Goal: Find specific page/section: Find specific page/section

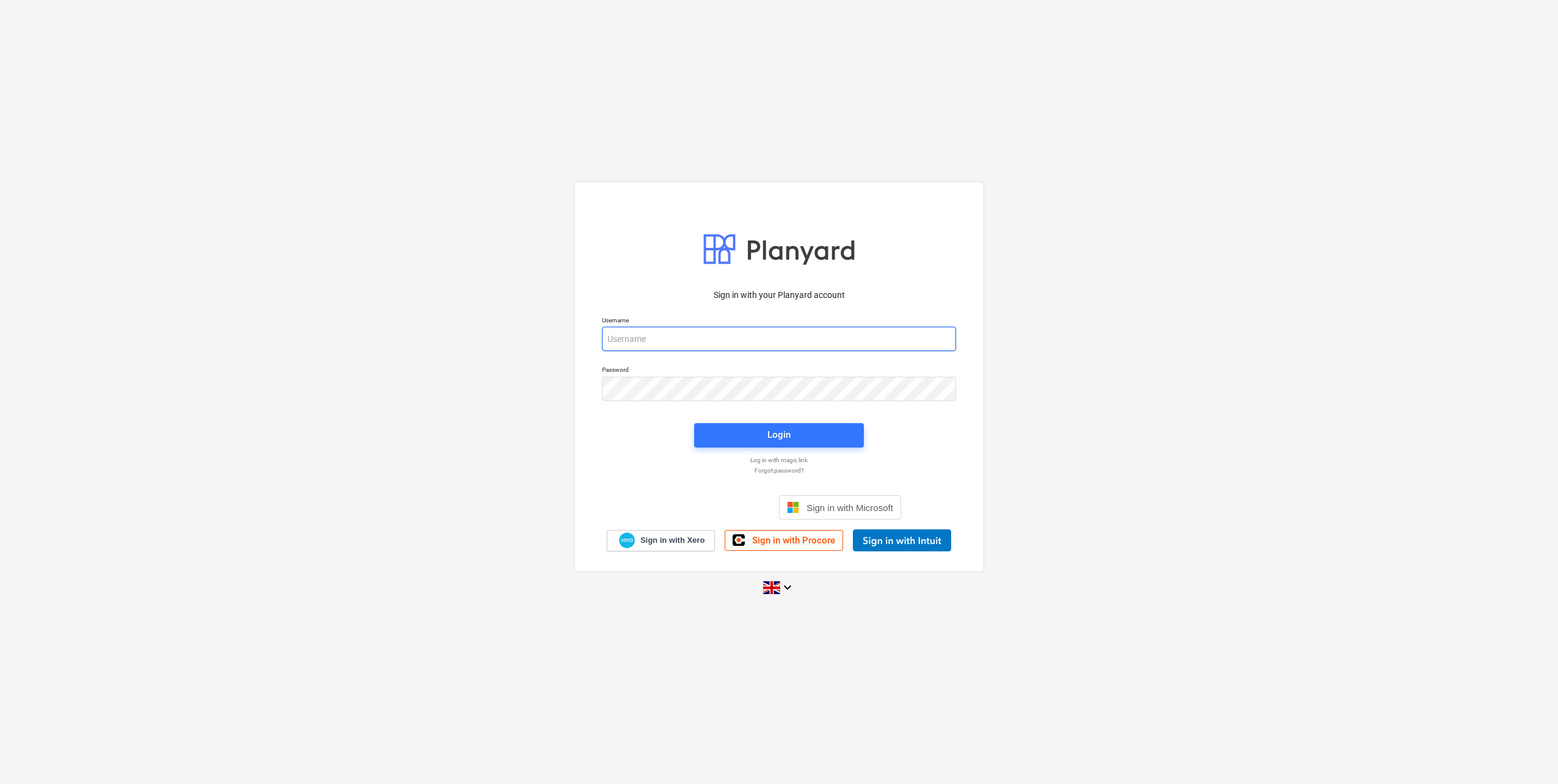
type input "[PERSON_NAME][EMAIL_ADDRESS][DOMAIN_NAME]"
click at [807, 419] on div "Login" at bounding box center [779, 435] width 184 height 39
click at [789, 438] on div "Login" at bounding box center [779, 434] width 23 height 15
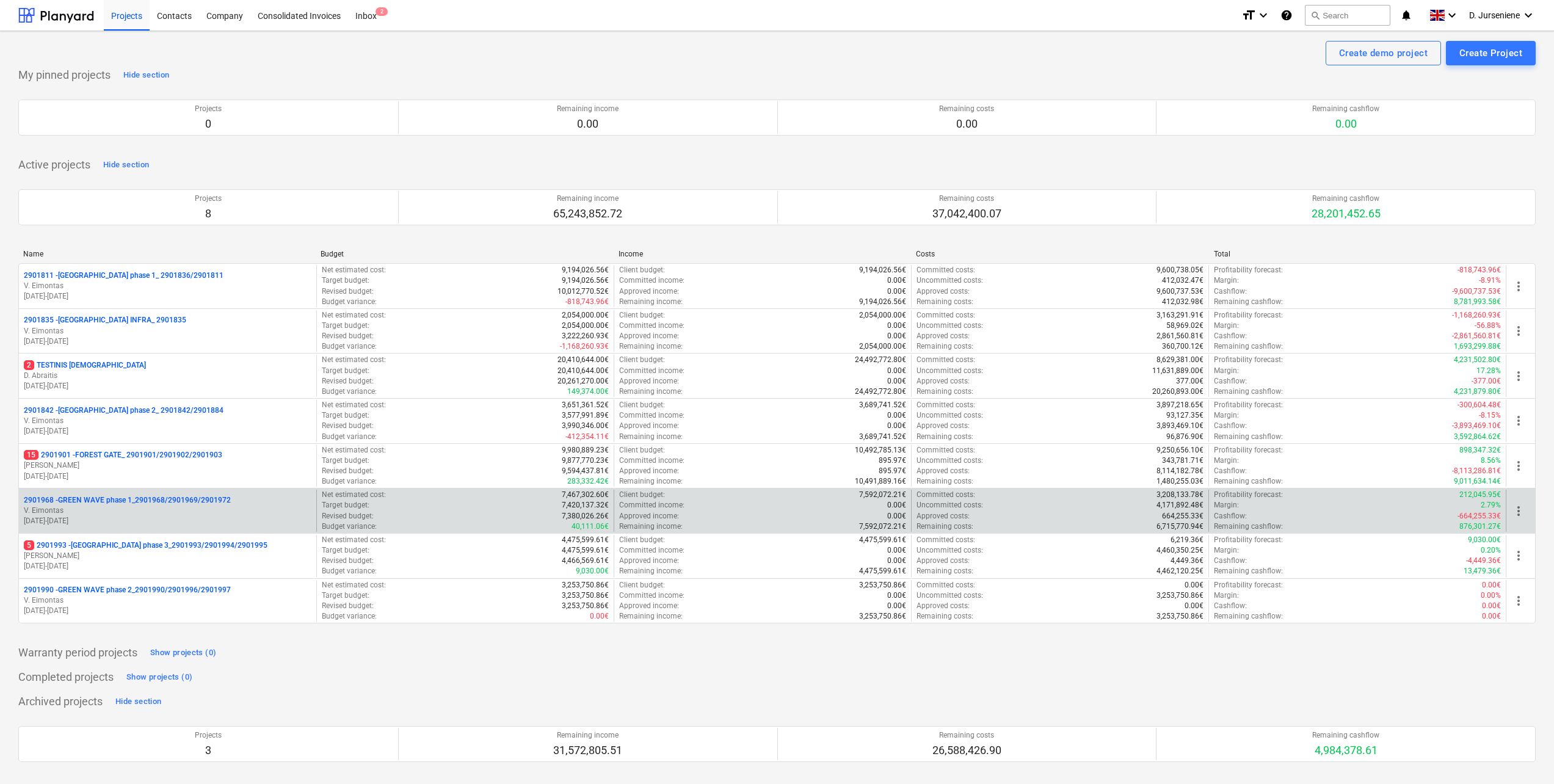
click at [149, 501] on p "2901968 - GREEN WAVE phase 1_2901968/2901969/2901972" at bounding box center [127, 500] width 207 height 10
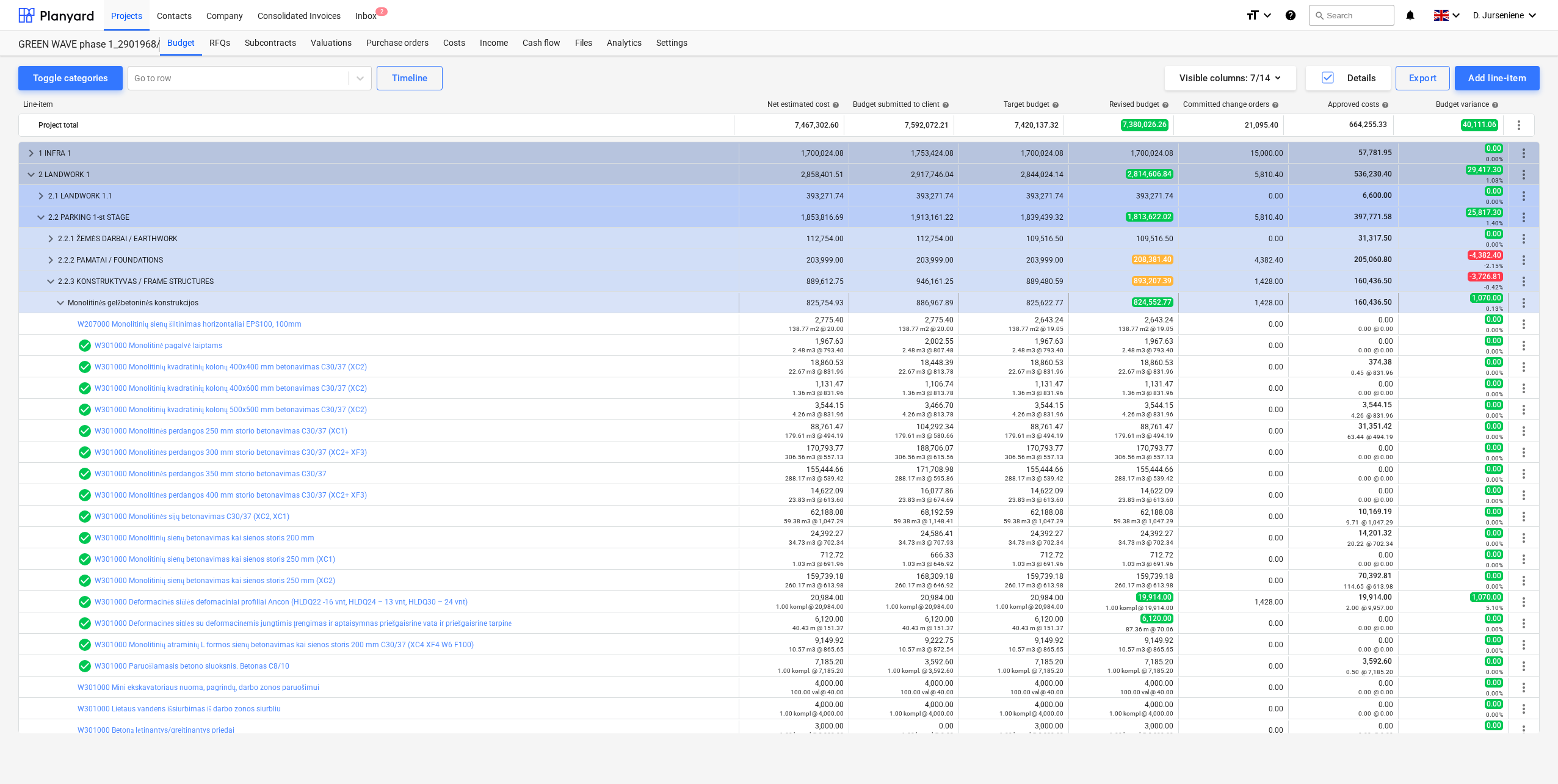
click at [58, 300] on span "keyboard_arrow_down" at bounding box center [60, 303] width 15 height 15
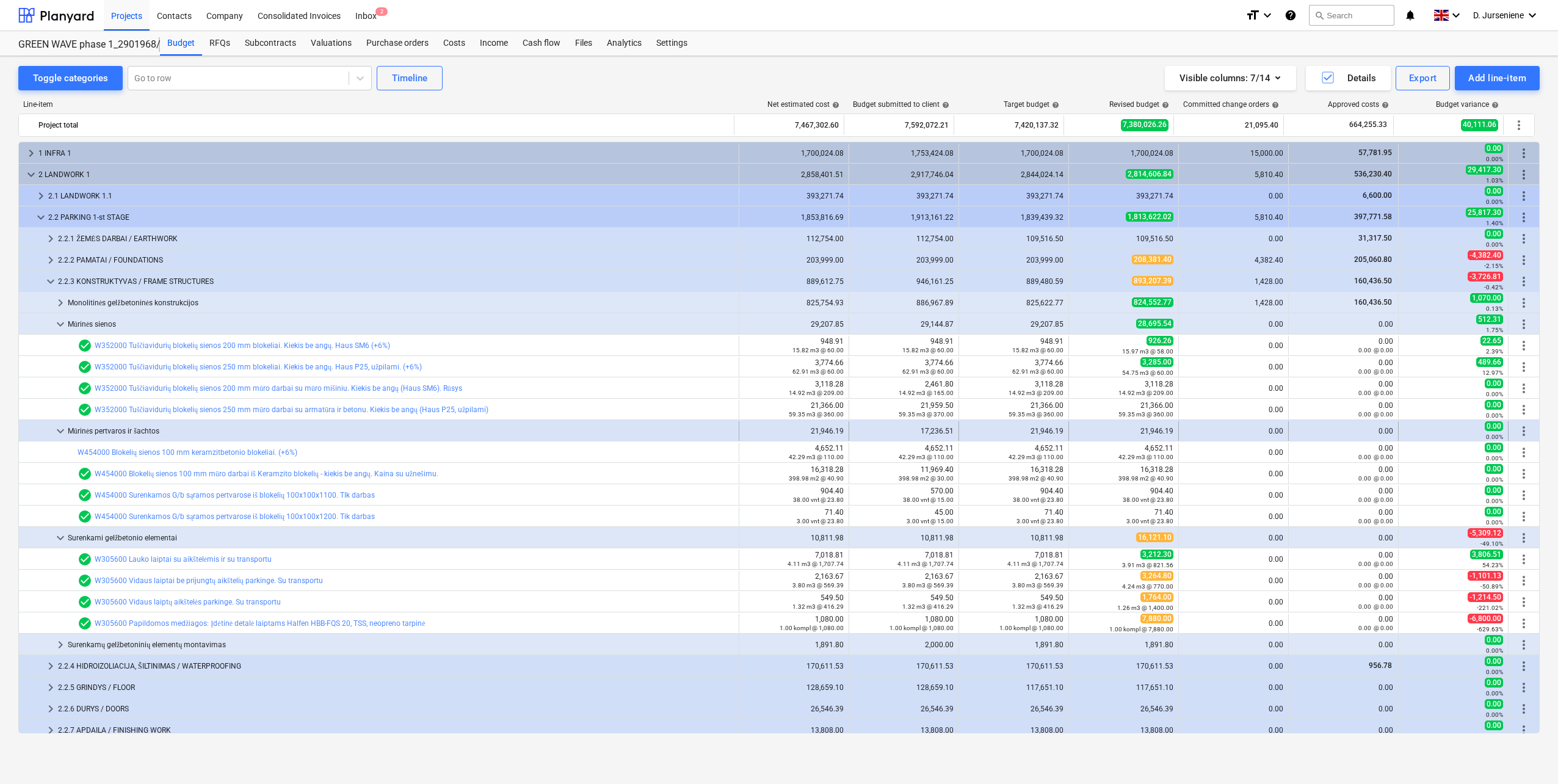
click at [60, 430] on span "keyboard_arrow_down" at bounding box center [60, 431] width 15 height 15
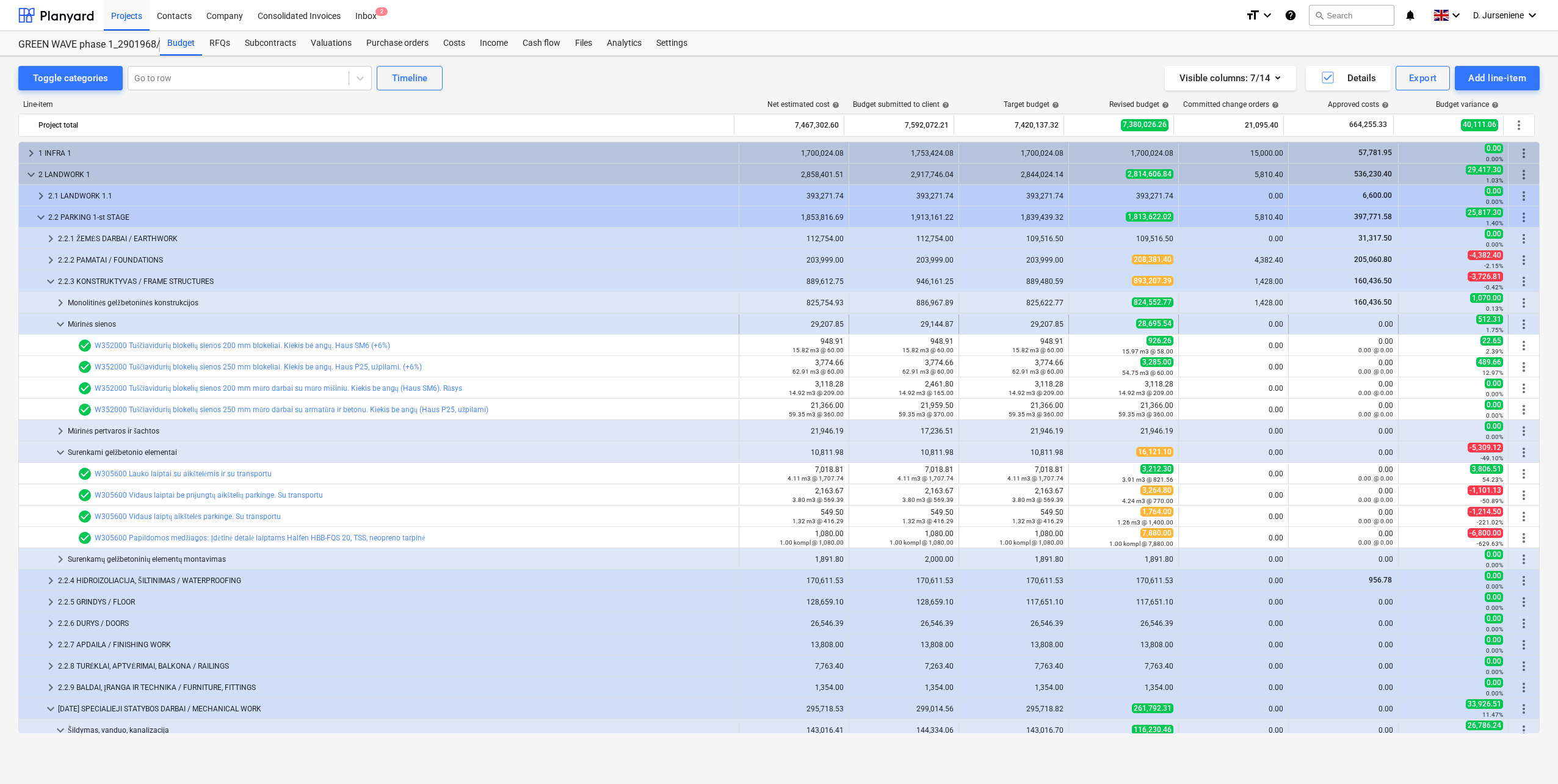
click at [64, 328] on span "keyboard_arrow_down" at bounding box center [60, 325] width 15 height 15
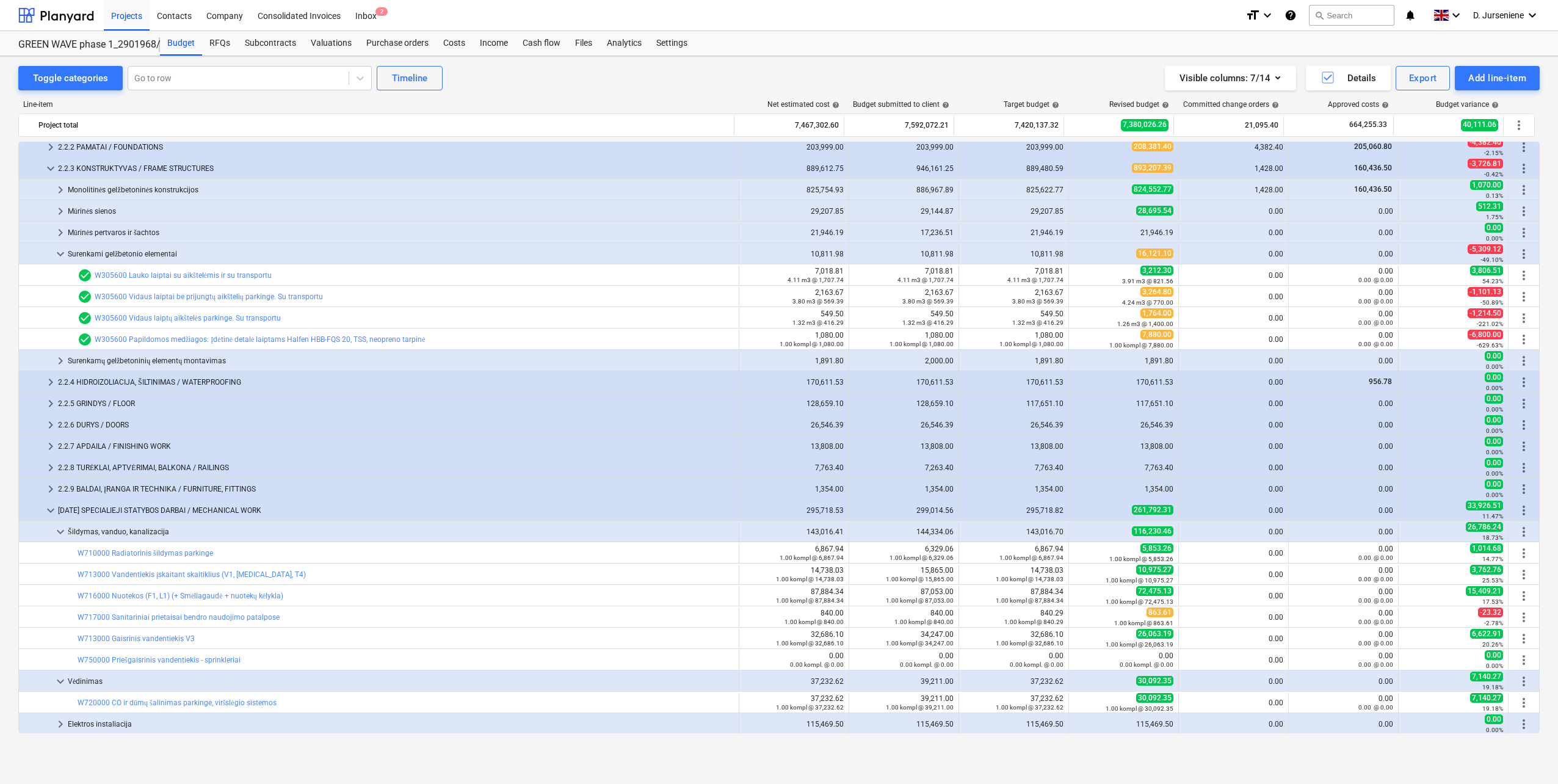
scroll to position [61, 0]
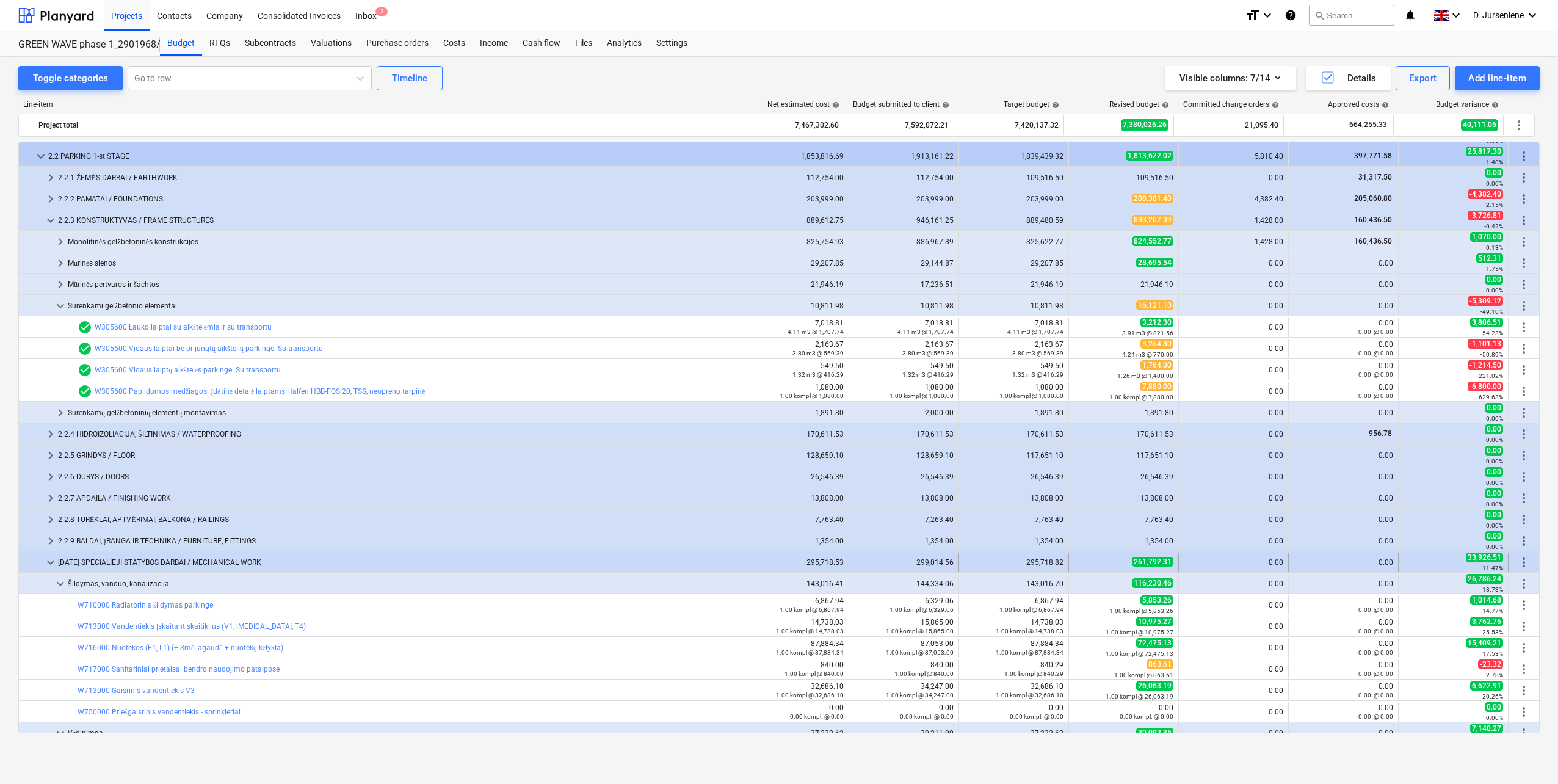
click at [110, 556] on div "[DATE] SPECIALIEJI STATYBOS DARBAI / MECHANICAL WORK" at bounding box center [396, 562] width 676 height 19
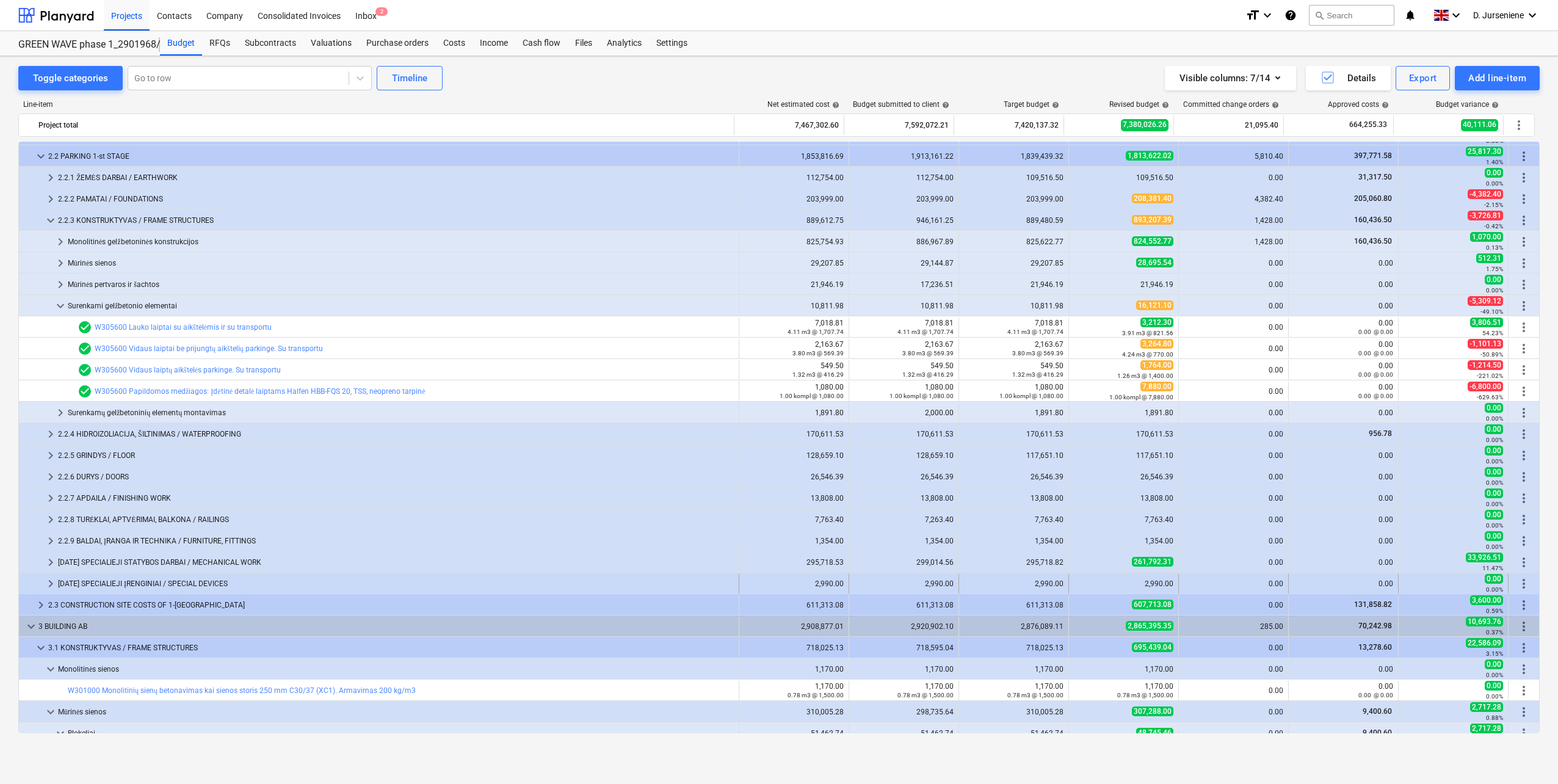
click at [119, 580] on div "[DATE] SPECIALIEJI ĮRENGINIAI / SPECIAL DEVICES" at bounding box center [396, 583] width 676 height 19
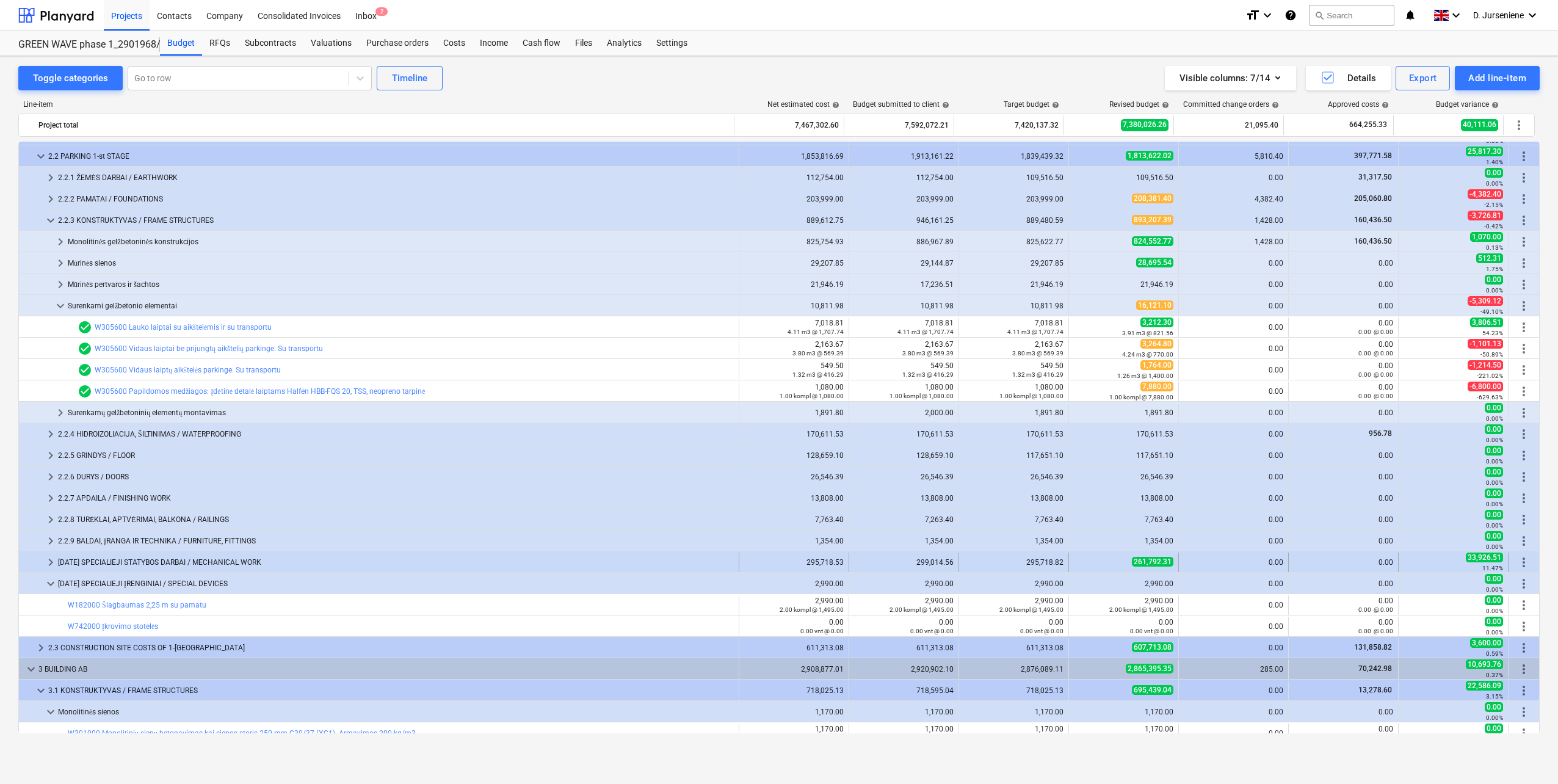
click at [115, 562] on div "[DATE] SPECIALIEJI STATYBOS DARBAI / MECHANICAL WORK" at bounding box center [396, 562] width 676 height 19
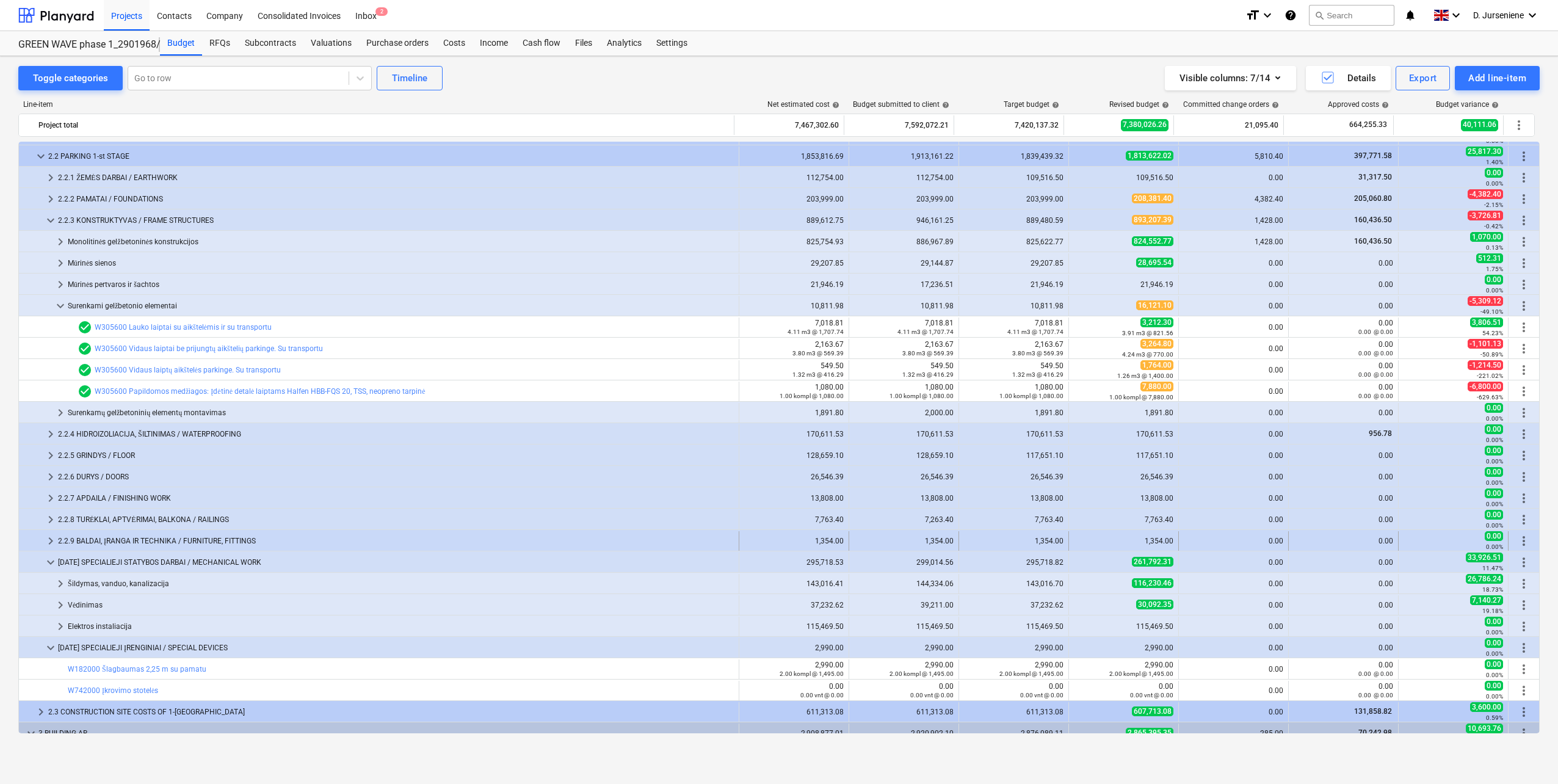
click at [118, 537] on div "2.2.9 BALDAI, ĮRANGA IR TECHNIKA / FURNITURE, FITTINGS" at bounding box center [396, 541] width 676 height 19
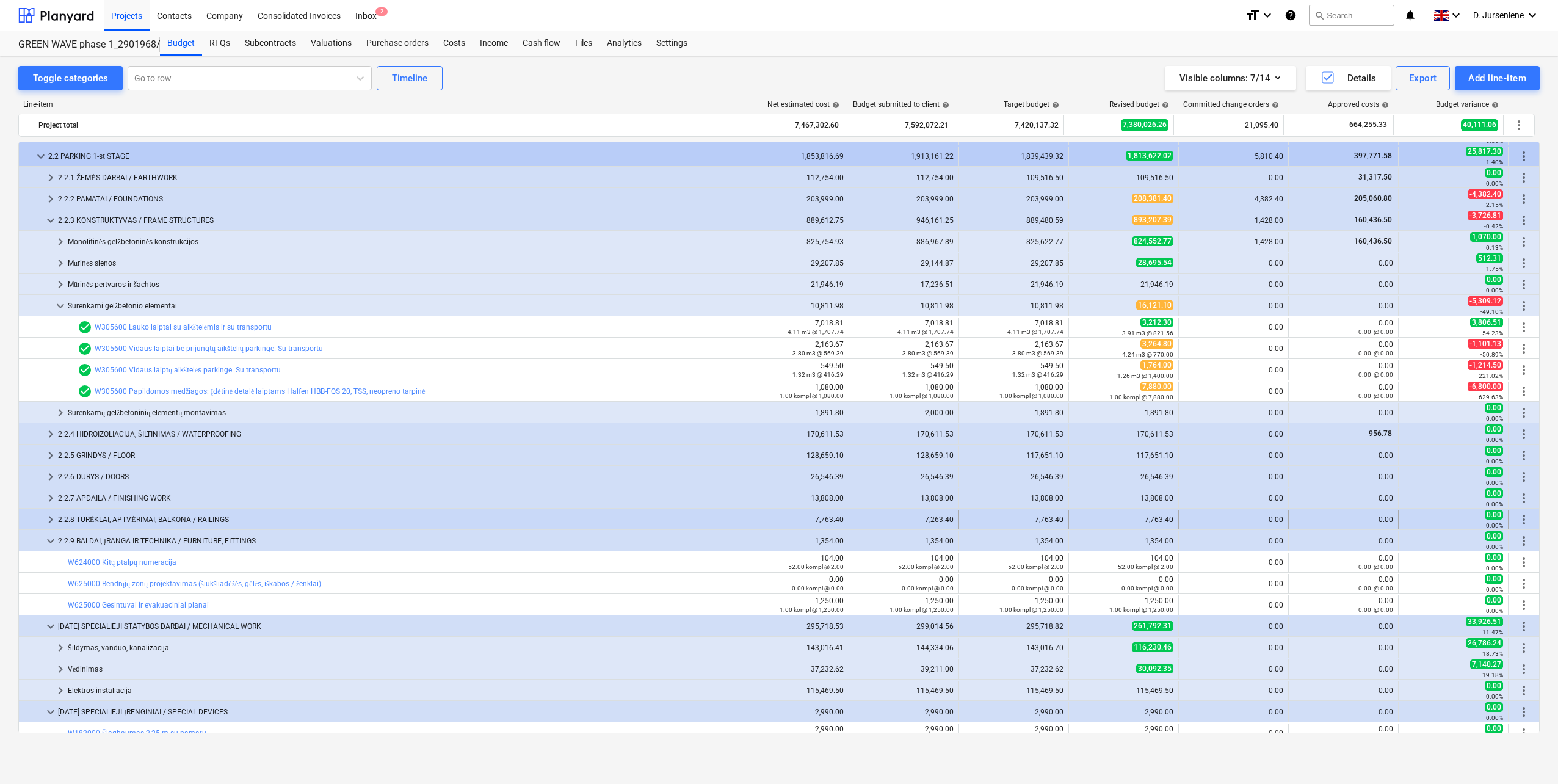
click at [124, 522] on div "2.2.8 TURĖKLAI, APTVĖRIMAI, BALKONA / RAILINGS" at bounding box center [396, 519] width 676 height 19
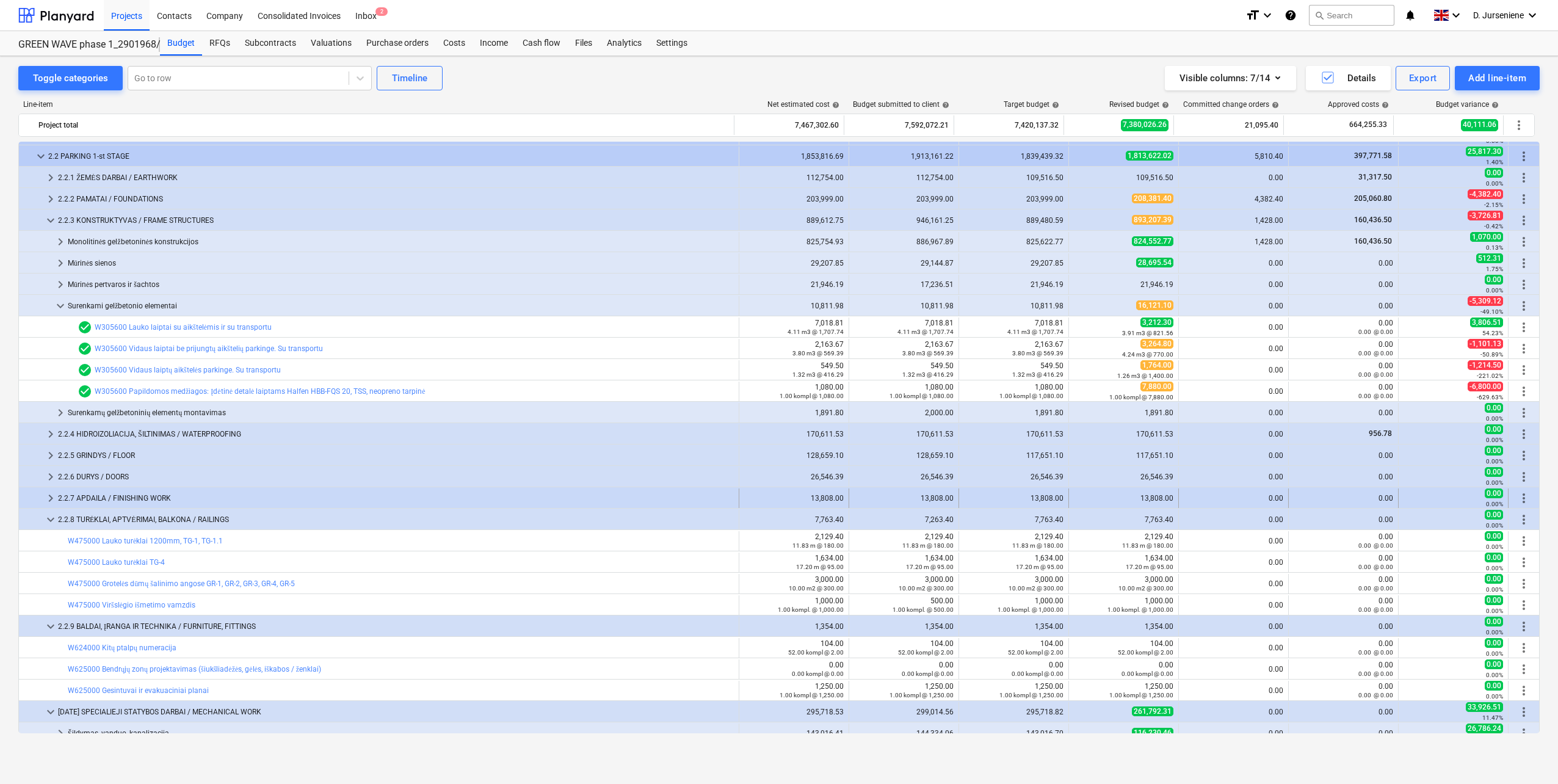
click at [125, 498] on div "2.2.7 APDAILA / FINISHING WORK" at bounding box center [396, 498] width 676 height 19
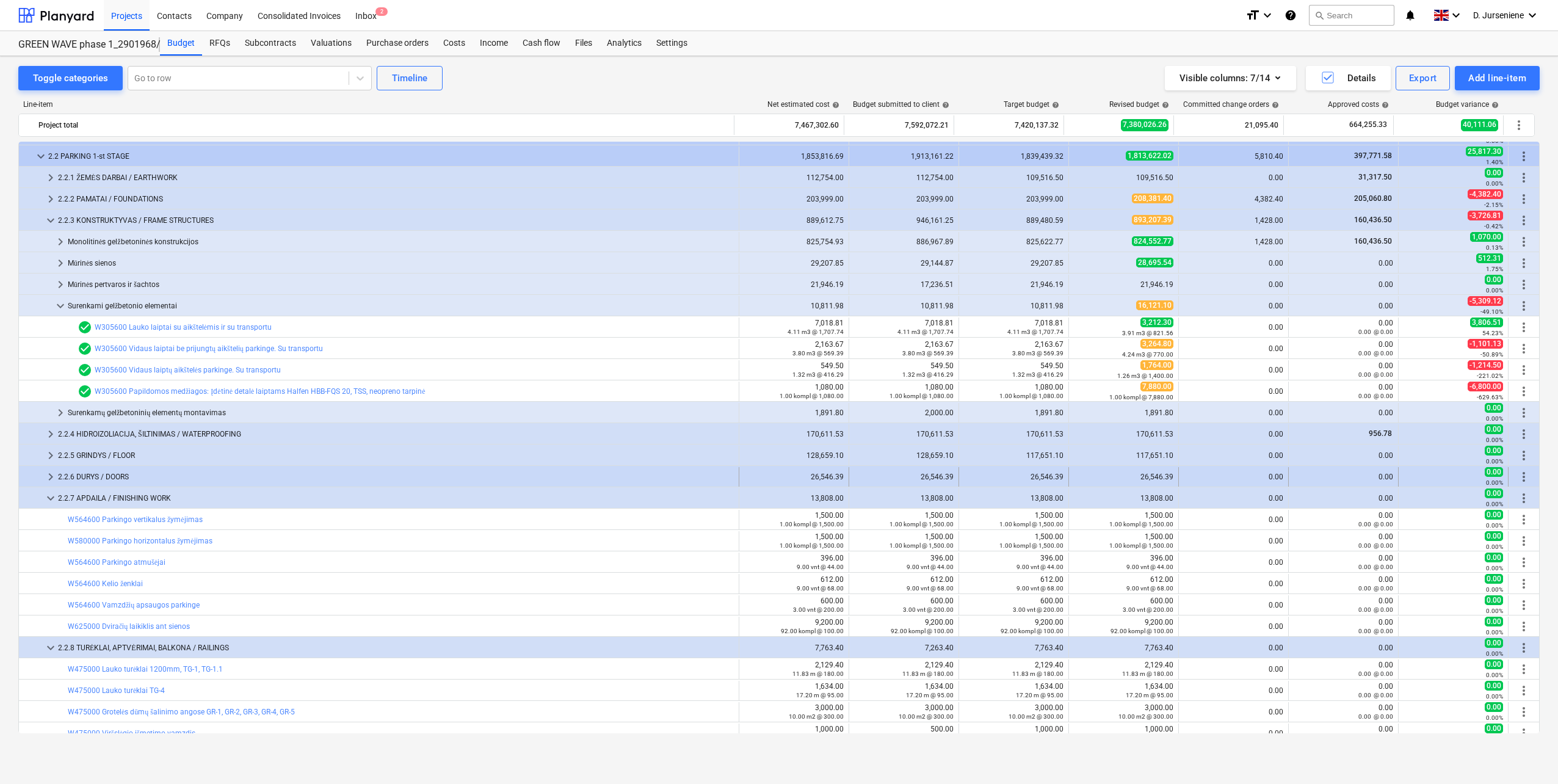
click at [121, 472] on div "2.2.6 DURYS / DOORS" at bounding box center [396, 476] width 676 height 19
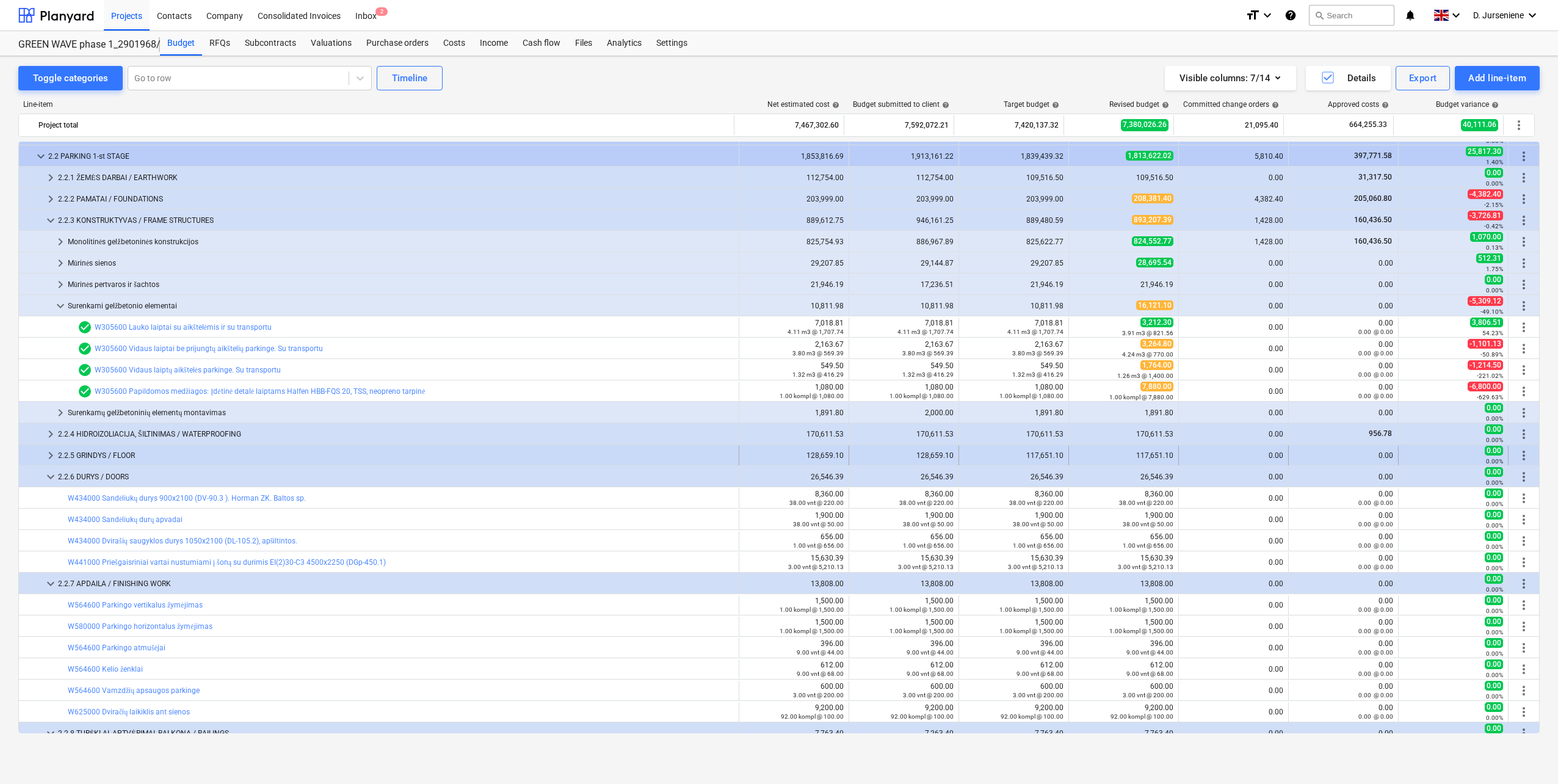
click at [127, 450] on div "2.2.5 GRINDYS / FLOOR" at bounding box center [396, 455] width 676 height 19
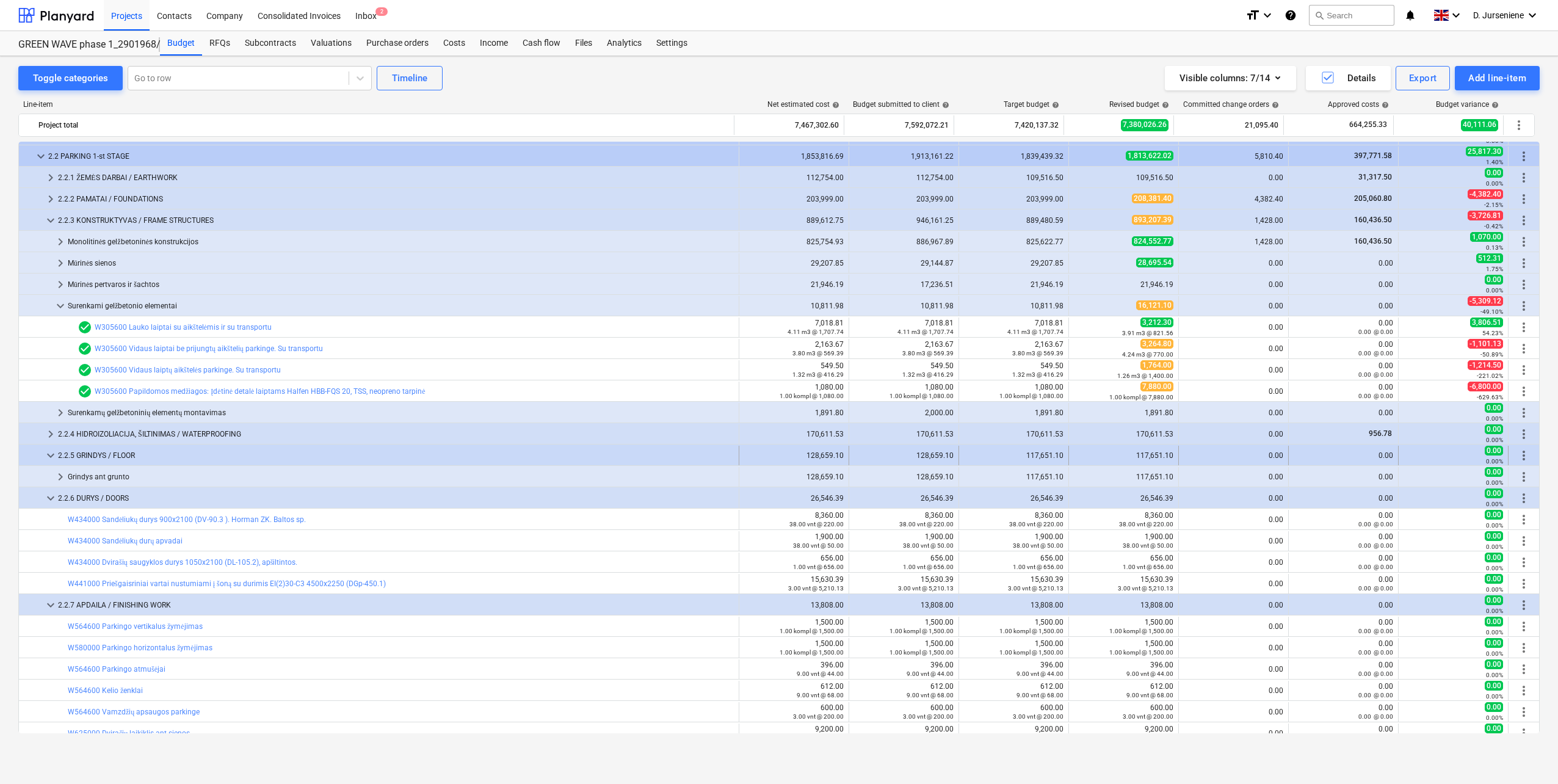
click at [115, 452] on div "2.2.5 GRINDYS / FLOOR" at bounding box center [396, 455] width 676 height 19
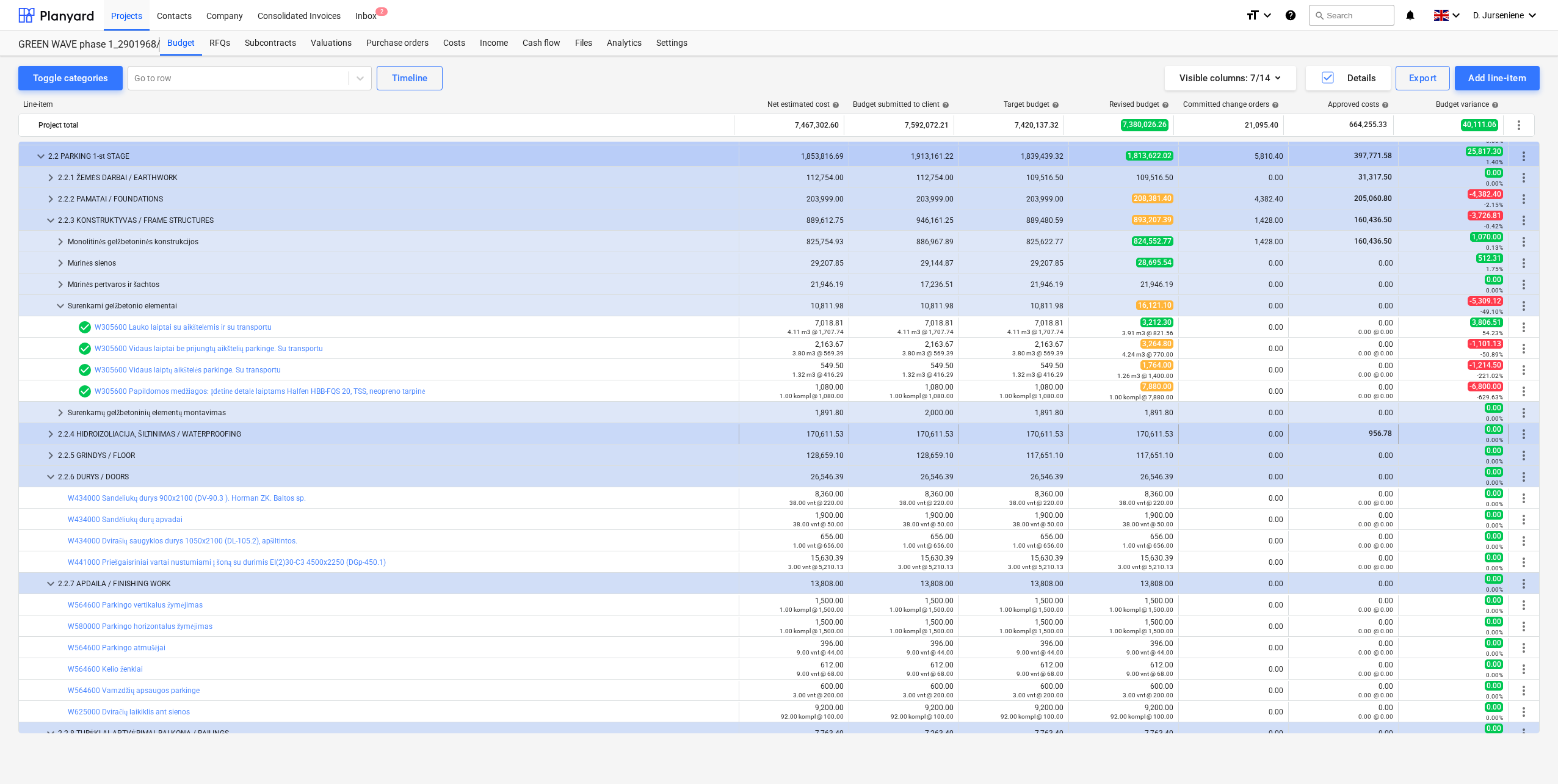
click at [130, 428] on div "2.2.4 HIDROIZOLIACIJA, ŠILTINIMAS / WATERPROOFING" at bounding box center [396, 433] width 676 height 19
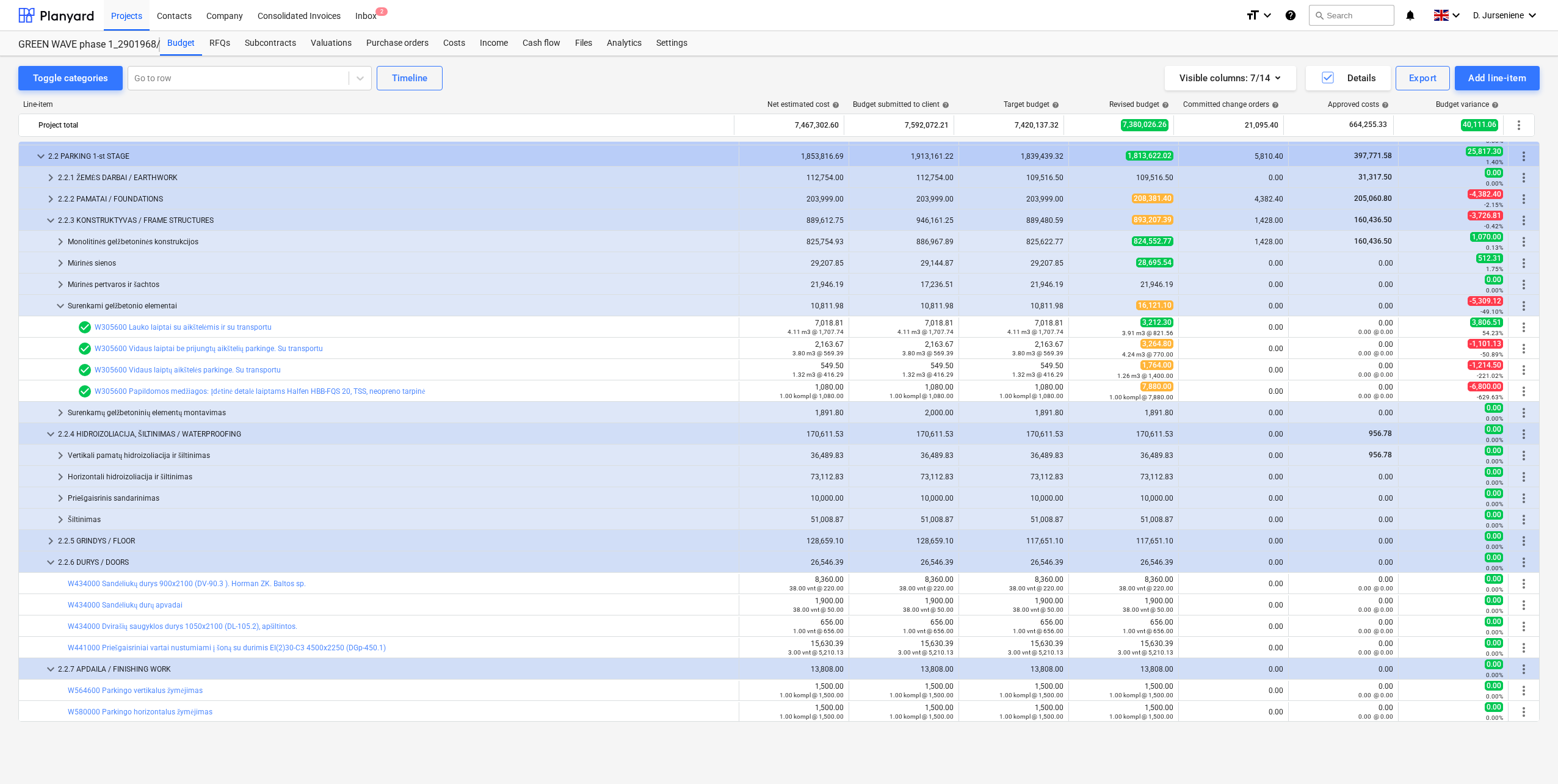
scroll to position [0, 0]
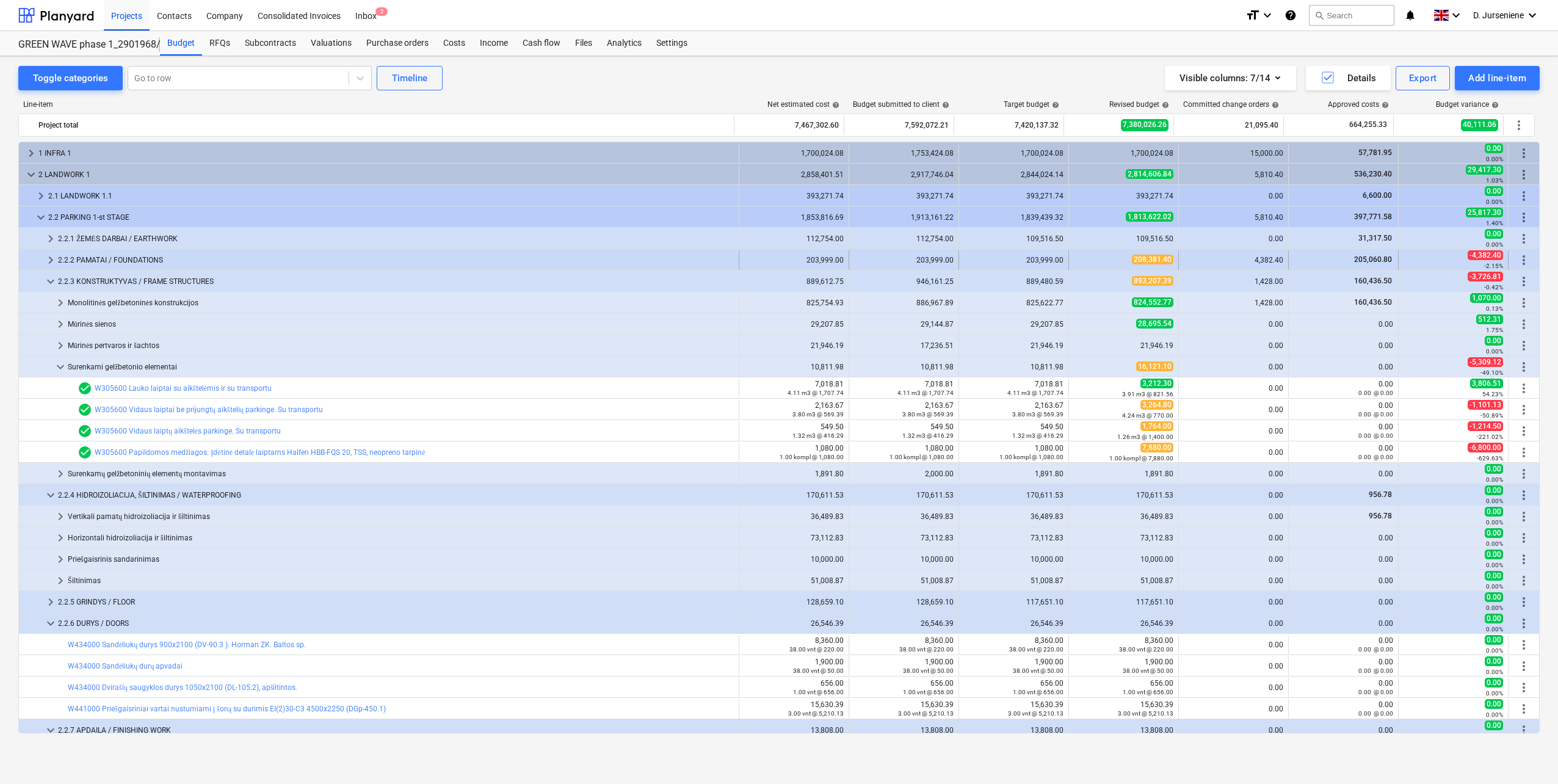
click at [49, 258] on span "keyboard_arrow_right" at bounding box center [51, 260] width 15 height 15
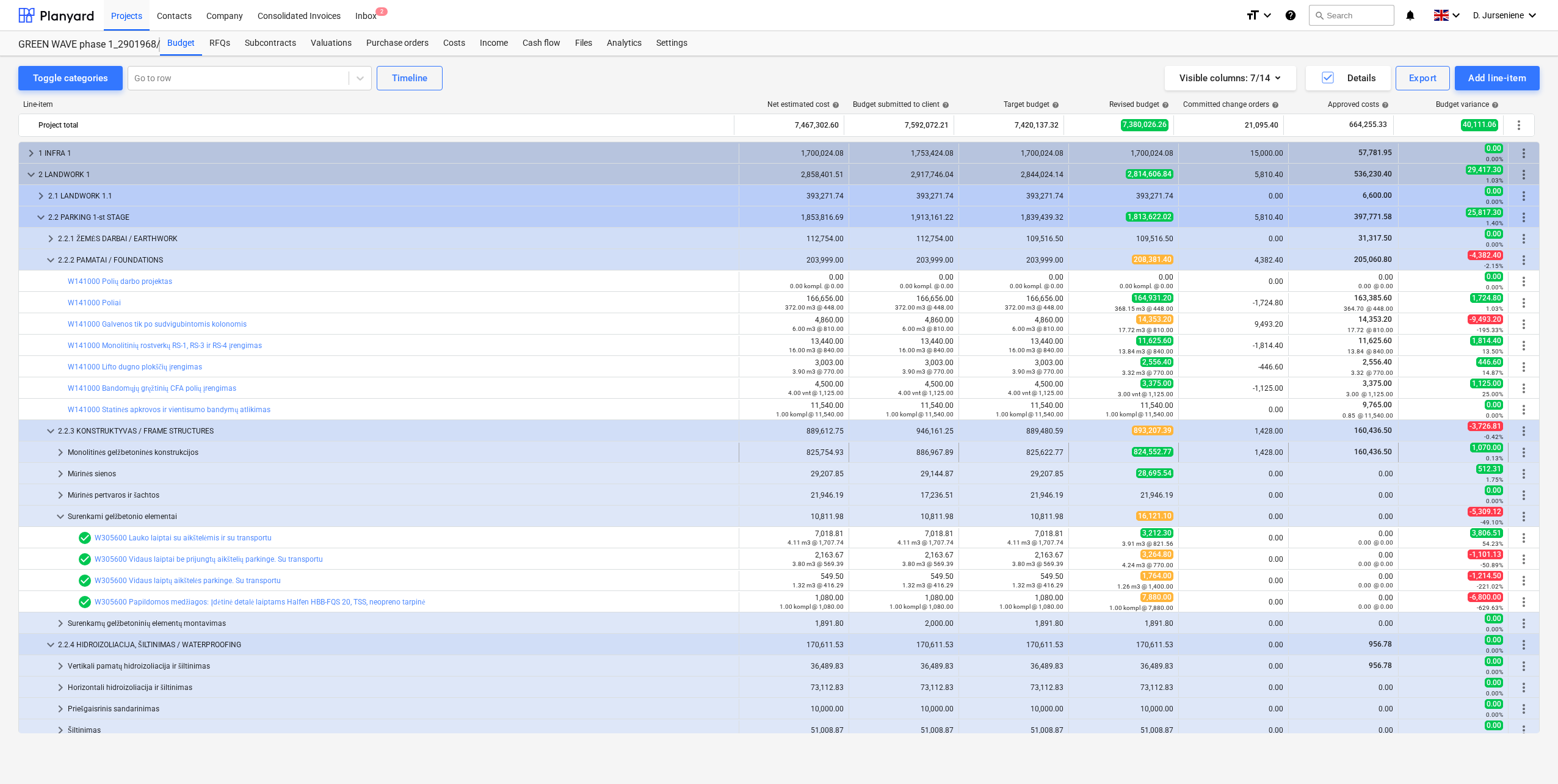
click at [107, 449] on div "Monolitinės gelžbetoninės konstrukcijos" at bounding box center [400, 452] width 666 height 19
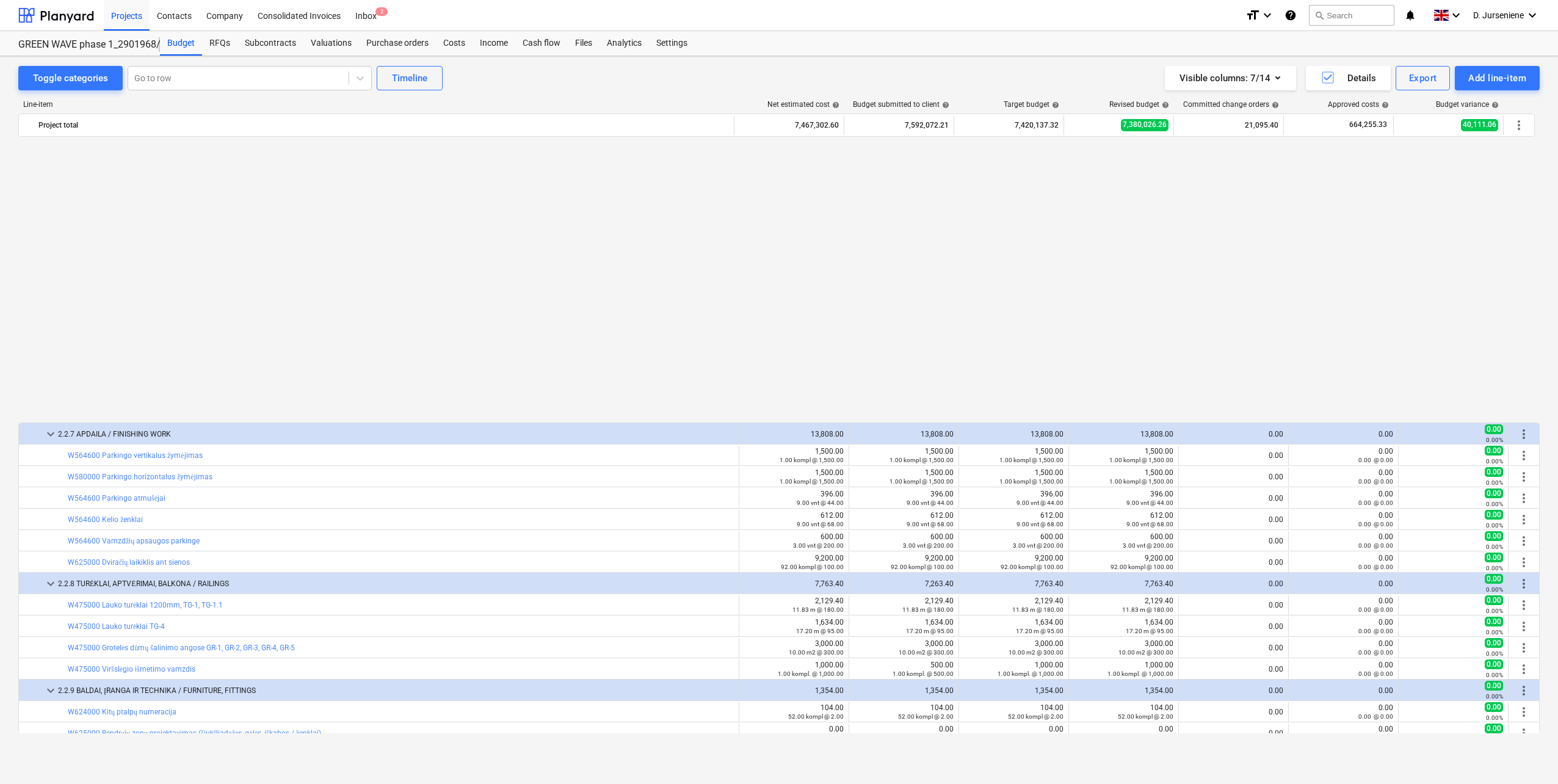
scroll to position [1221, 0]
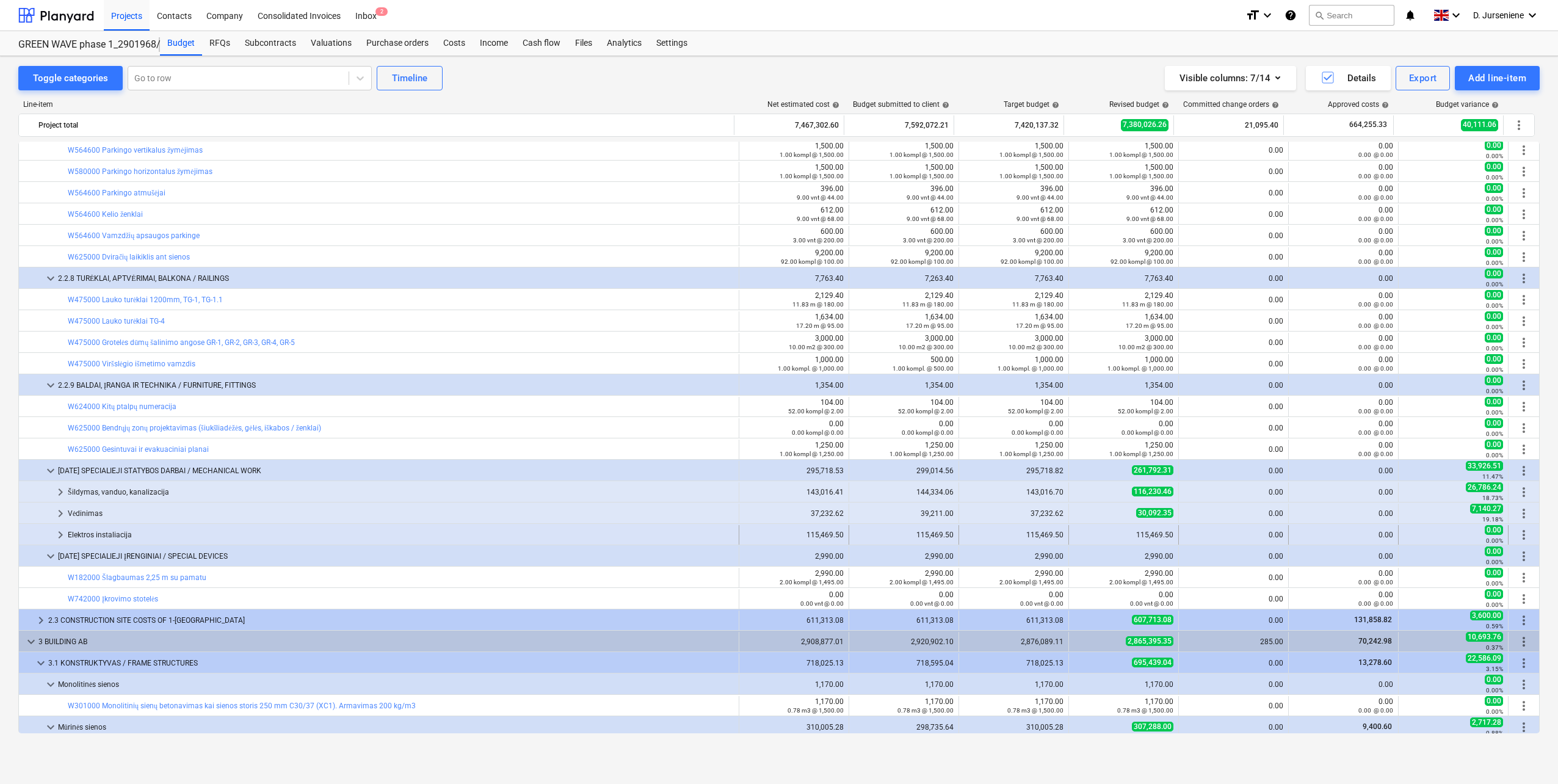
click at [438, 529] on div "Elektros instaliacija" at bounding box center [400, 534] width 666 height 19
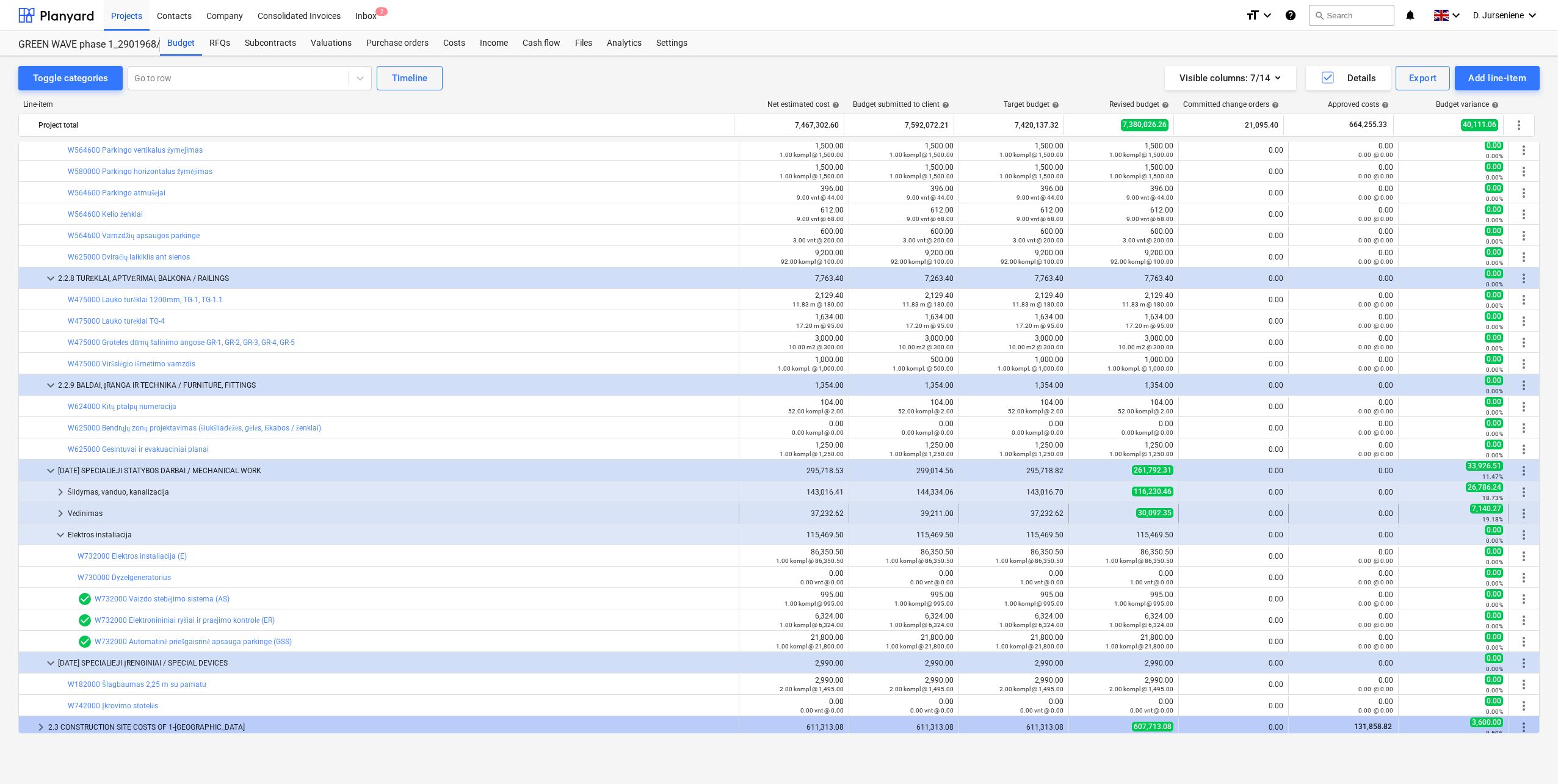
click at [412, 510] on div "Vėdinimas" at bounding box center [400, 513] width 666 height 19
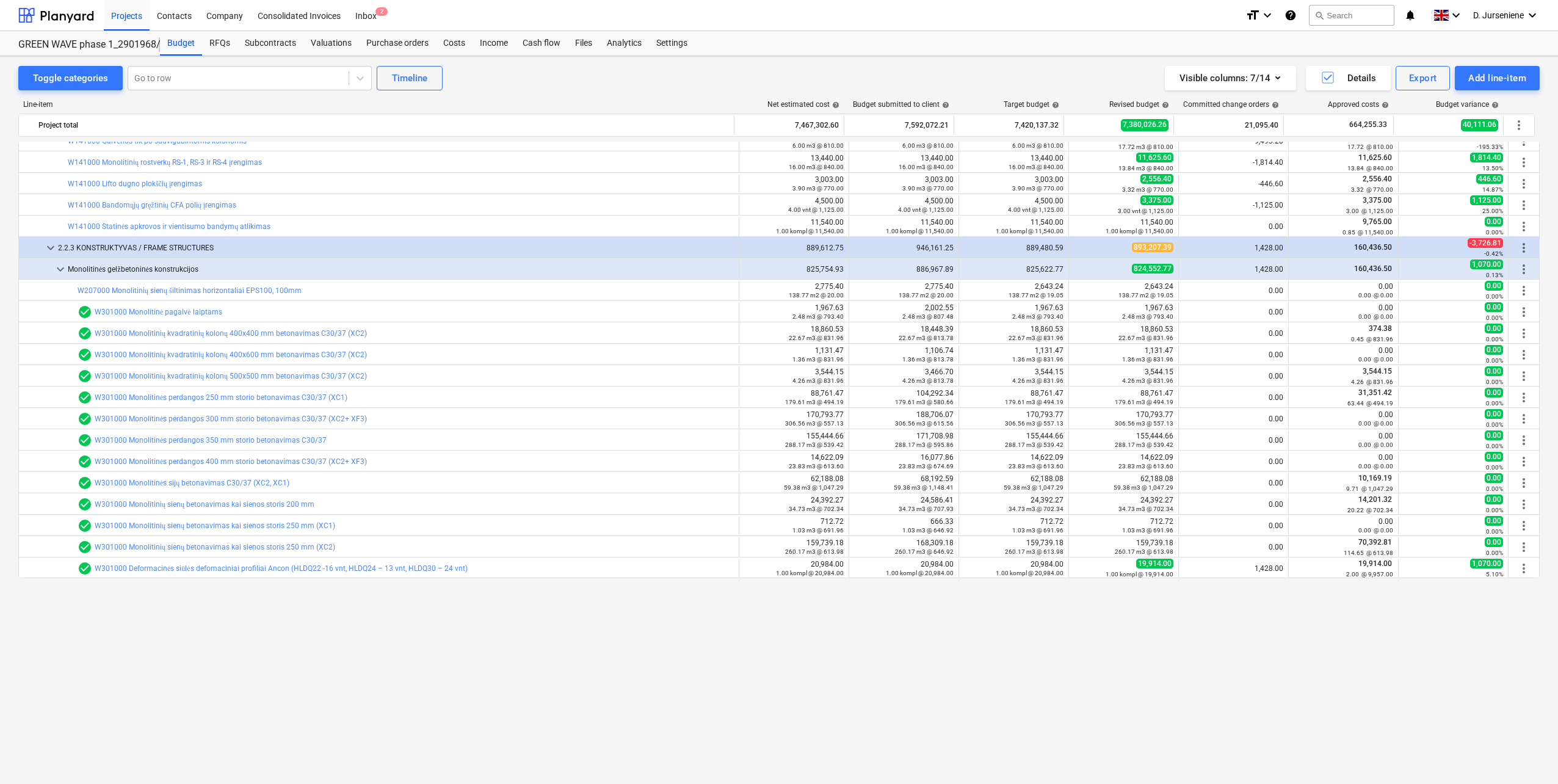
scroll to position [0, 0]
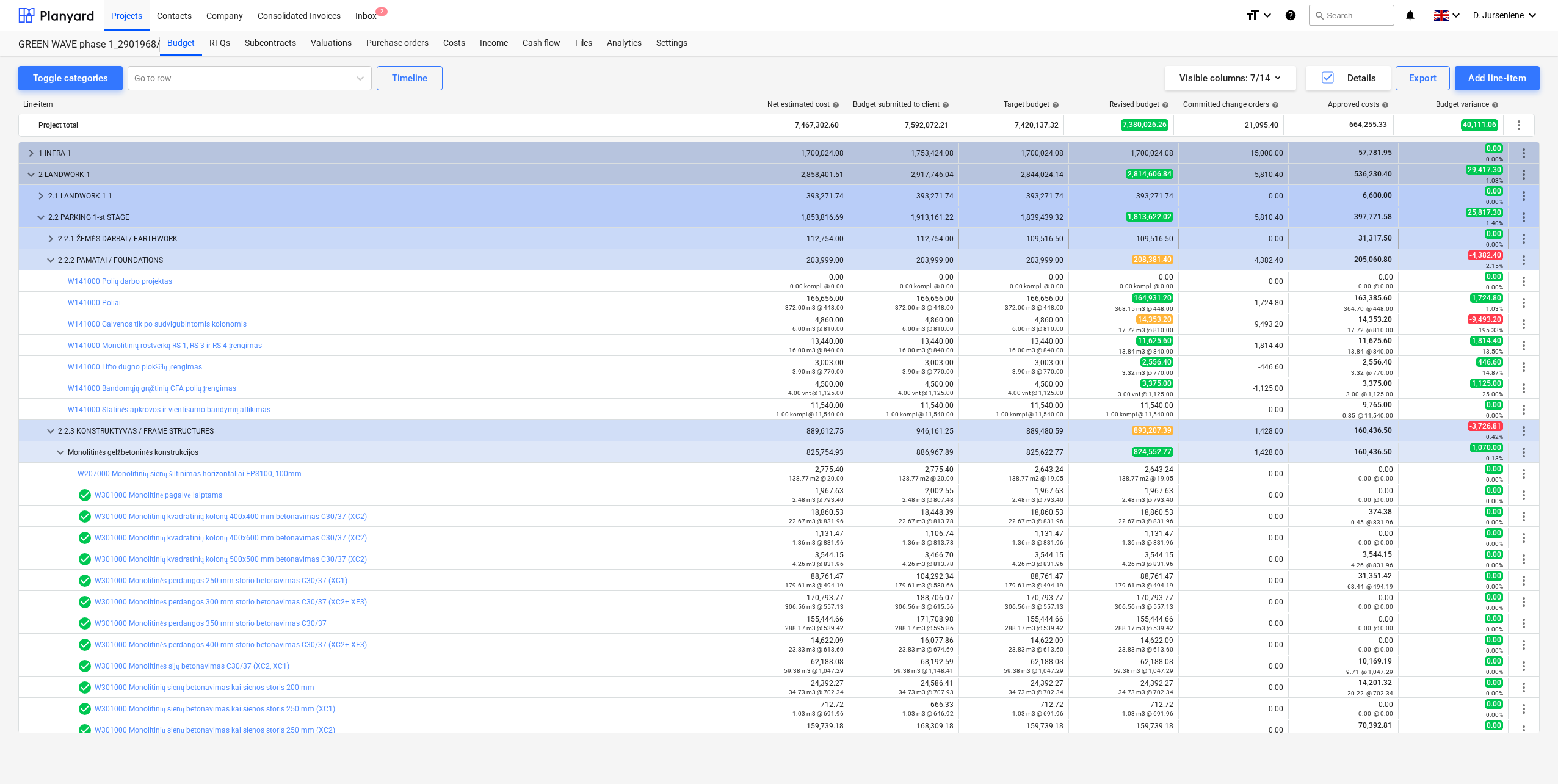
click at [262, 237] on div "2.2.1 ŽEMĖS DARBAI / EARTHWORK" at bounding box center [396, 238] width 676 height 19
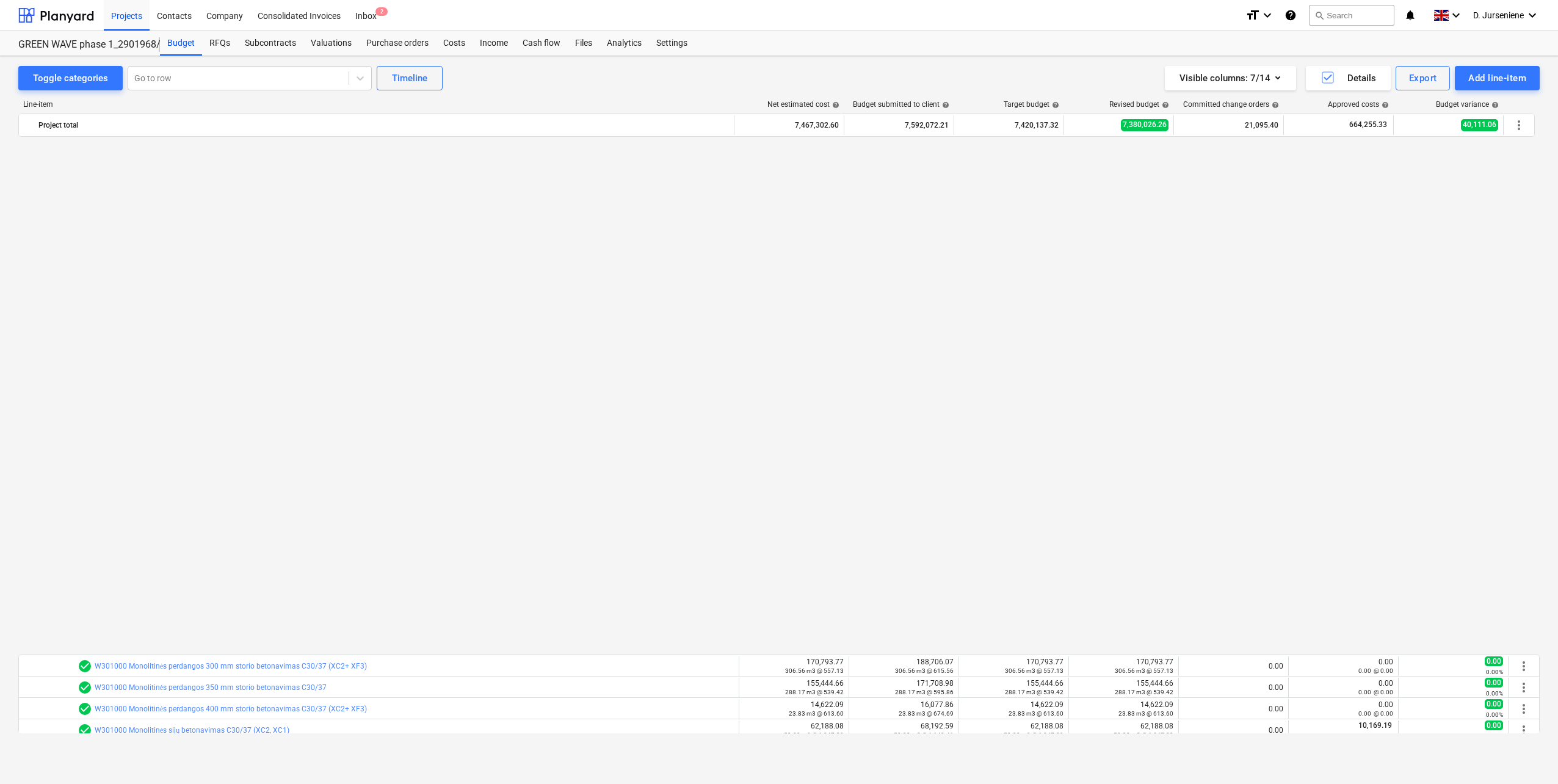
scroll to position [550, 0]
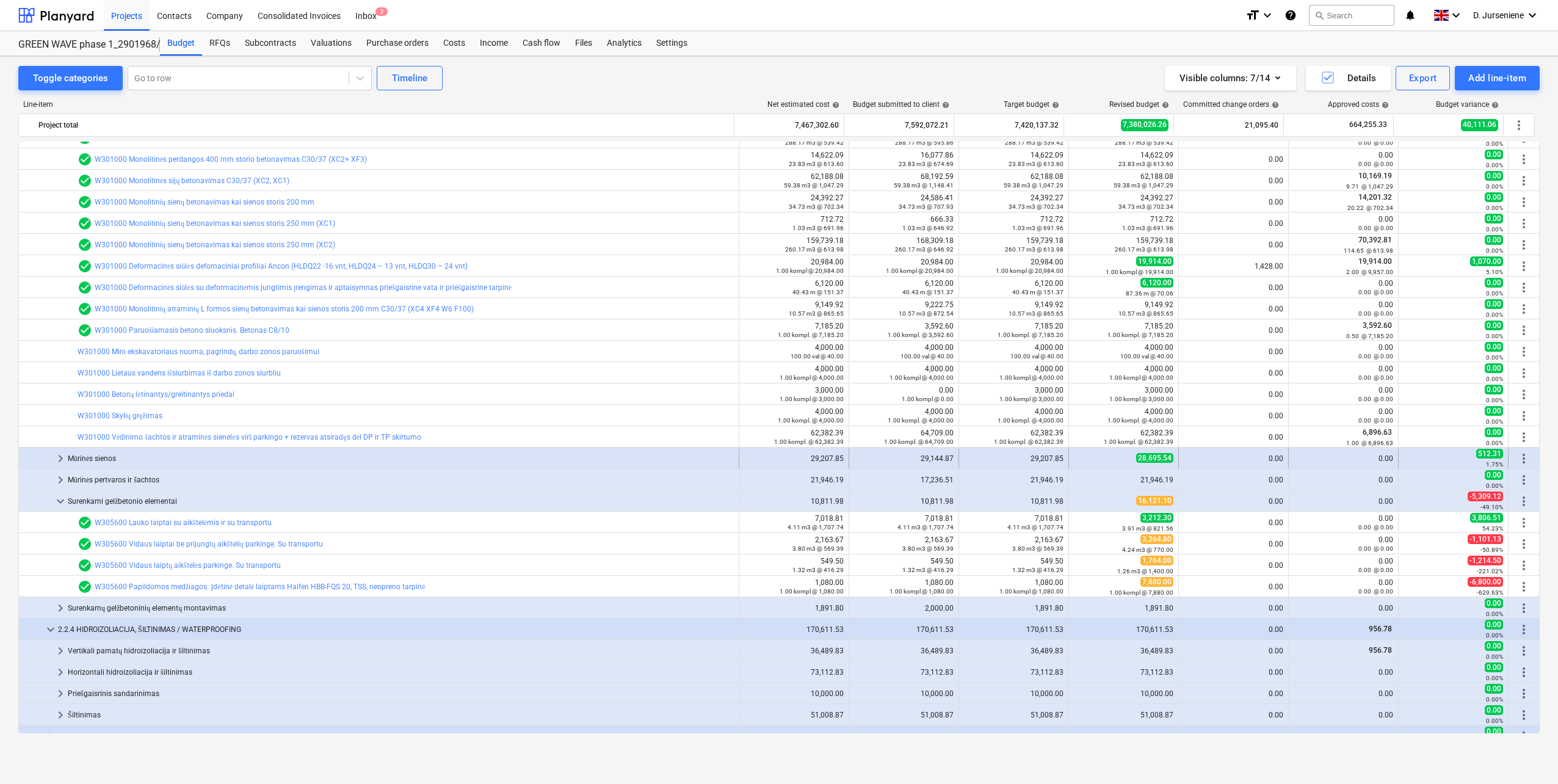
click at [217, 459] on div "Mūrinės sienos" at bounding box center [400, 458] width 666 height 19
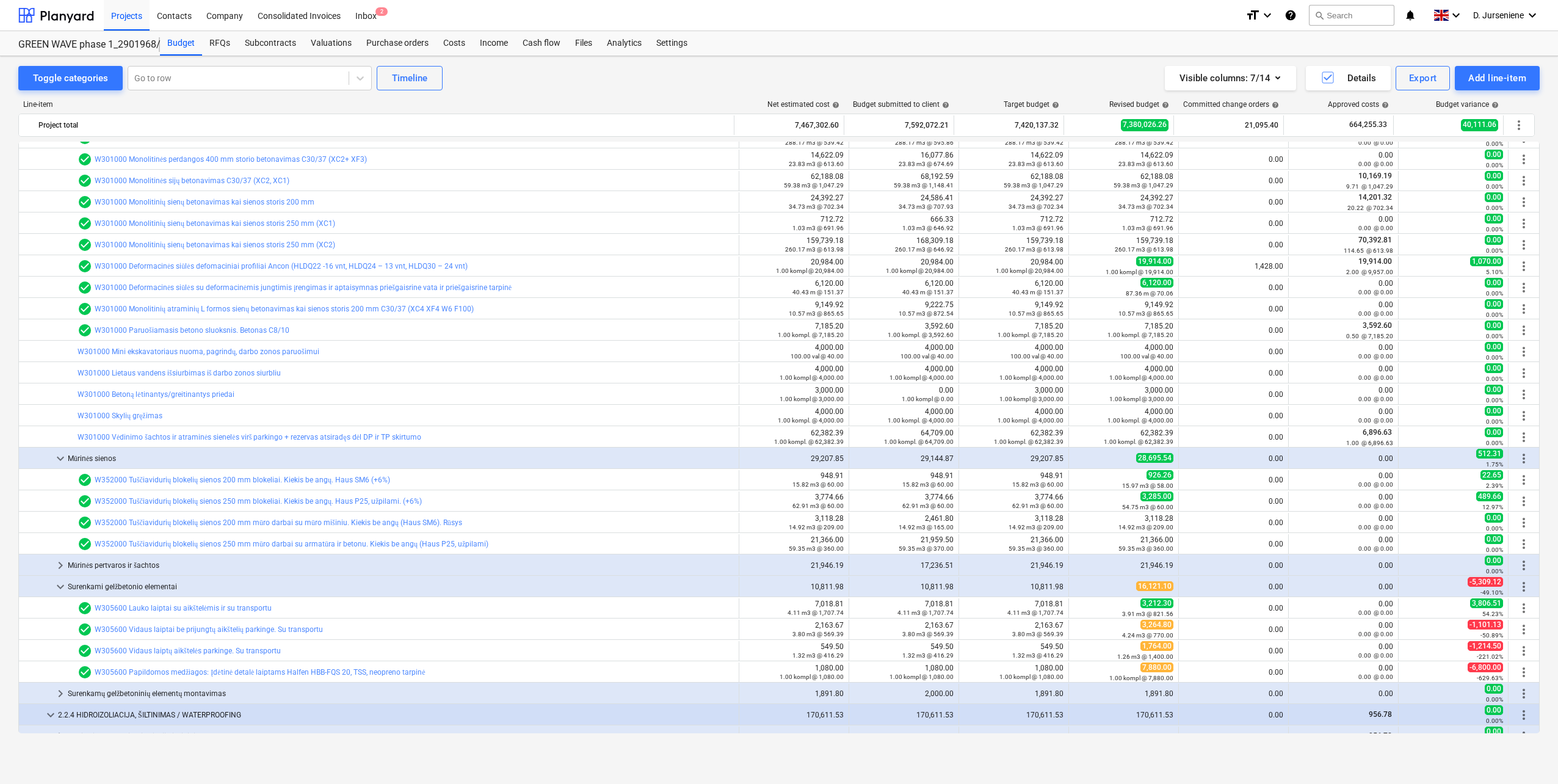
scroll to position [672, 0]
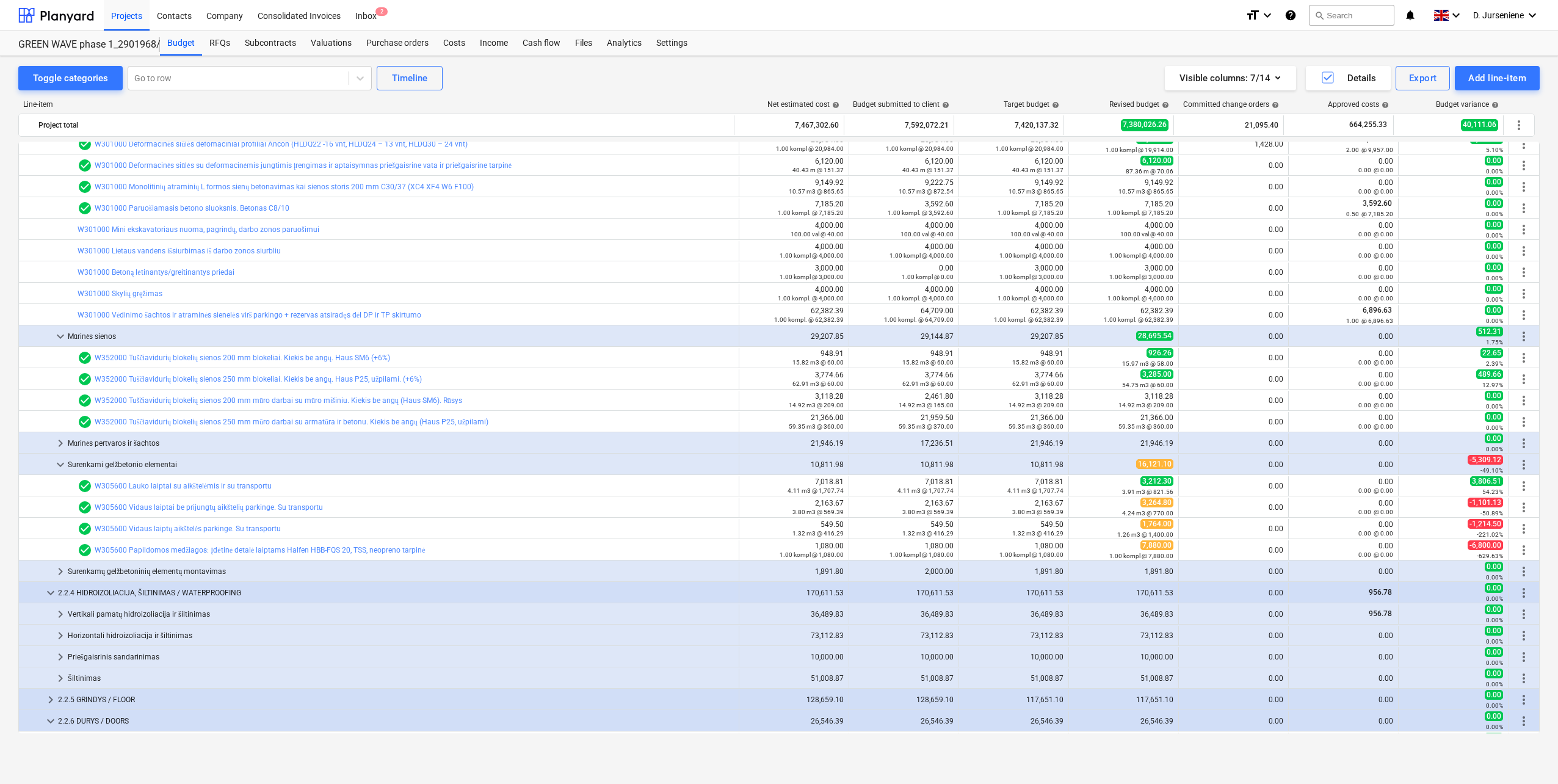
click at [219, 443] on div "Mūrinės pertvaros ir šachtos" at bounding box center [400, 442] width 666 height 19
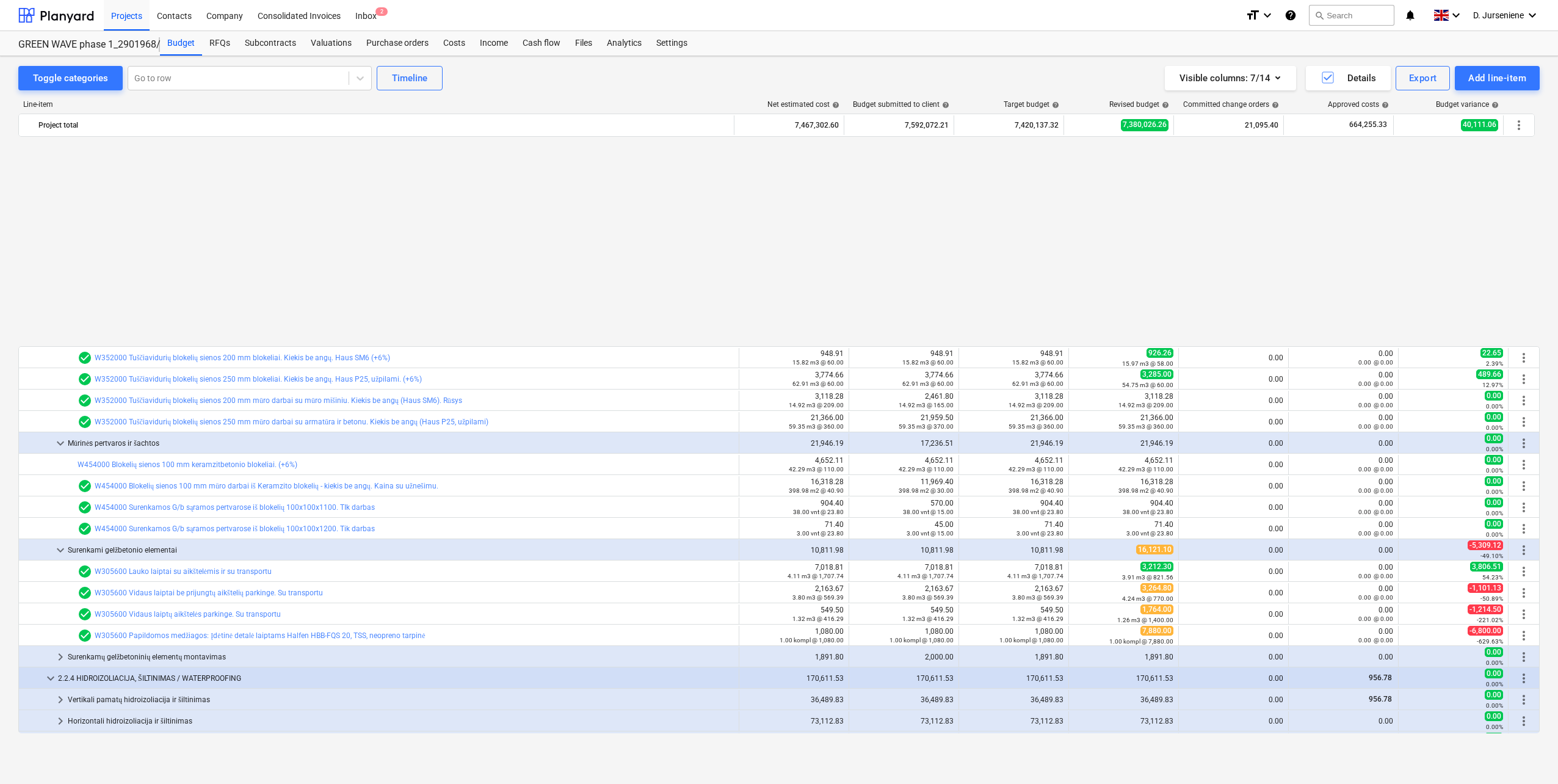
scroll to position [916, 0]
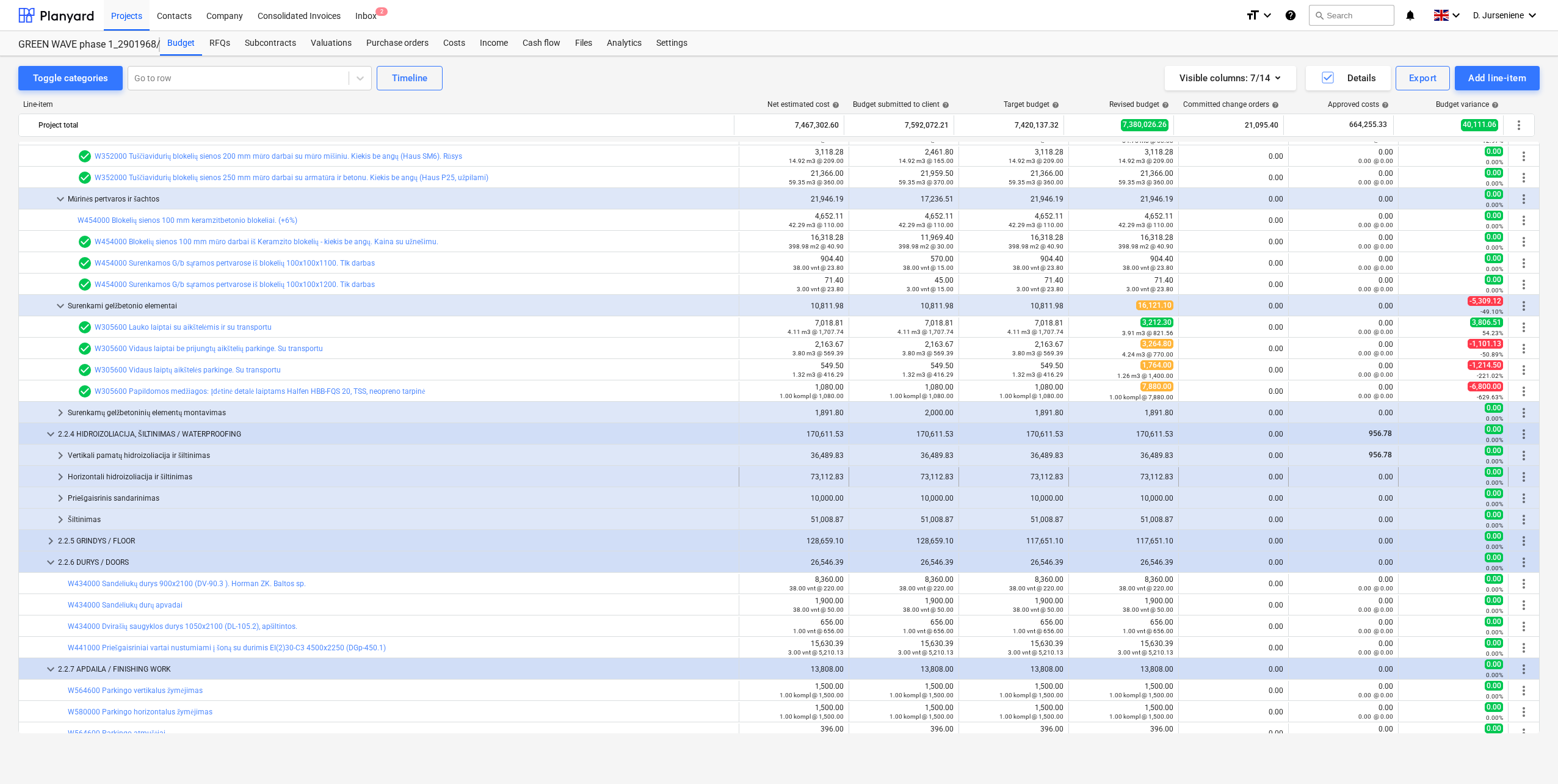
click at [214, 475] on div "Horizontali hidroizoliacija ir šiltinimas" at bounding box center [400, 476] width 666 height 19
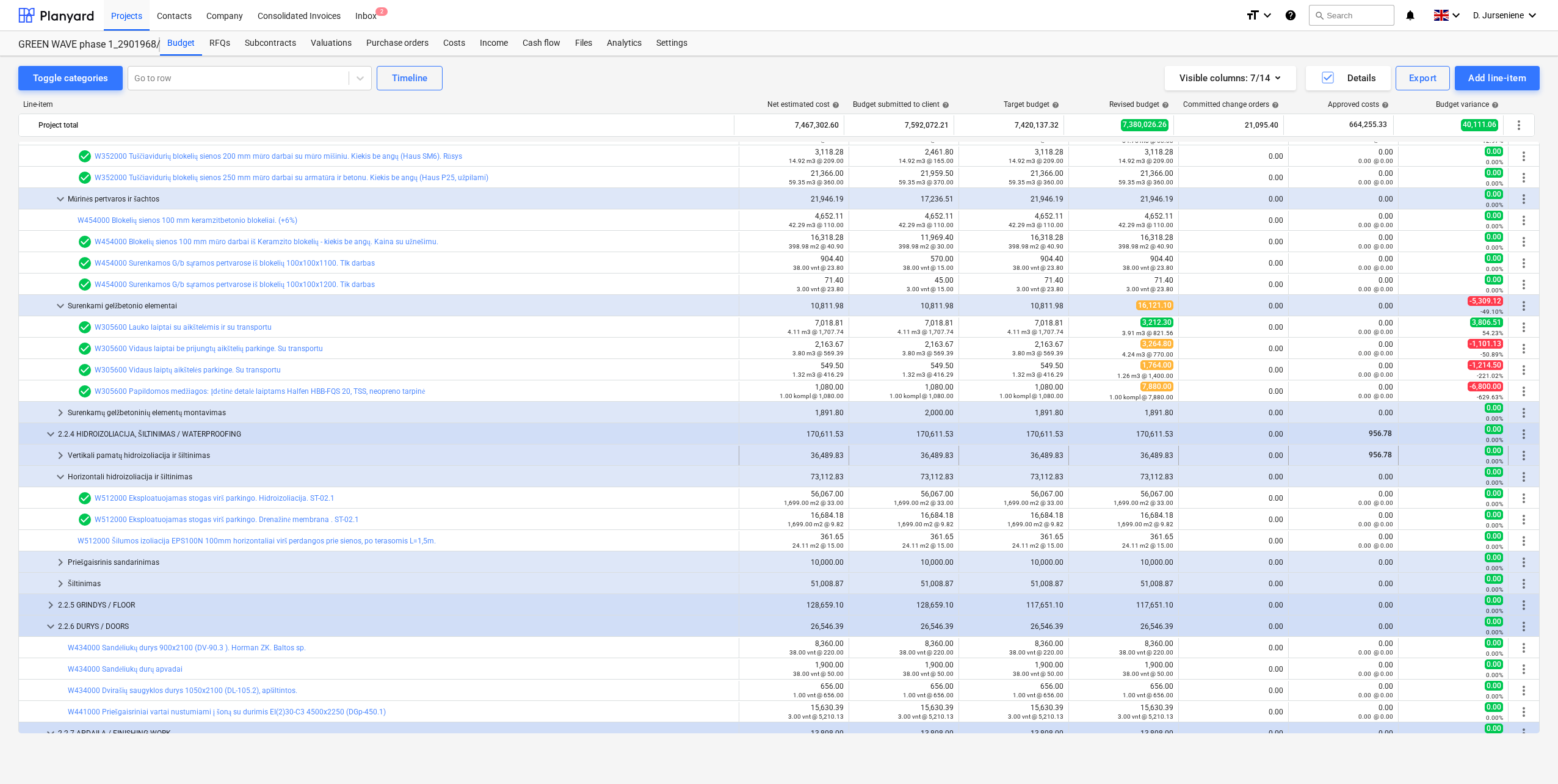
click at [214, 452] on div "Vertikali pamatų hidroizoliacija ir šiltinimas" at bounding box center [400, 455] width 666 height 19
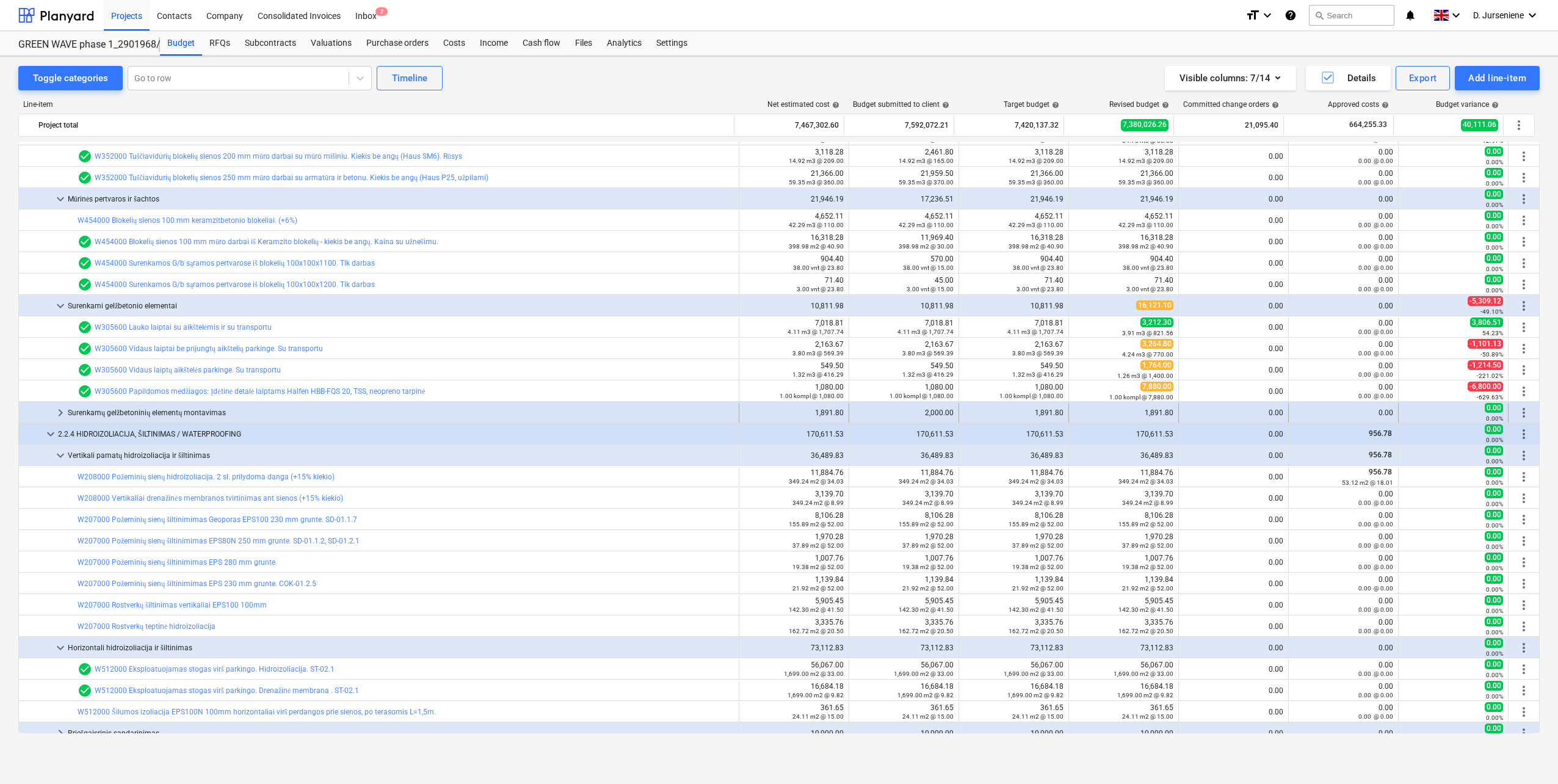
click at [232, 416] on div "Surenkamų gelžbetoninių elementų montavimas" at bounding box center [400, 412] width 666 height 19
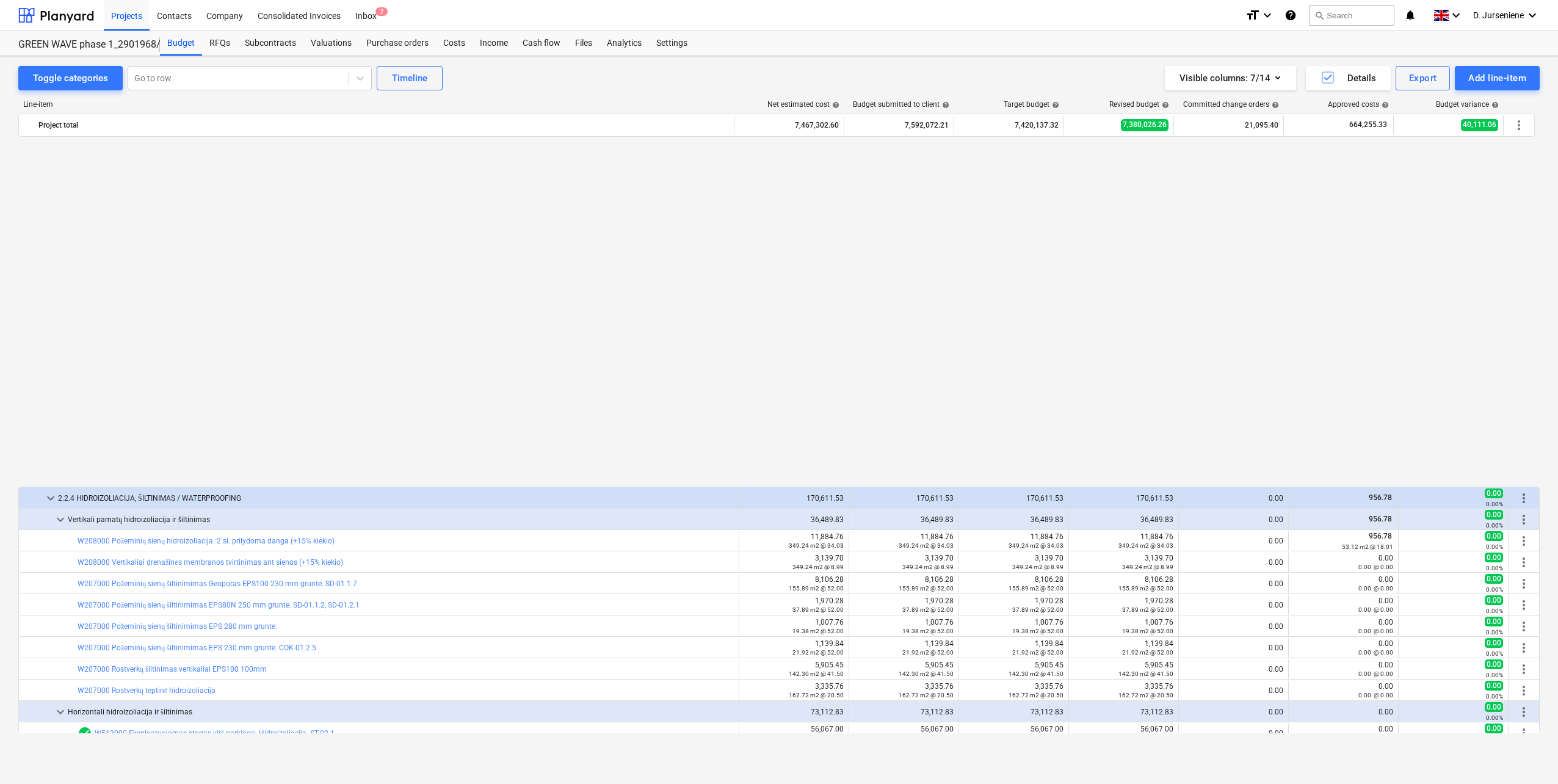
scroll to position [1282, 0]
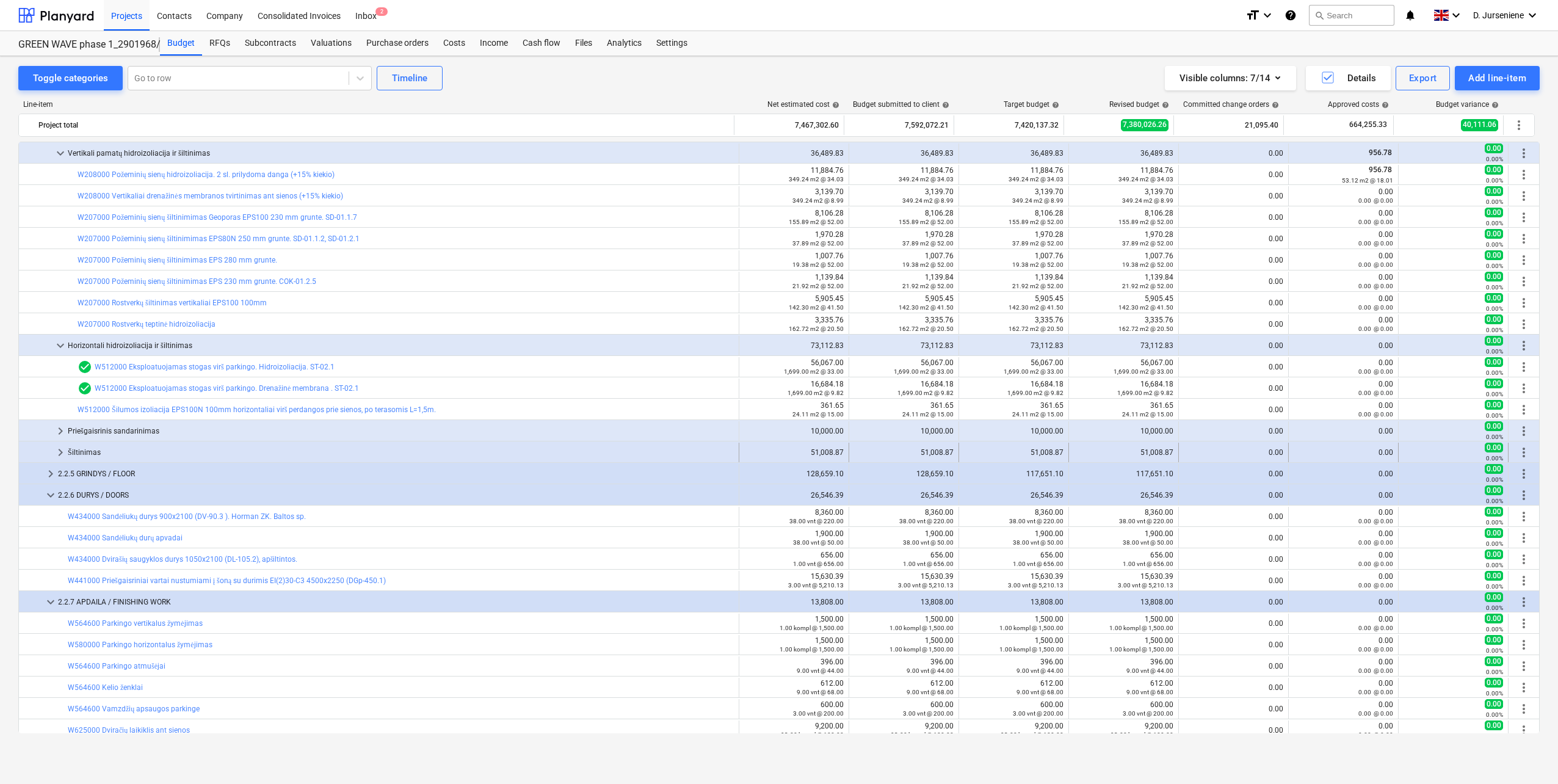
click at [200, 459] on div "Šiltinimas" at bounding box center [400, 452] width 666 height 19
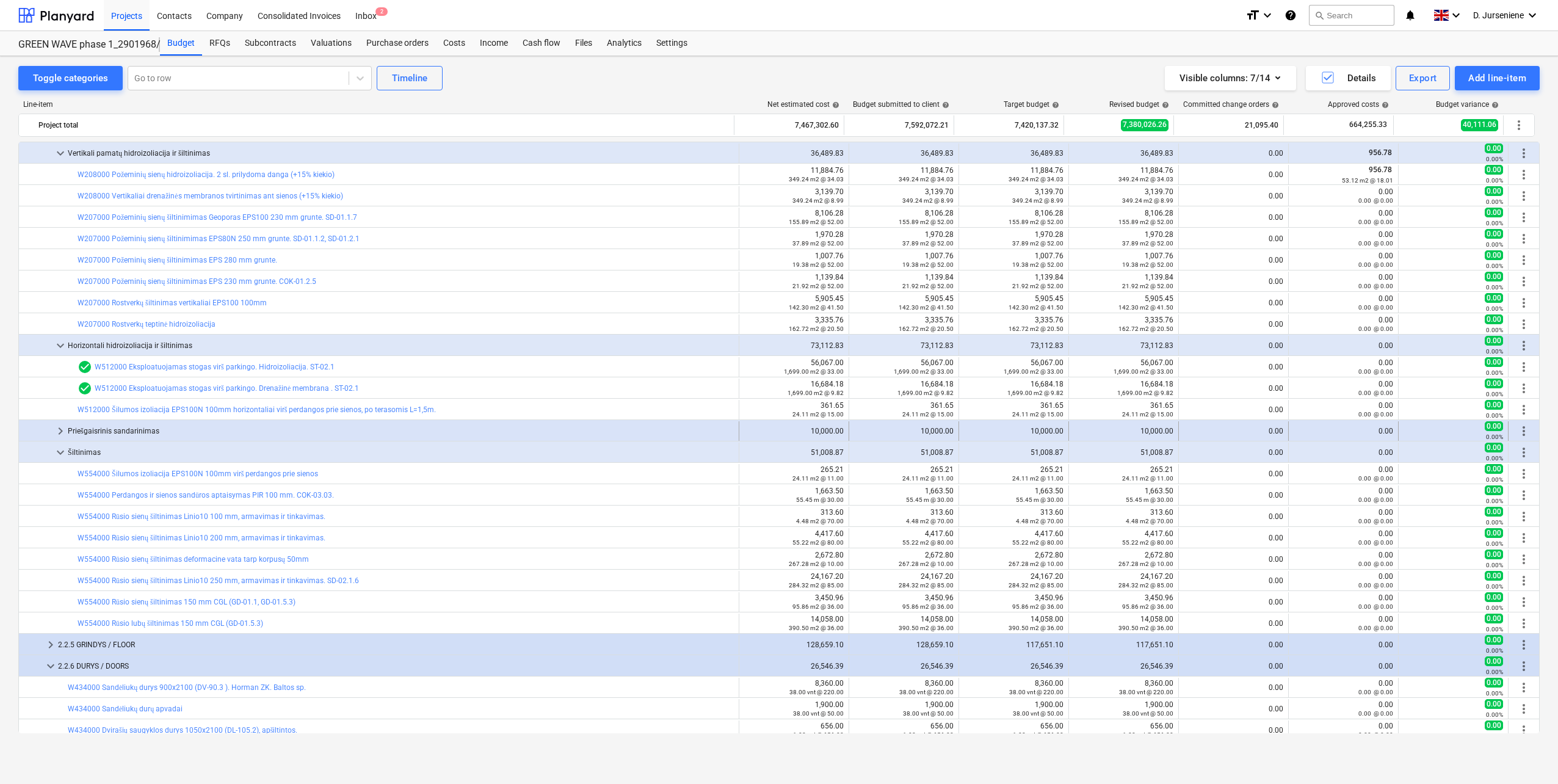
click at [219, 432] on div "Priešgaisrinis sandarinimas" at bounding box center [400, 430] width 666 height 19
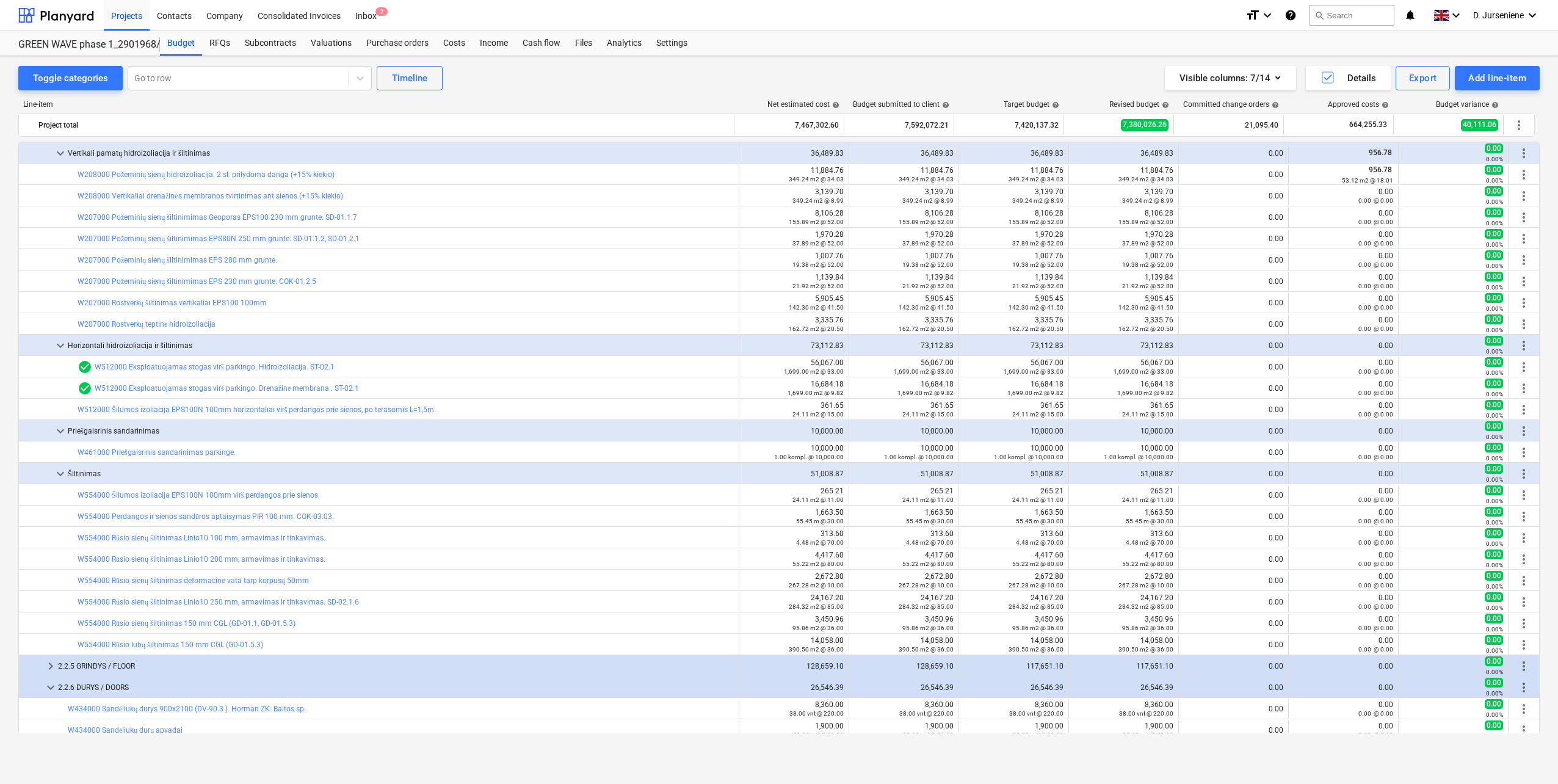
scroll to position [1587, 0]
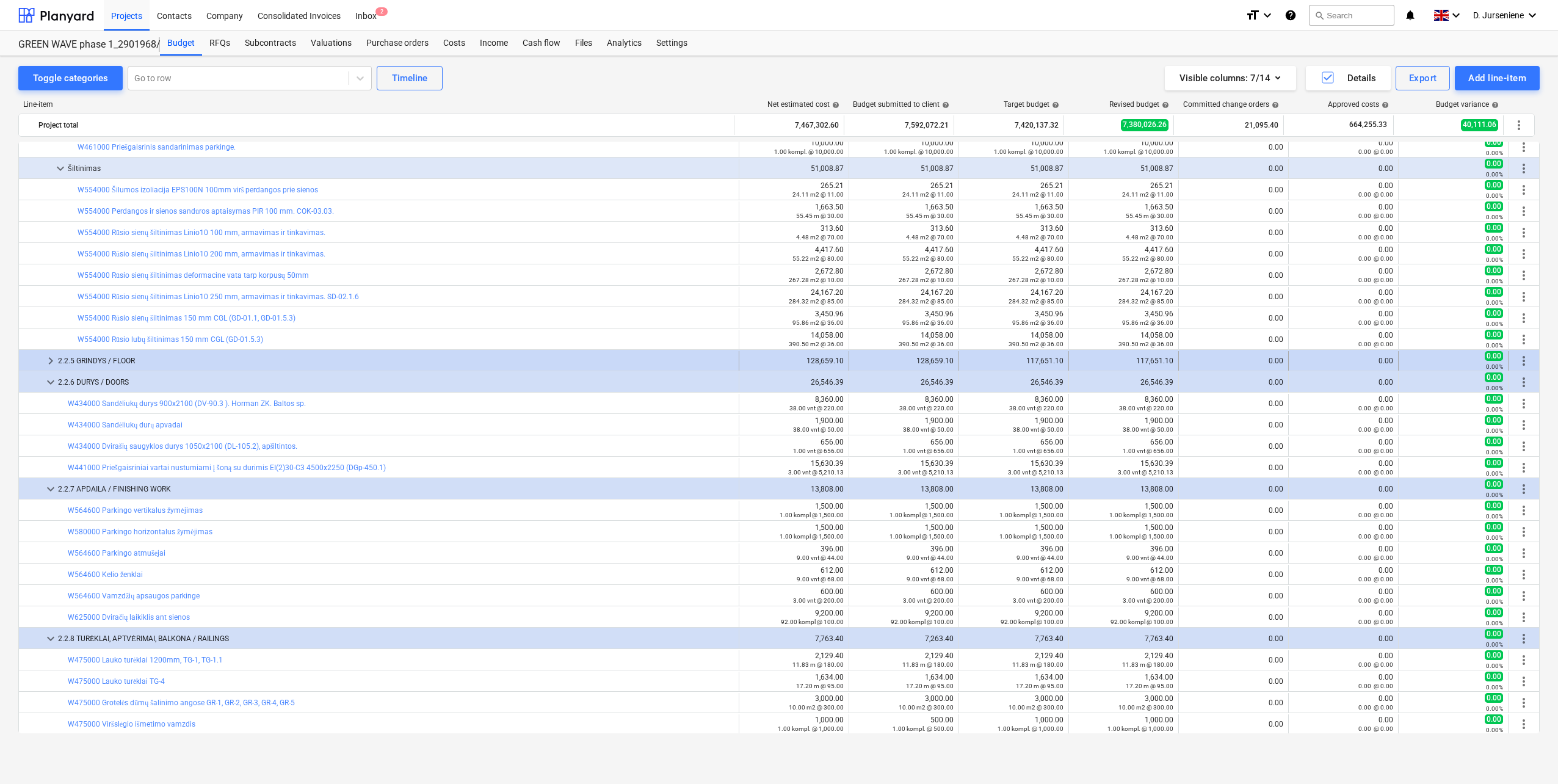
click at [241, 361] on div "2.2.5 GRINDYS / FLOOR" at bounding box center [396, 360] width 676 height 19
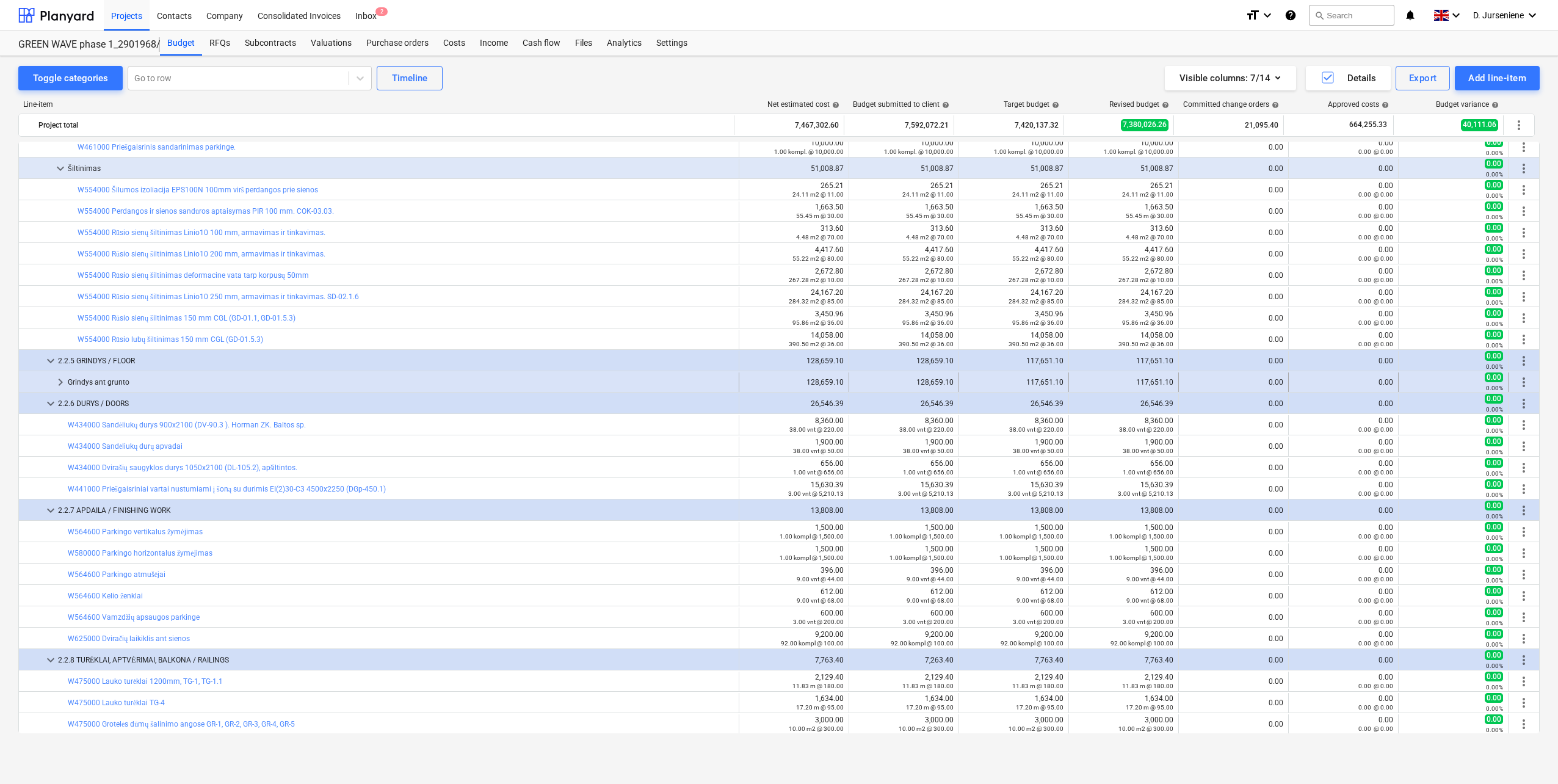
click at [230, 381] on div "Grindys ant grunto" at bounding box center [400, 382] width 666 height 19
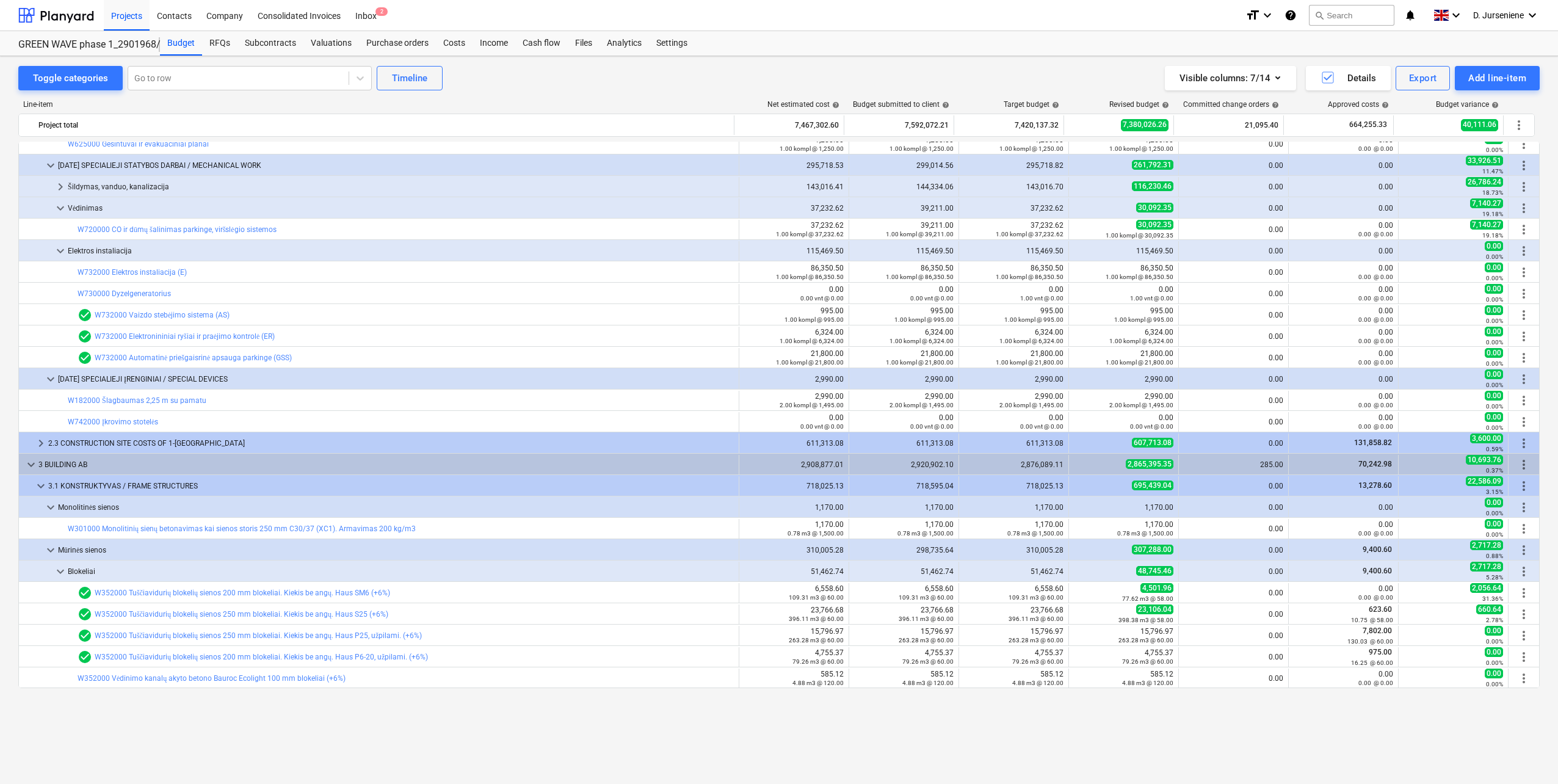
scroll to position [2259, 0]
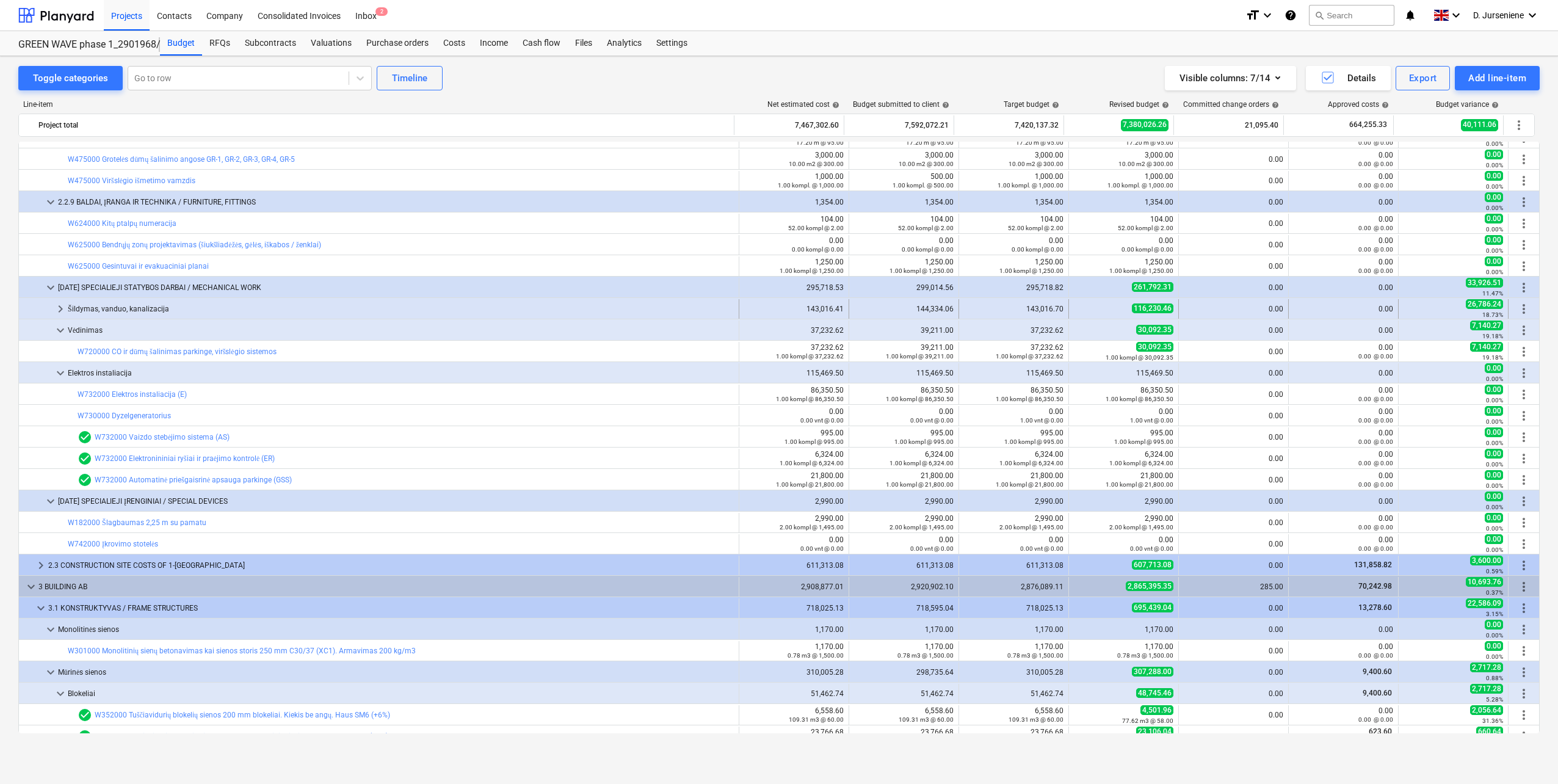
click at [208, 306] on div "Šildymas, vanduo, kanalizacija" at bounding box center [400, 308] width 666 height 19
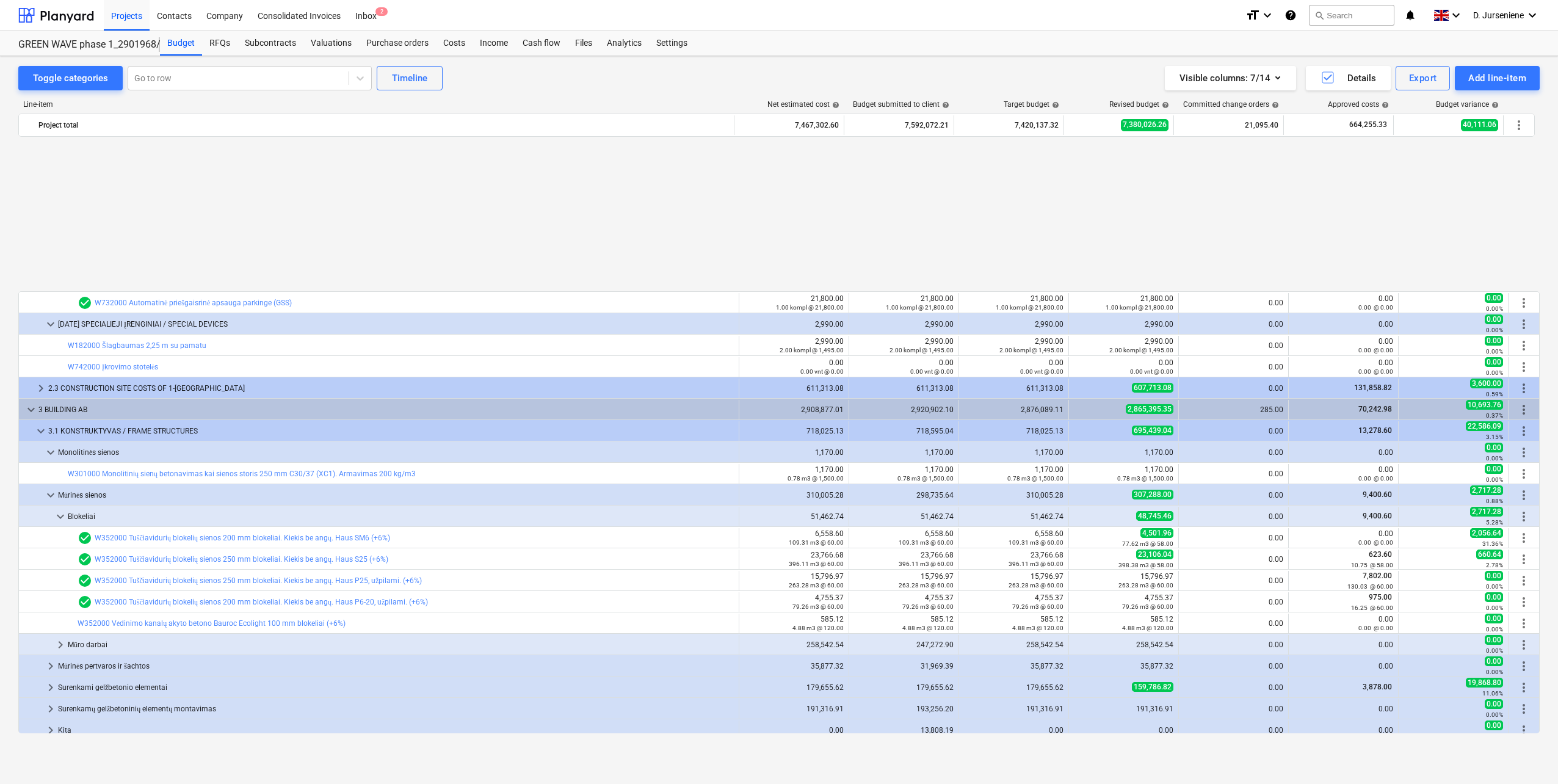
scroll to position [2748, 0]
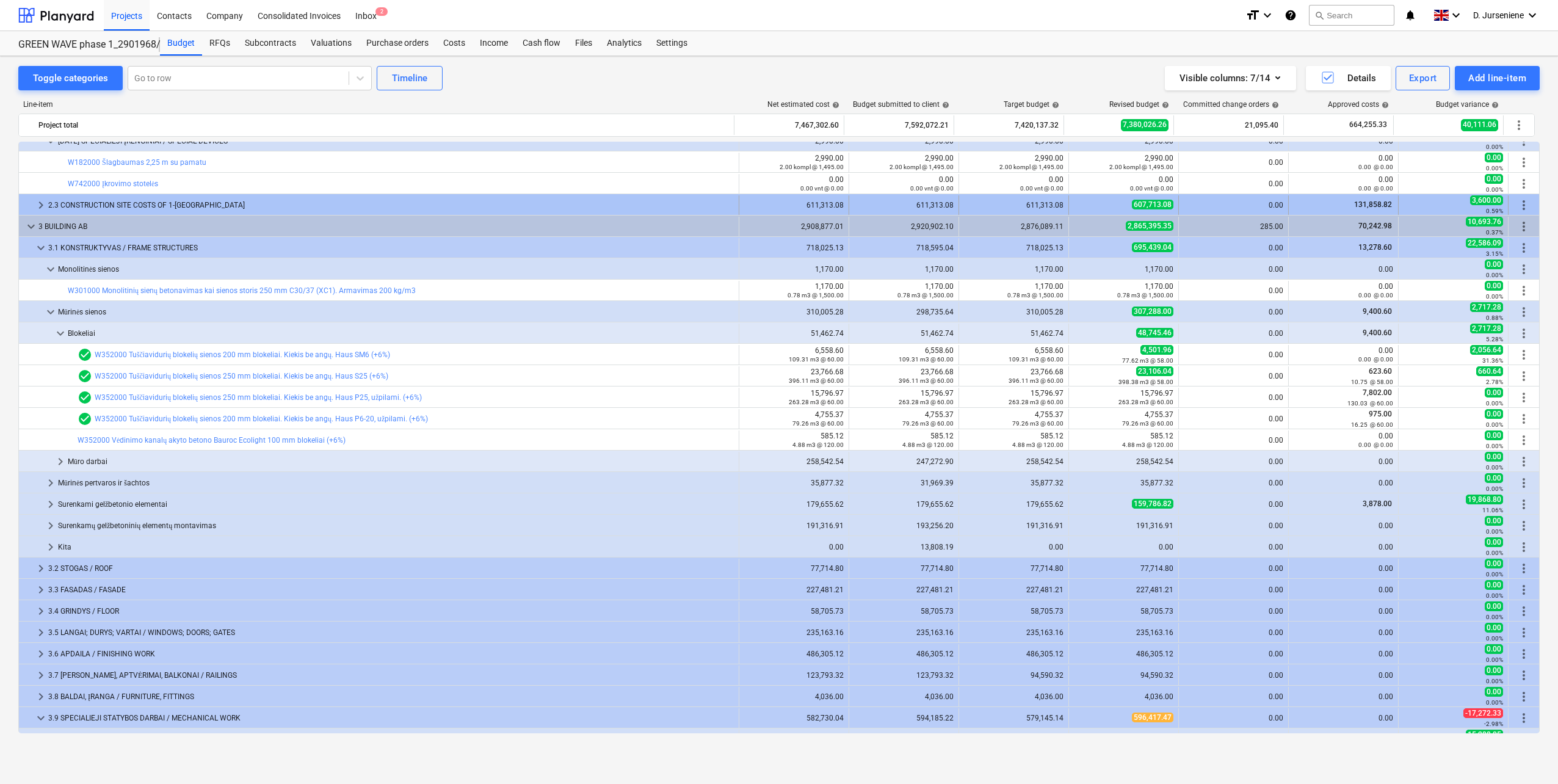
click at [275, 200] on div "2.3 CONSTRUCTION SITE COSTS OF 1-[GEOGRAPHIC_DATA]" at bounding box center [391, 204] width 686 height 19
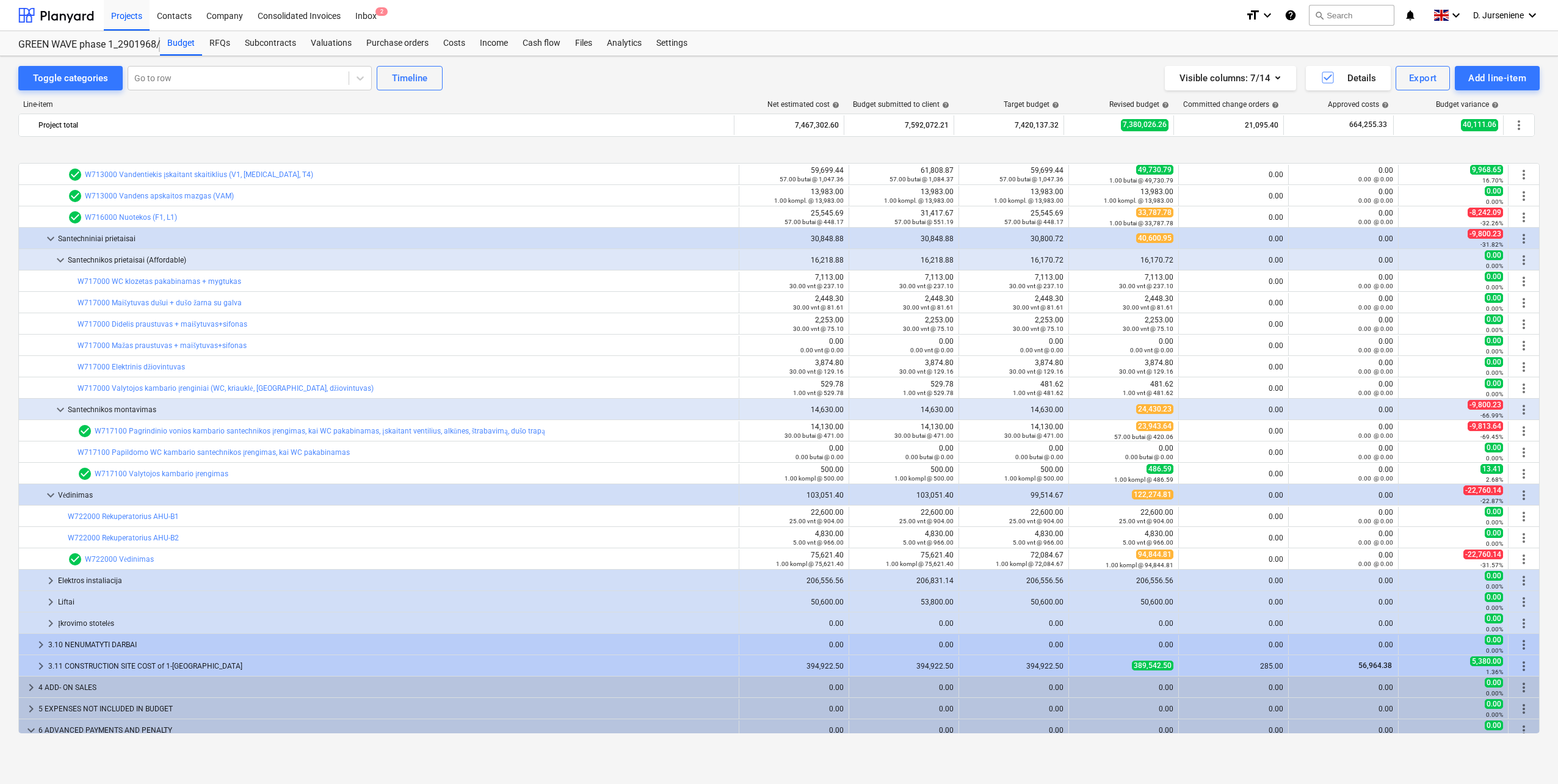
scroll to position [3480, 0]
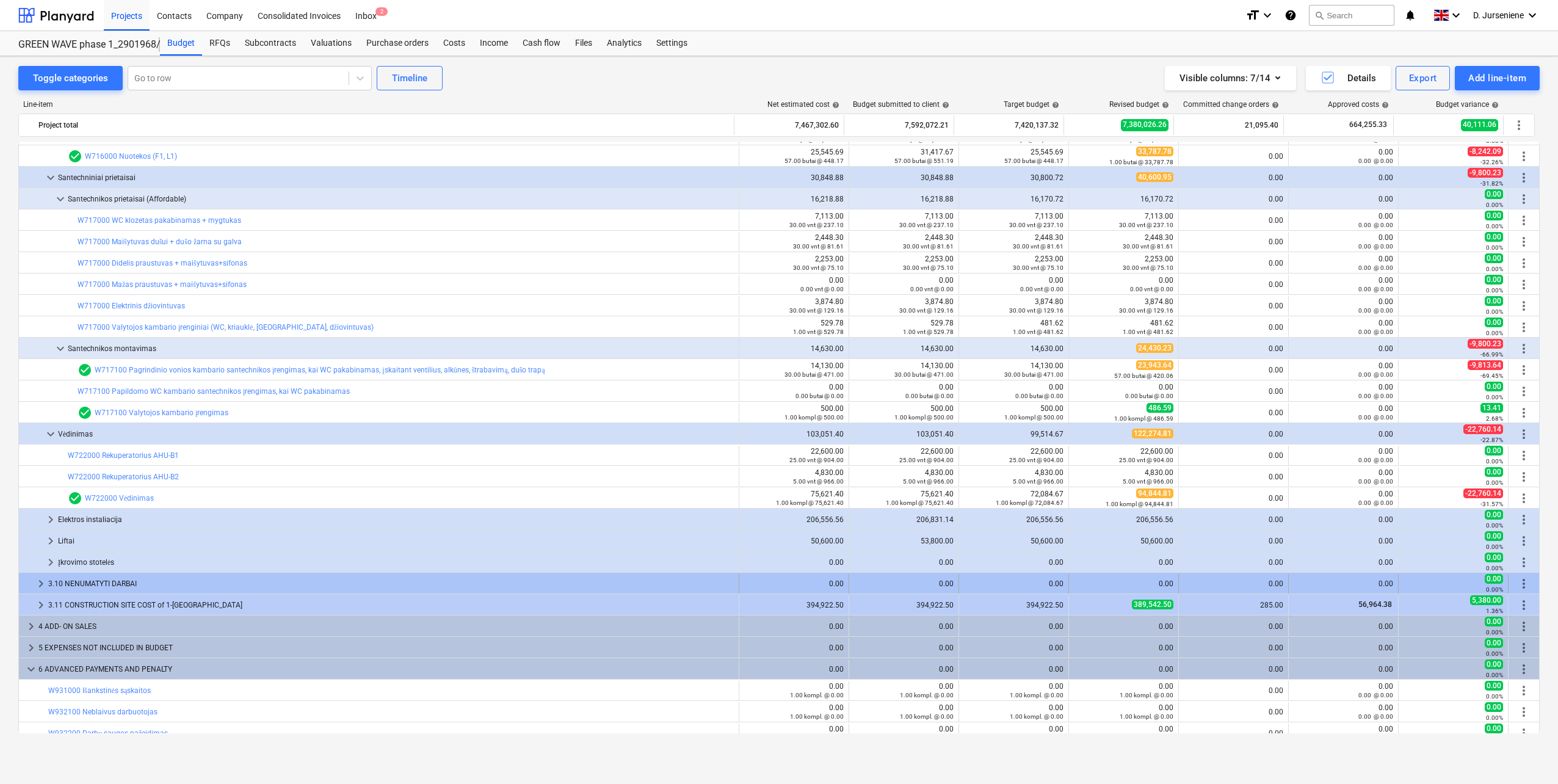
click at [140, 582] on div "3.10 NENUMATYTI DARBAI" at bounding box center [391, 583] width 686 height 19
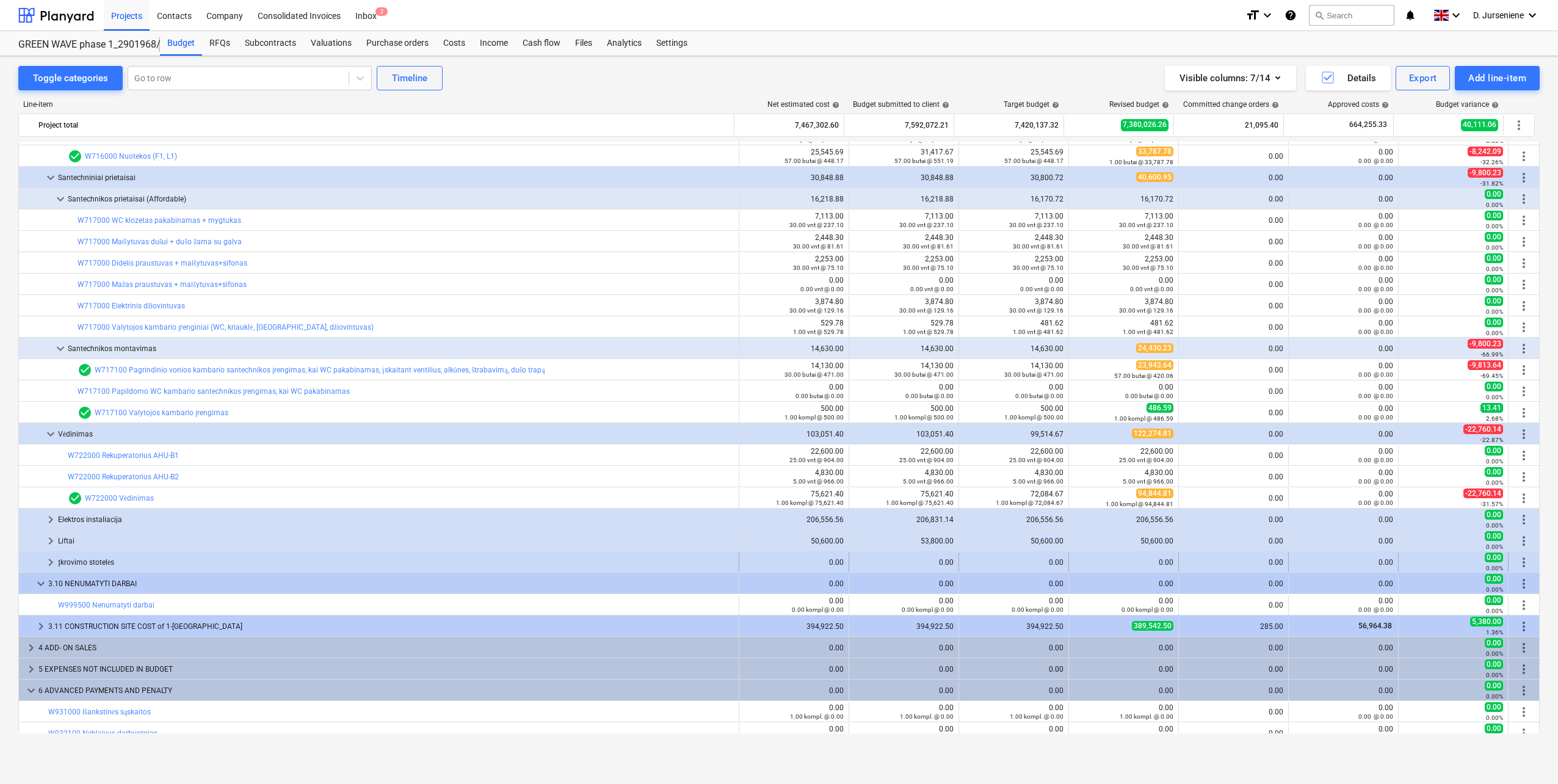
click at [149, 555] on div "Įkrovimo stotelės" at bounding box center [396, 562] width 676 height 19
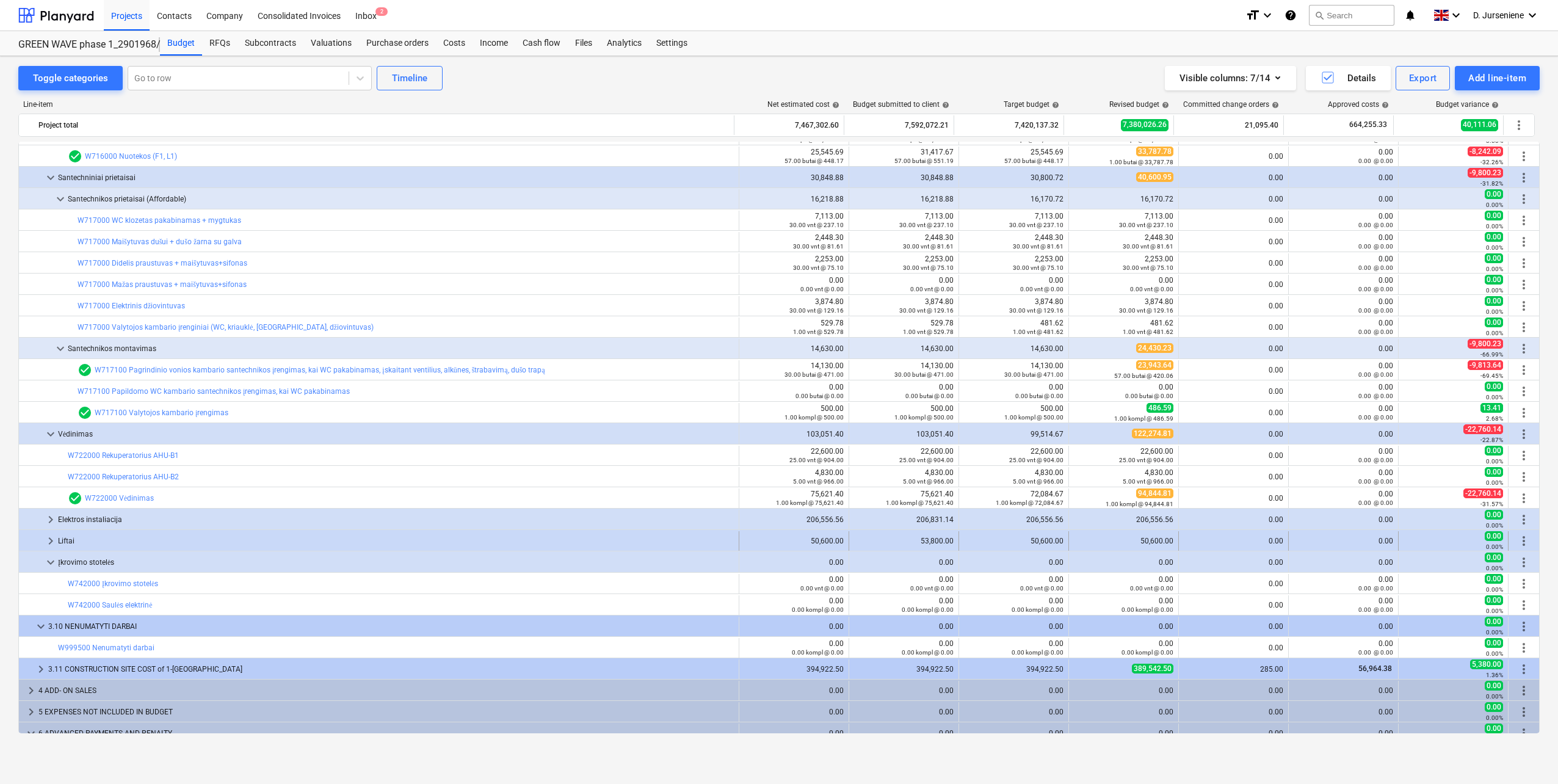
click at [150, 537] on div "Liftai" at bounding box center [396, 541] width 676 height 19
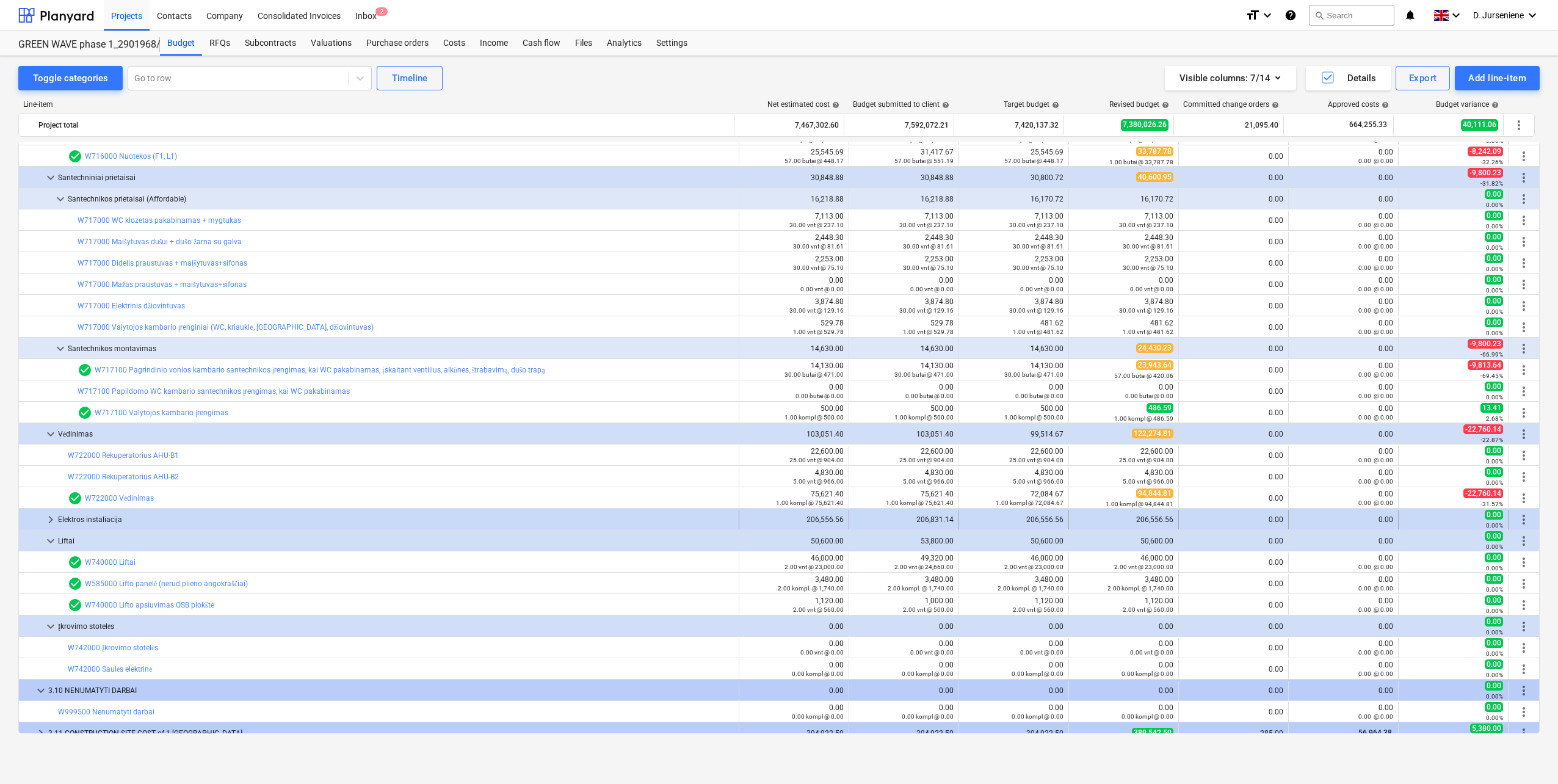
click at [167, 517] on div "Elektros instaliacija" at bounding box center [396, 519] width 676 height 19
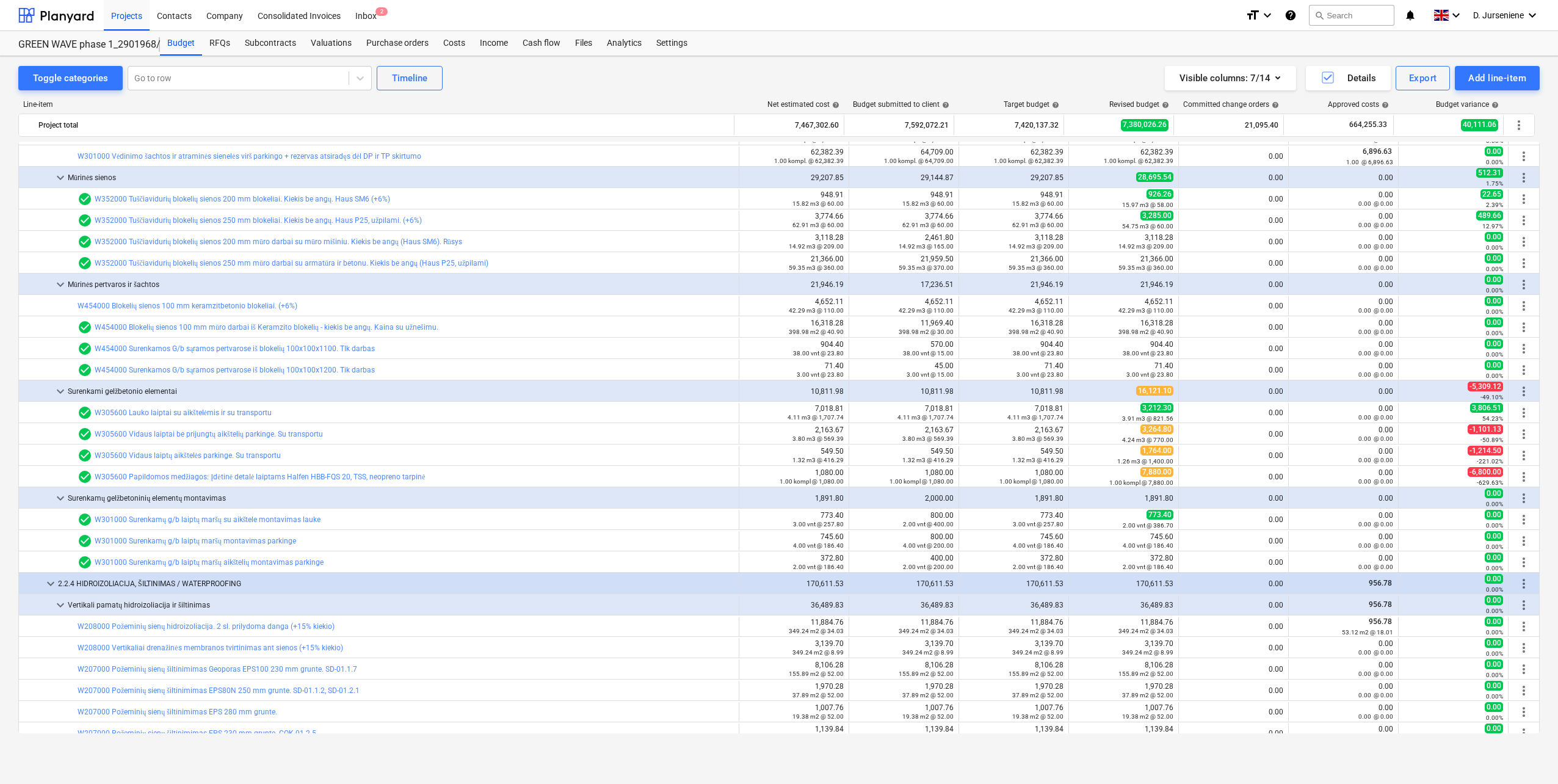
scroll to position [550, 0]
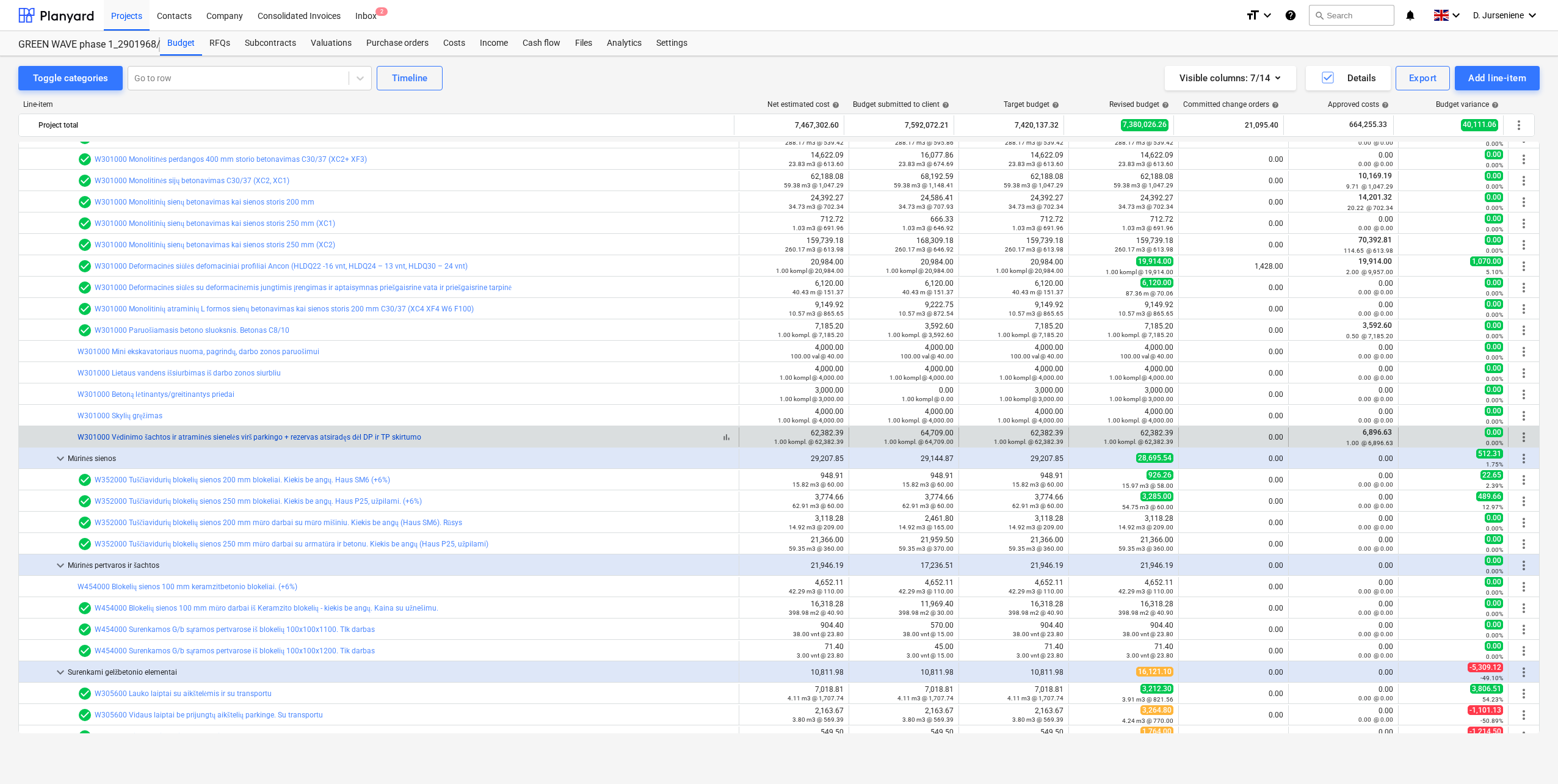
click at [397, 435] on link "W301000 Vėdinimo šachtos ir atraminės sienelės virš parkingo + rezervas atsirad…" at bounding box center [249, 437] width 344 height 8
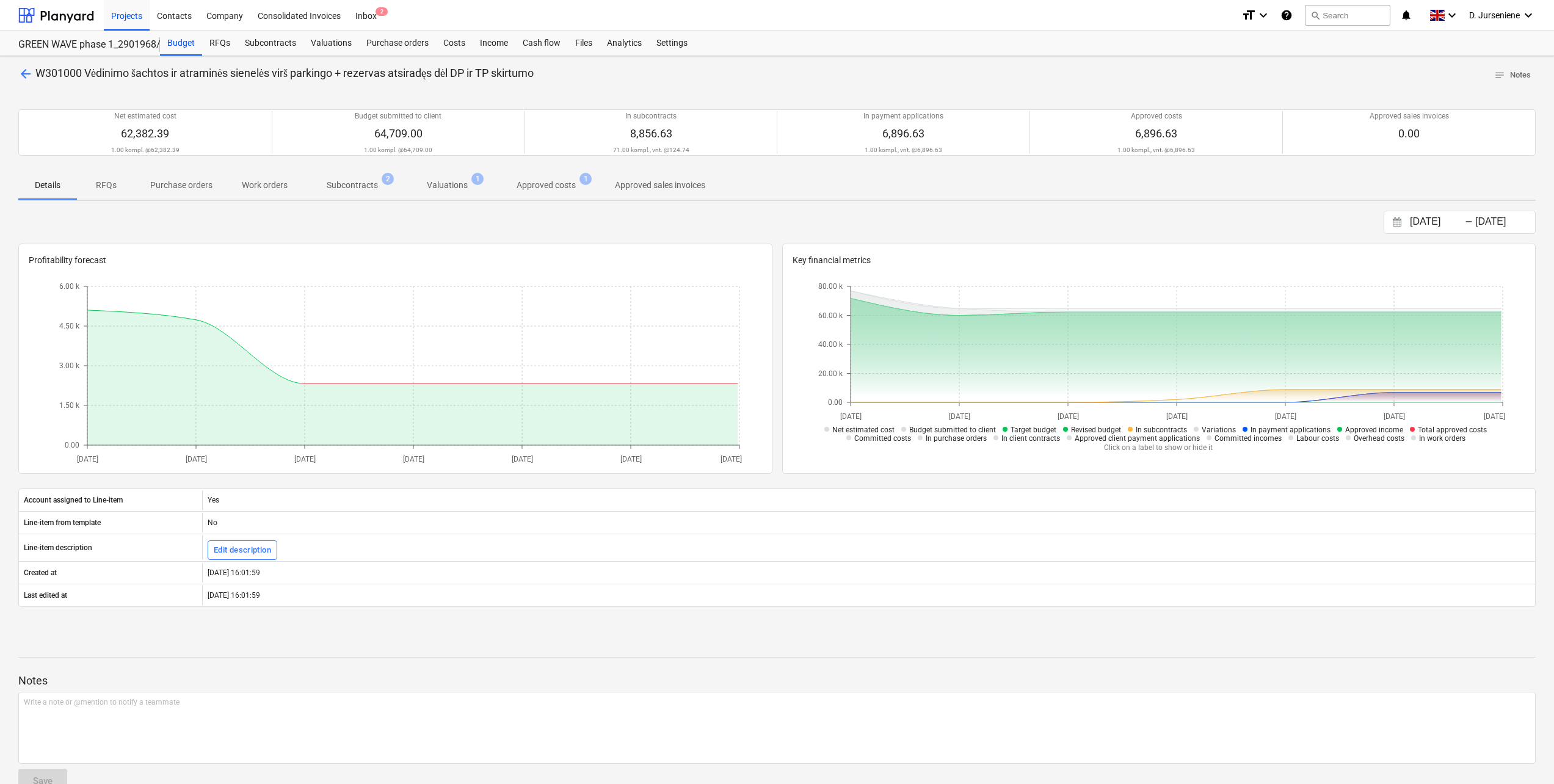
click at [537, 182] on p "Approved costs" at bounding box center [546, 185] width 59 height 13
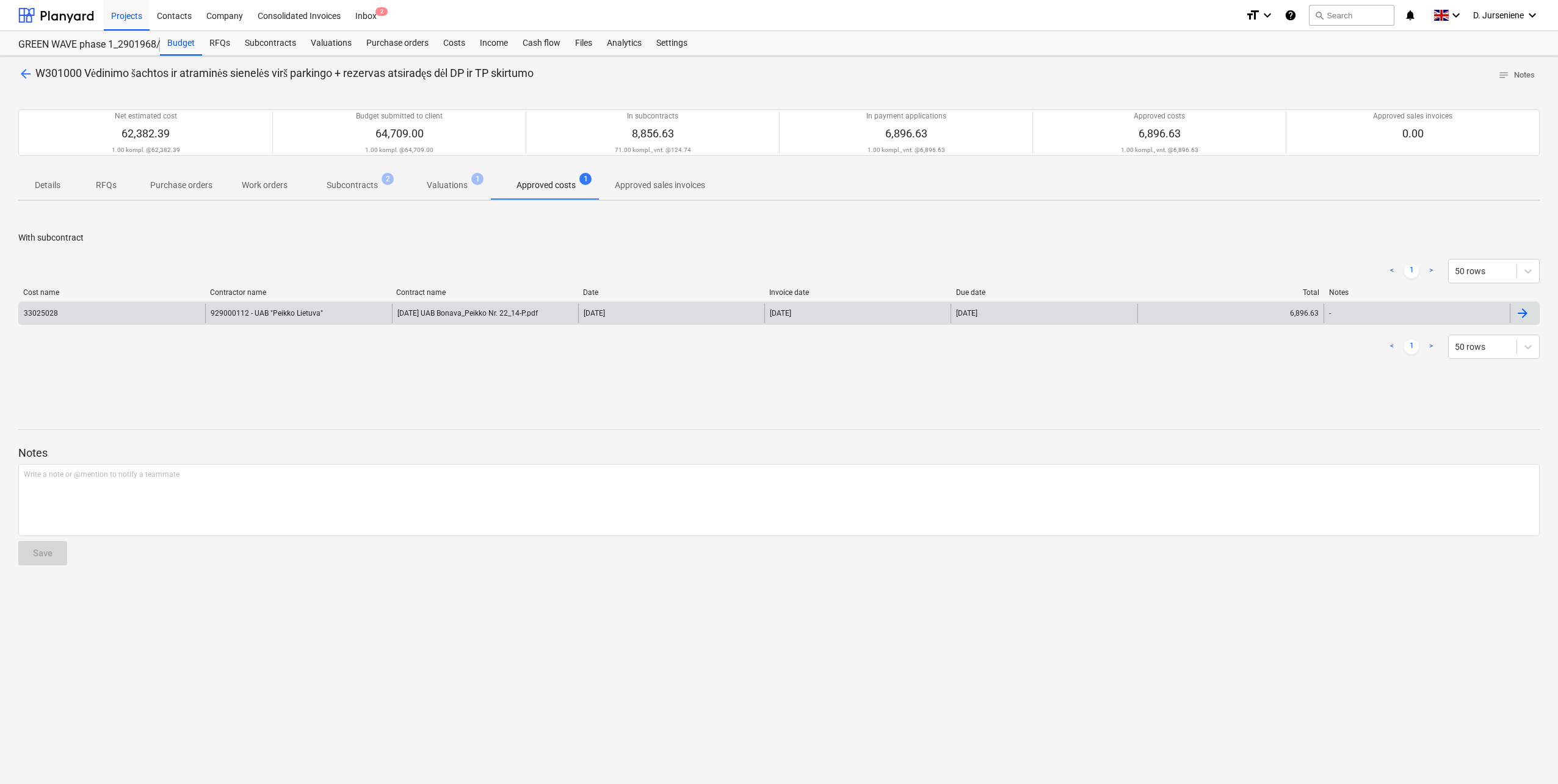
click at [262, 314] on div "929000112 - UAB "Peikko Lietuva"" at bounding box center [298, 313] width 186 height 19
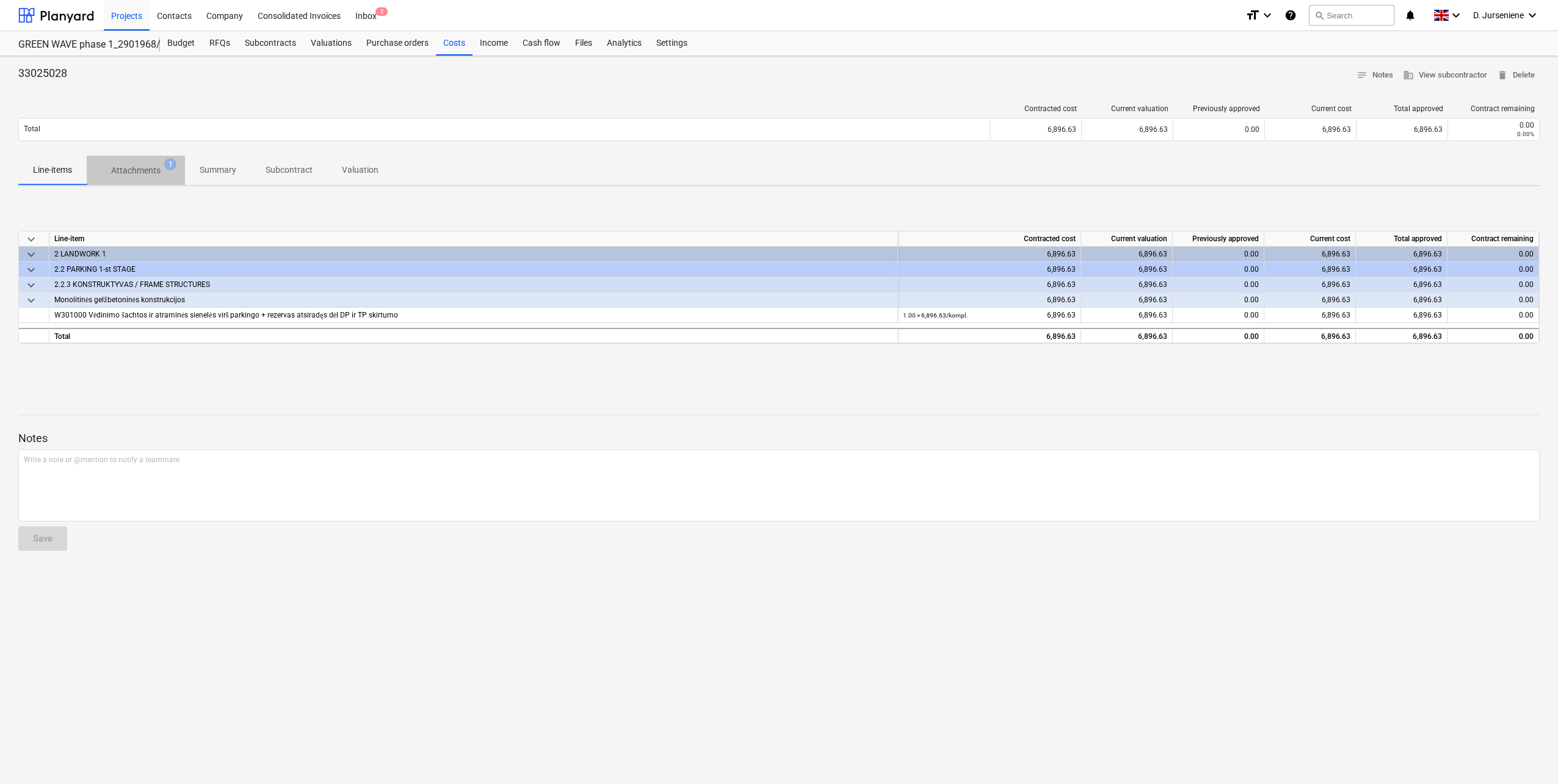
click at [161, 164] on span "Attachments 1" at bounding box center [136, 170] width 69 height 13
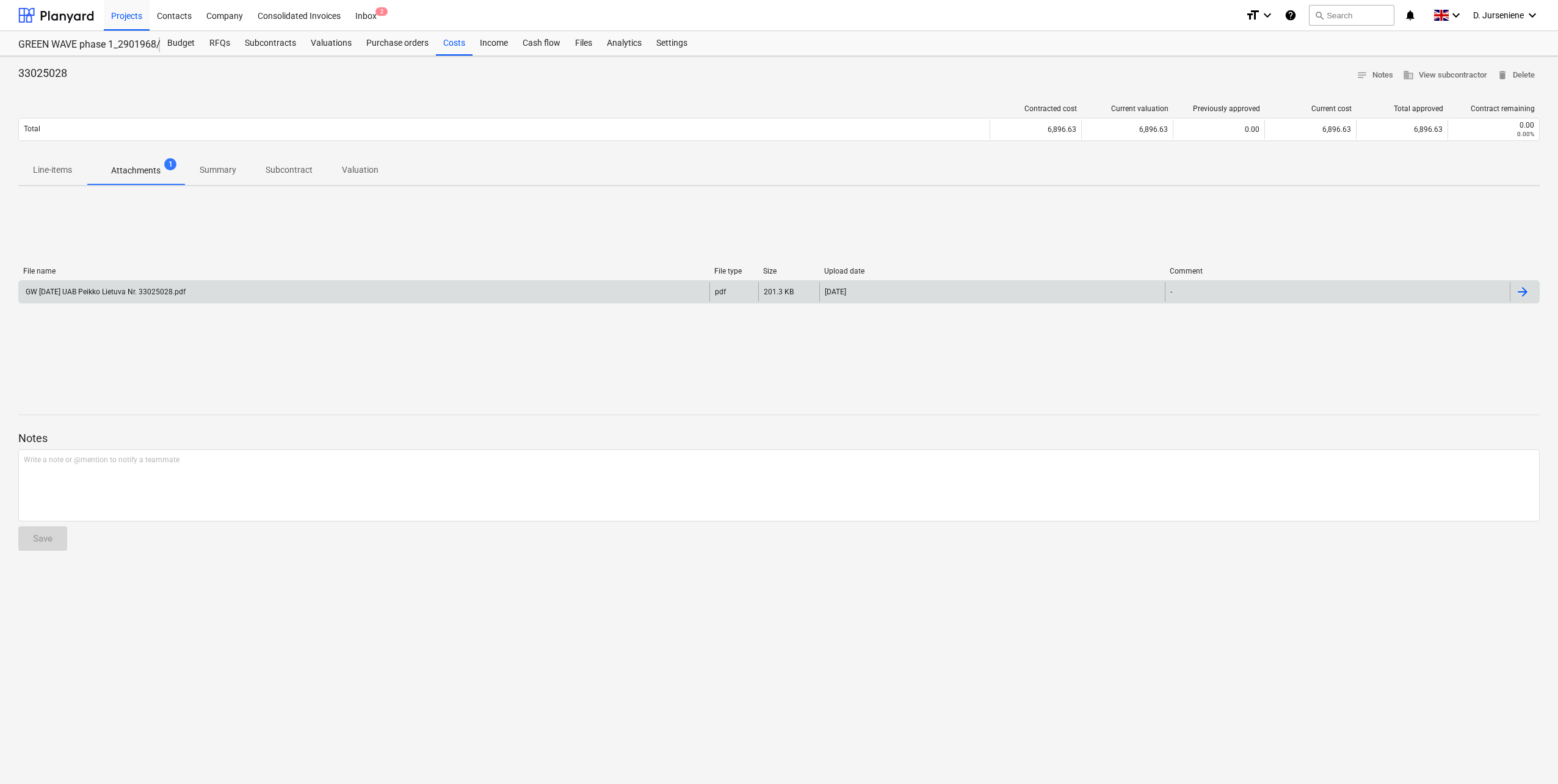
click at [141, 292] on div "GW [DATE] UAB Peikko Lietuva Nr. 33025028.pdf" at bounding box center [104, 291] width 161 height 8
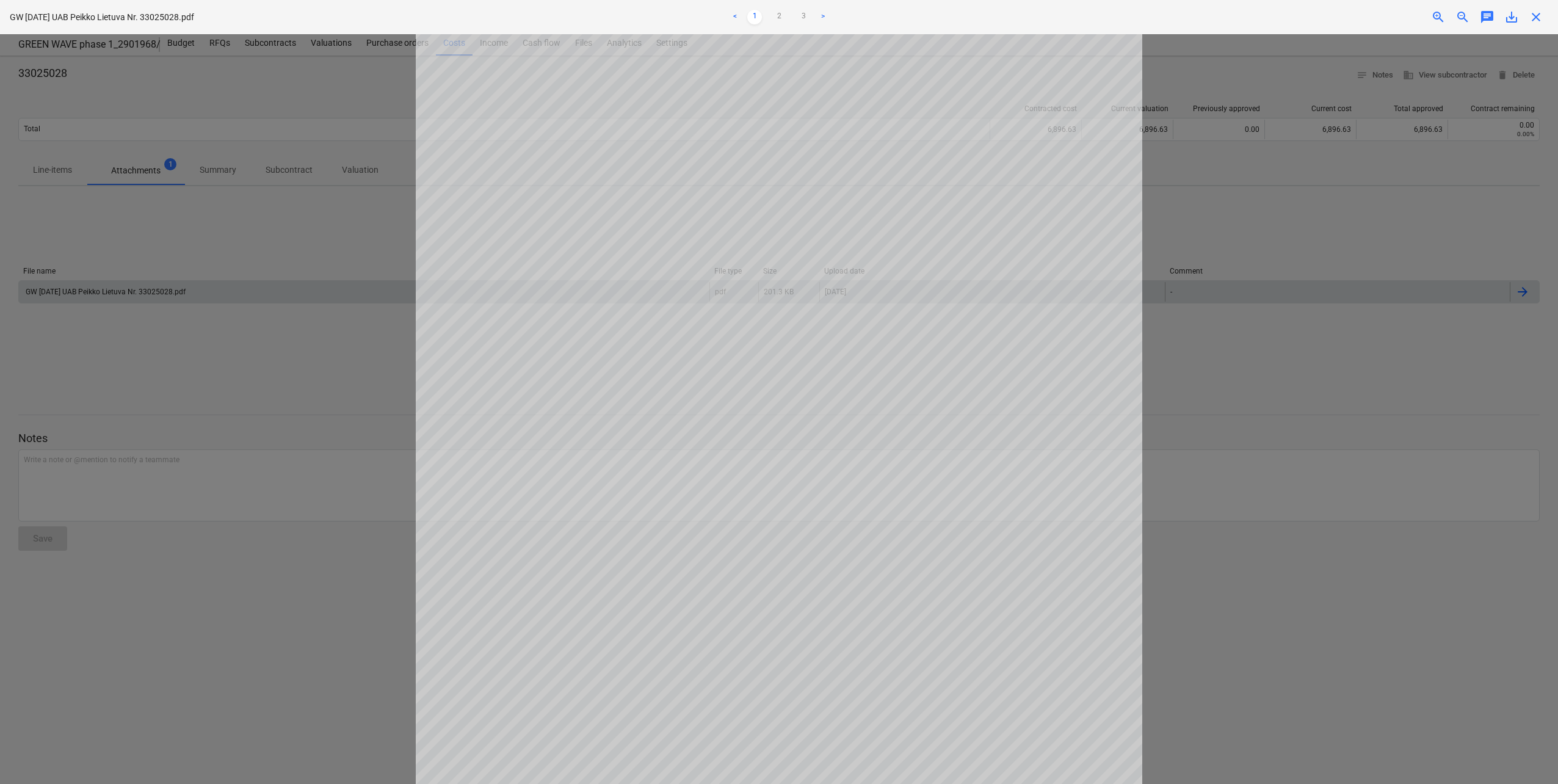
scroll to position [281, 0]
click at [776, 21] on link "2" at bounding box center [779, 17] width 15 height 15
click at [1324, 177] on div at bounding box center [779, 409] width 1558 height 749
click at [1538, 16] on span "close" at bounding box center [1536, 17] width 15 height 15
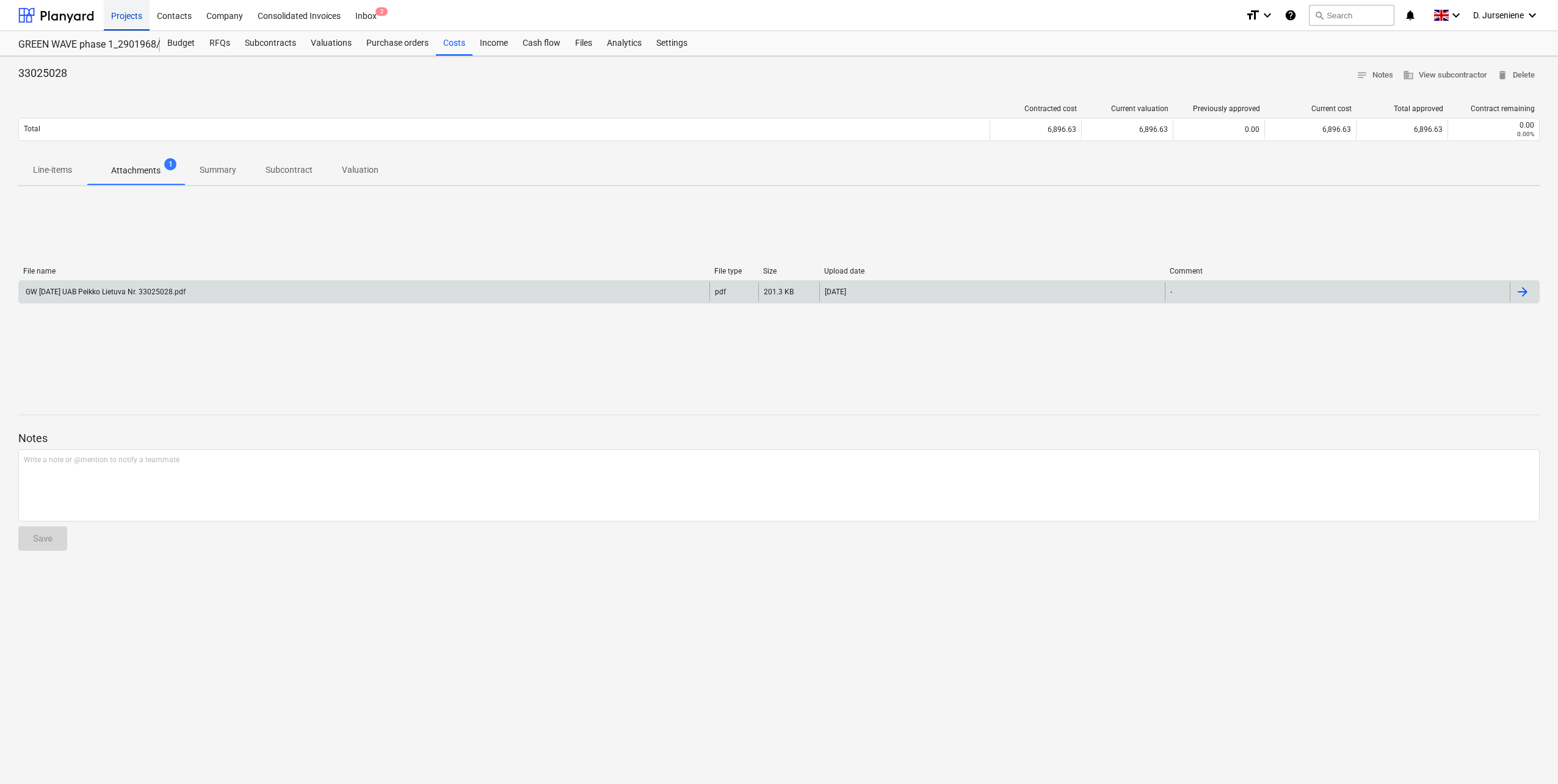
click at [127, 17] on div "Projects" at bounding box center [127, 15] width 46 height 31
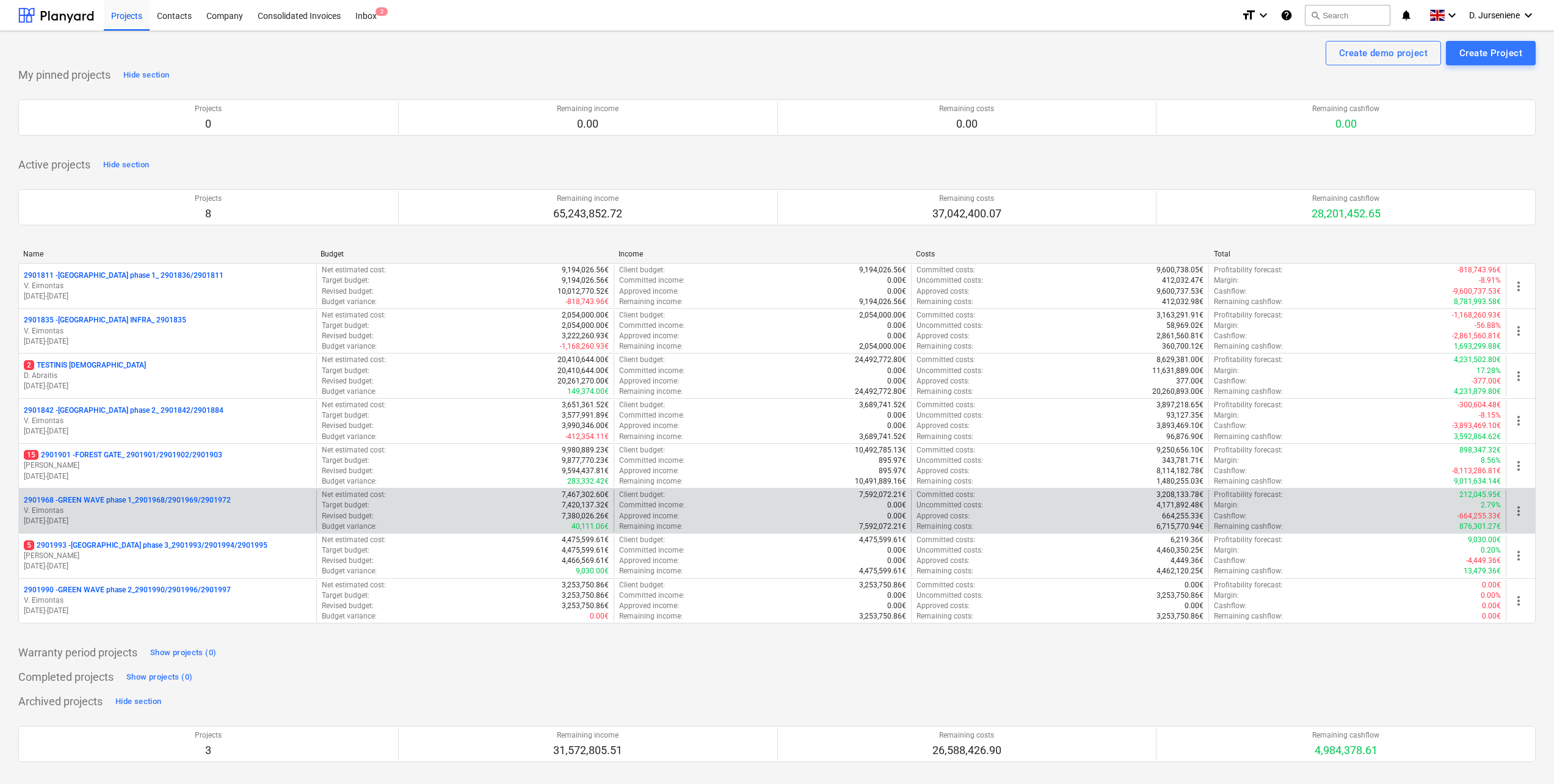
click at [241, 521] on p "[DATE] - [DATE]" at bounding box center [167, 521] width 287 height 10
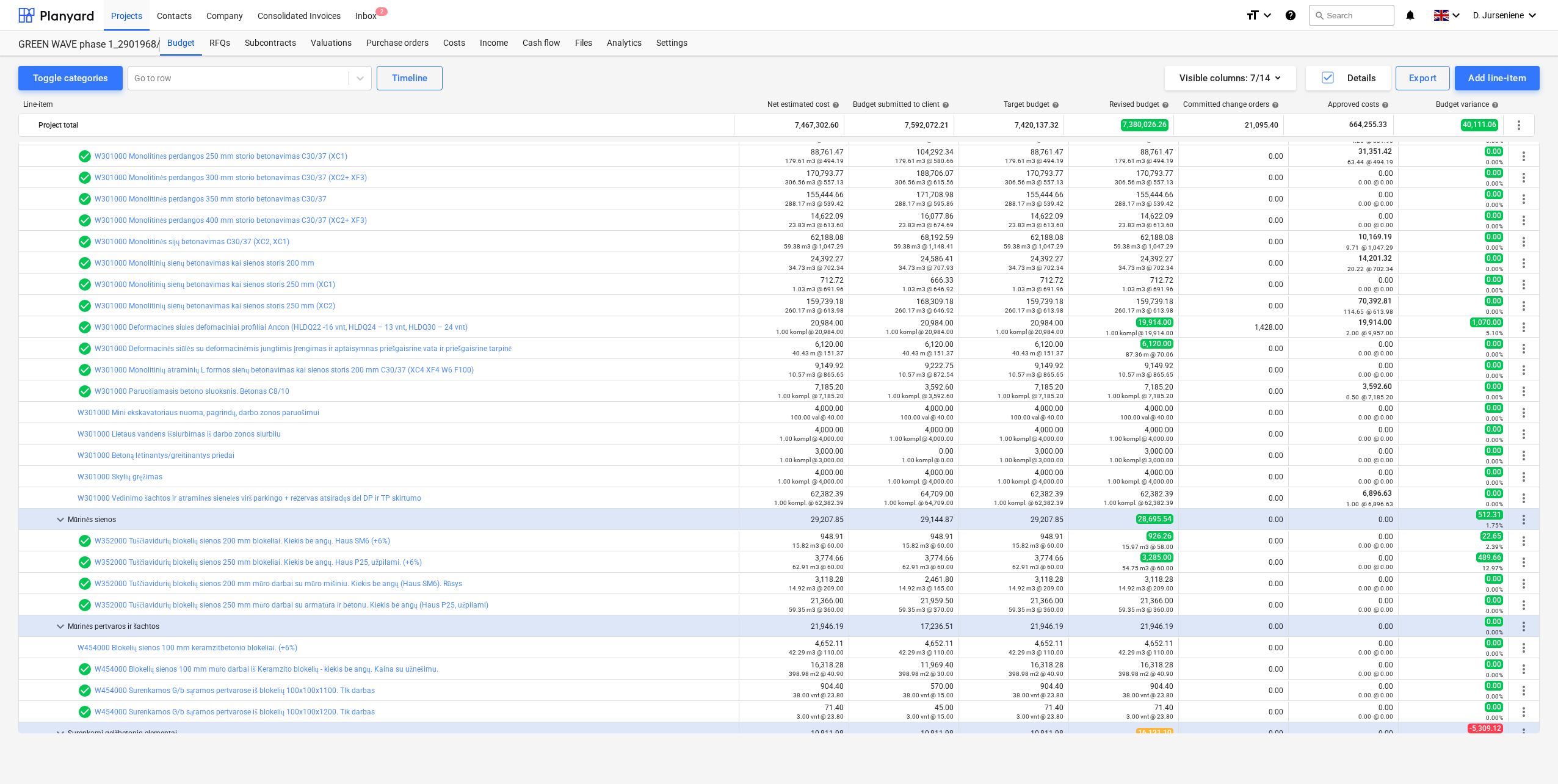
scroll to position [428, 0]
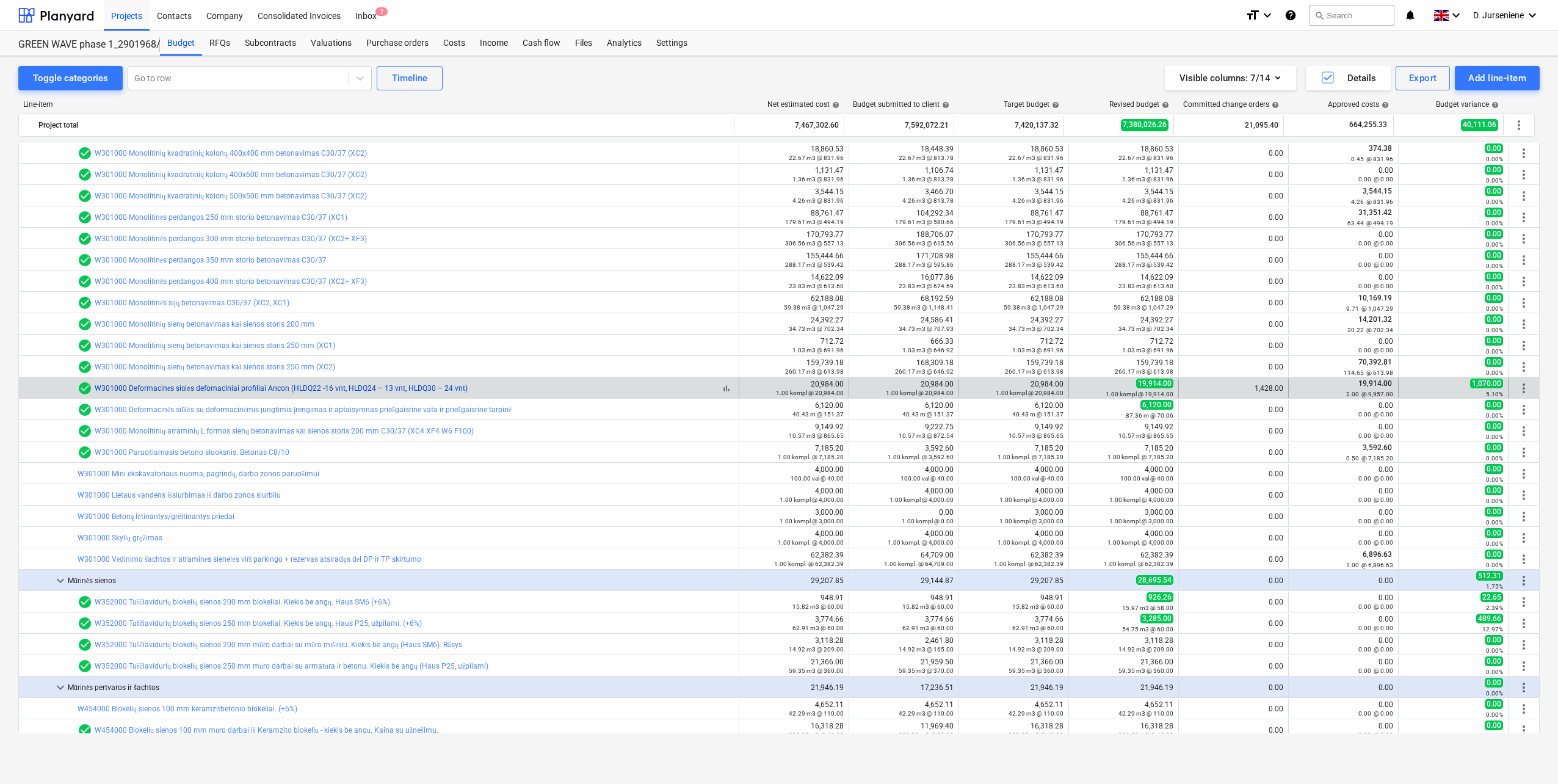
click at [368, 389] on link "W301000 Deformacinės siūlės defomaciniai profiliai Ancon (HLDQ22 -16 vnt, HLDQ2…" at bounding box center [281, 387] width 373 height 8
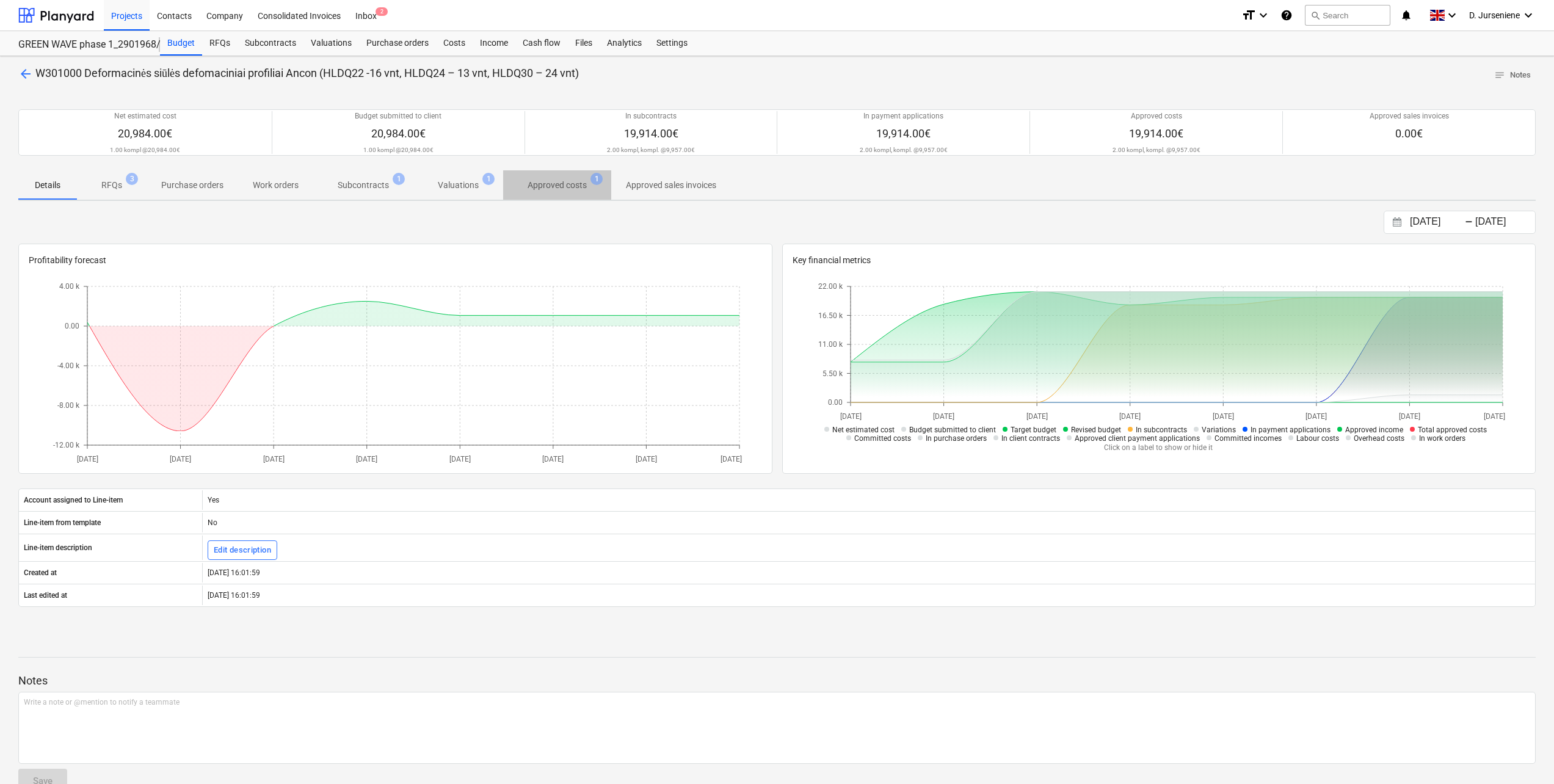
click at [541, 187] on p "Approved costs" at bounding box center [557, 185] width 59 height 13
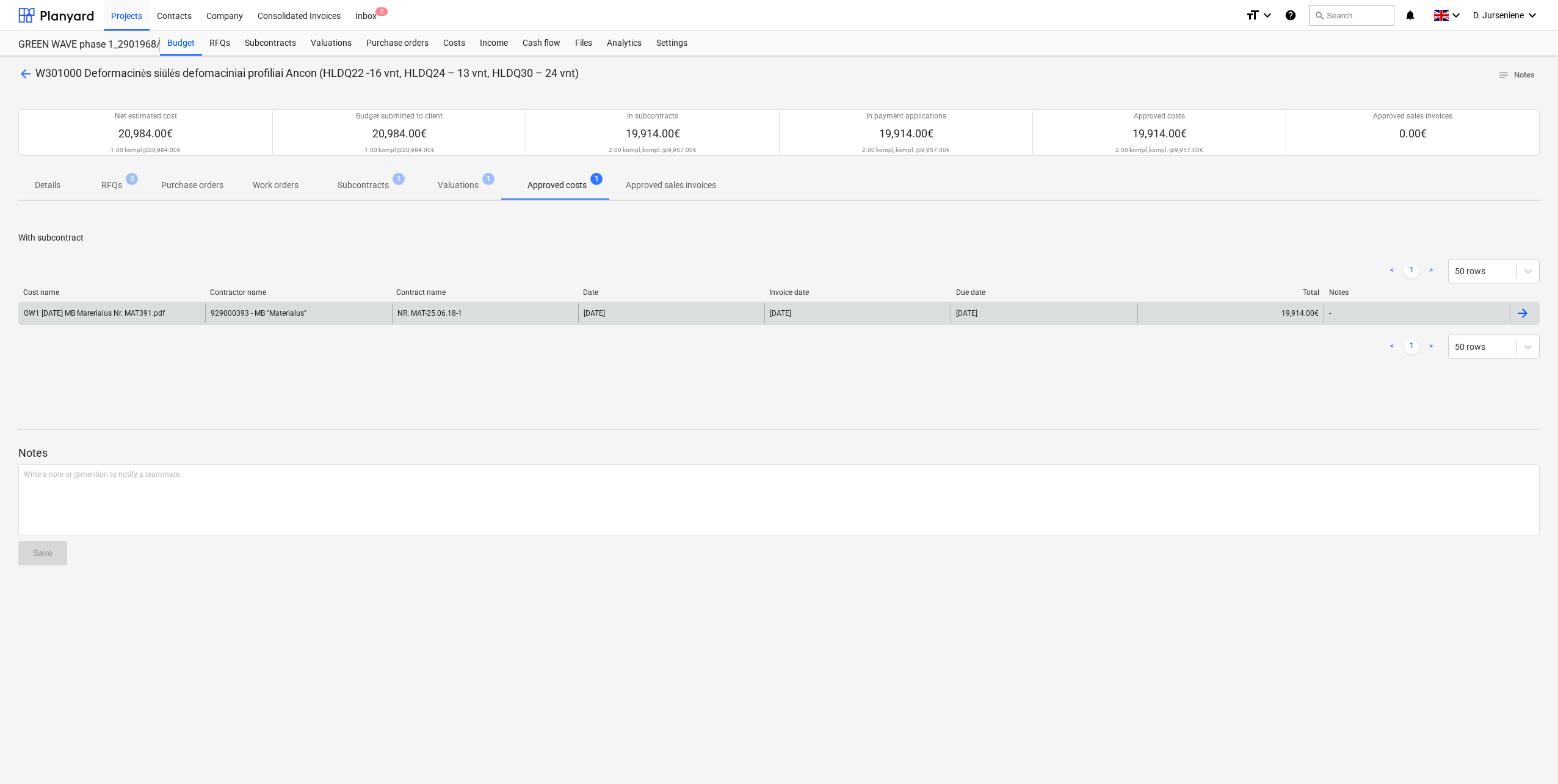
click at [153, 314] on div "GW1 [DATE] MB Marerialus Nr. MAT391.pdf" at bounding box center [94, 313] width 141 height 8
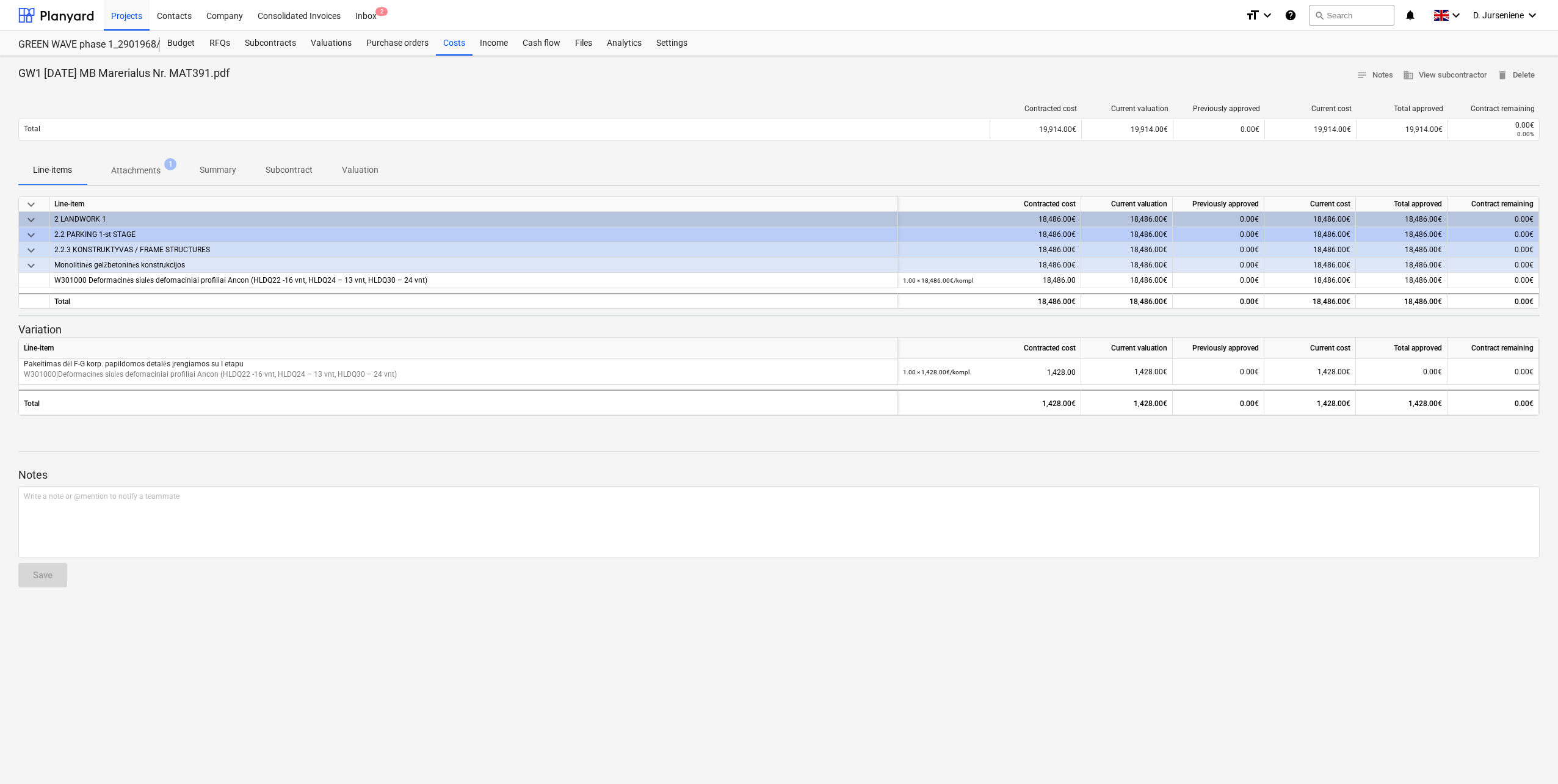
click at [123, 178] on span "Attachments 1" at bounding box center [136, 170] width 98 height 22
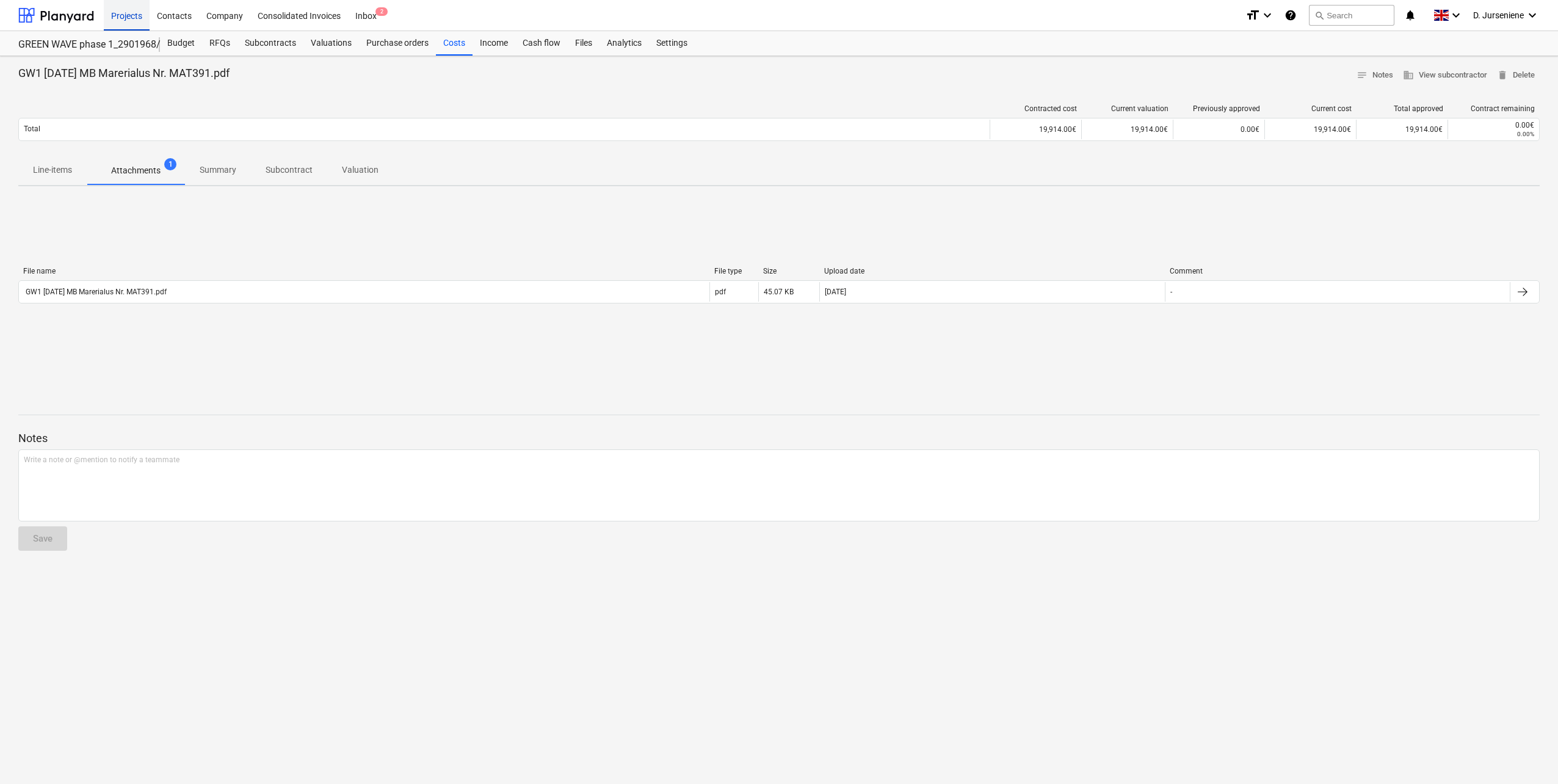
click at [132, 15] on div "Projects" at bounding box center [127, 15] width 46 height 31
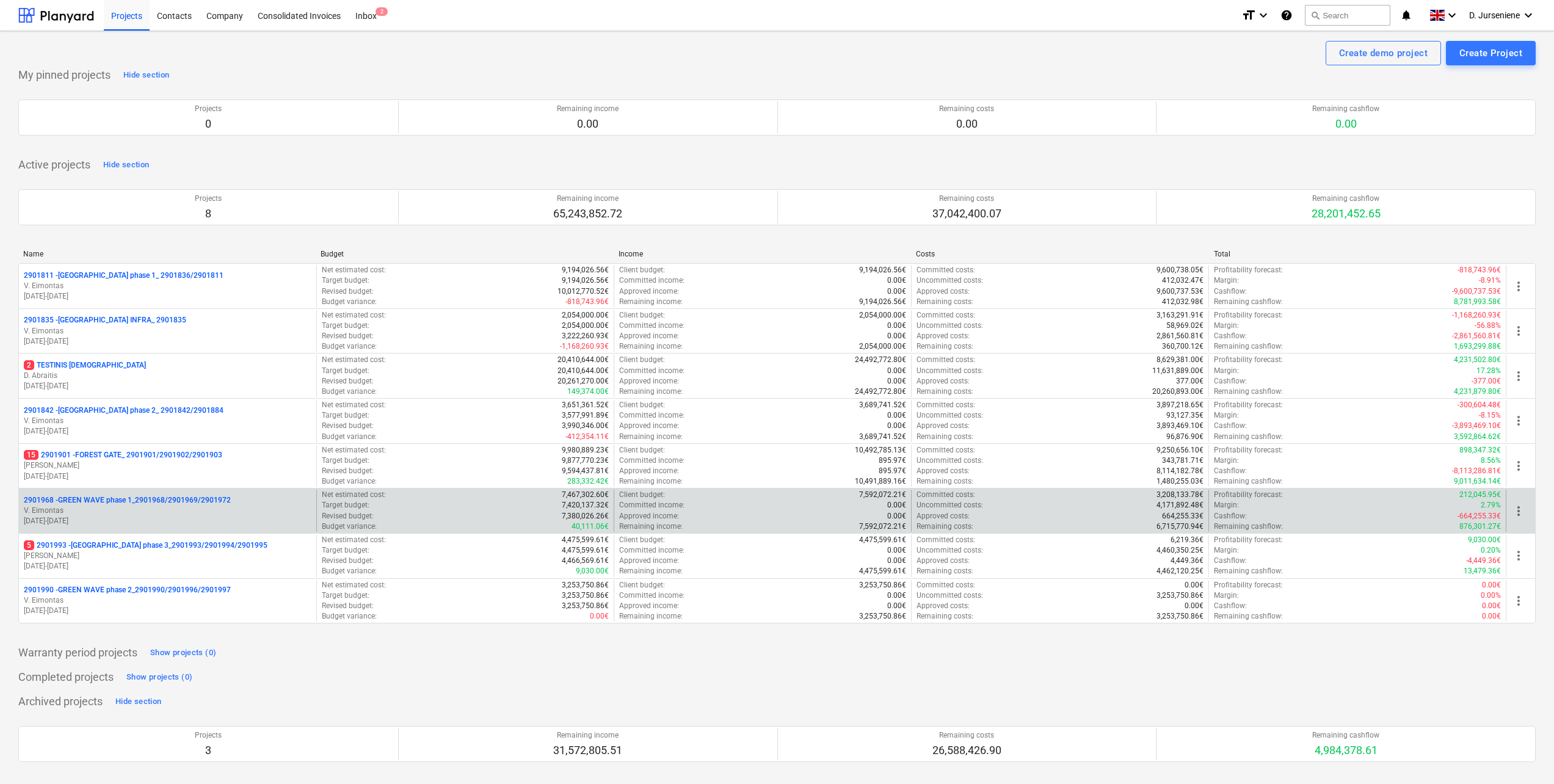
click at [133, 504] on p "2901968 - GREEN WAVE phase 1_2901968/2901969/2901972" at bounding box center [127, 500] width 207 height 10
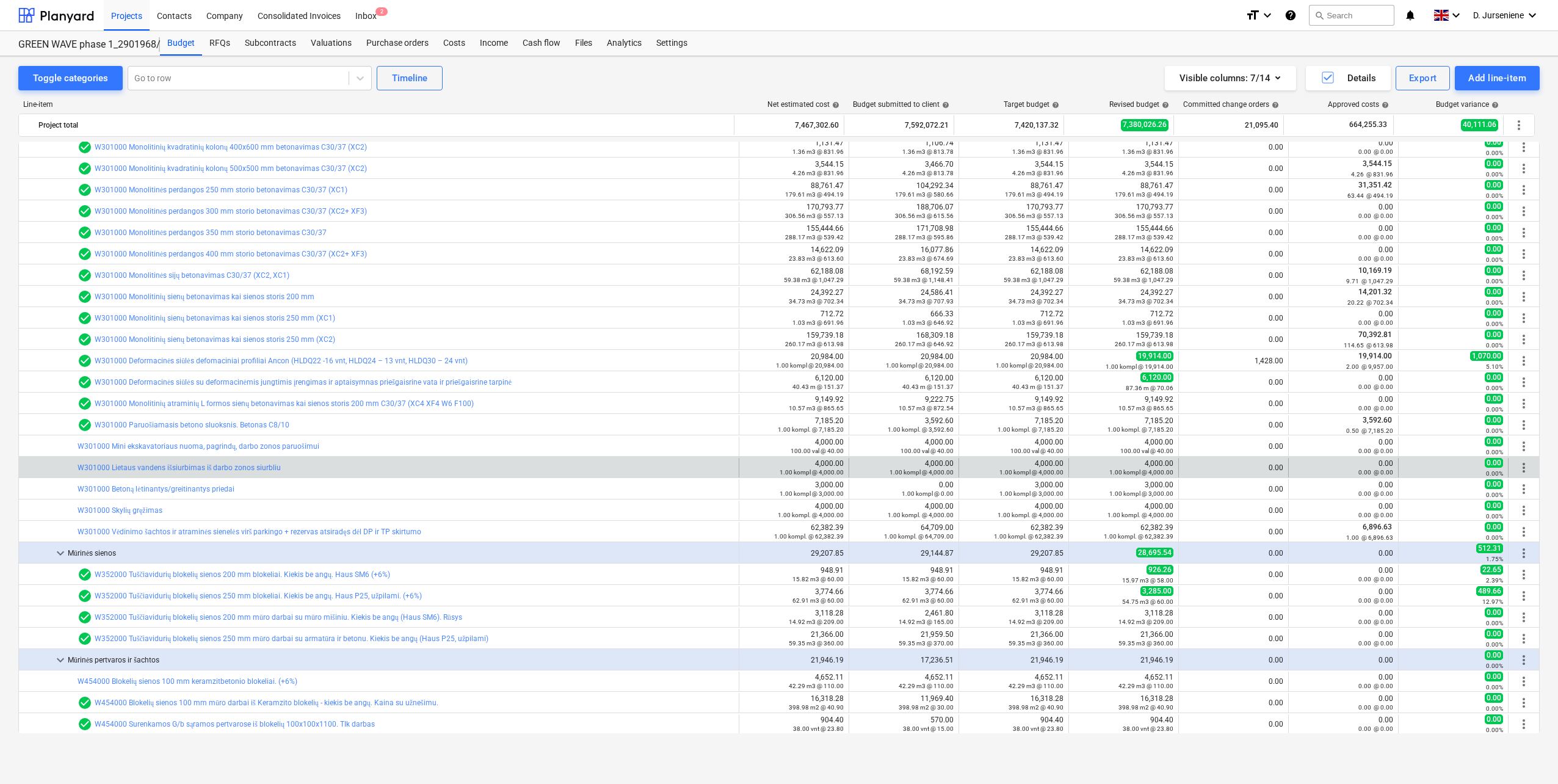
scroll to position [428, 0]
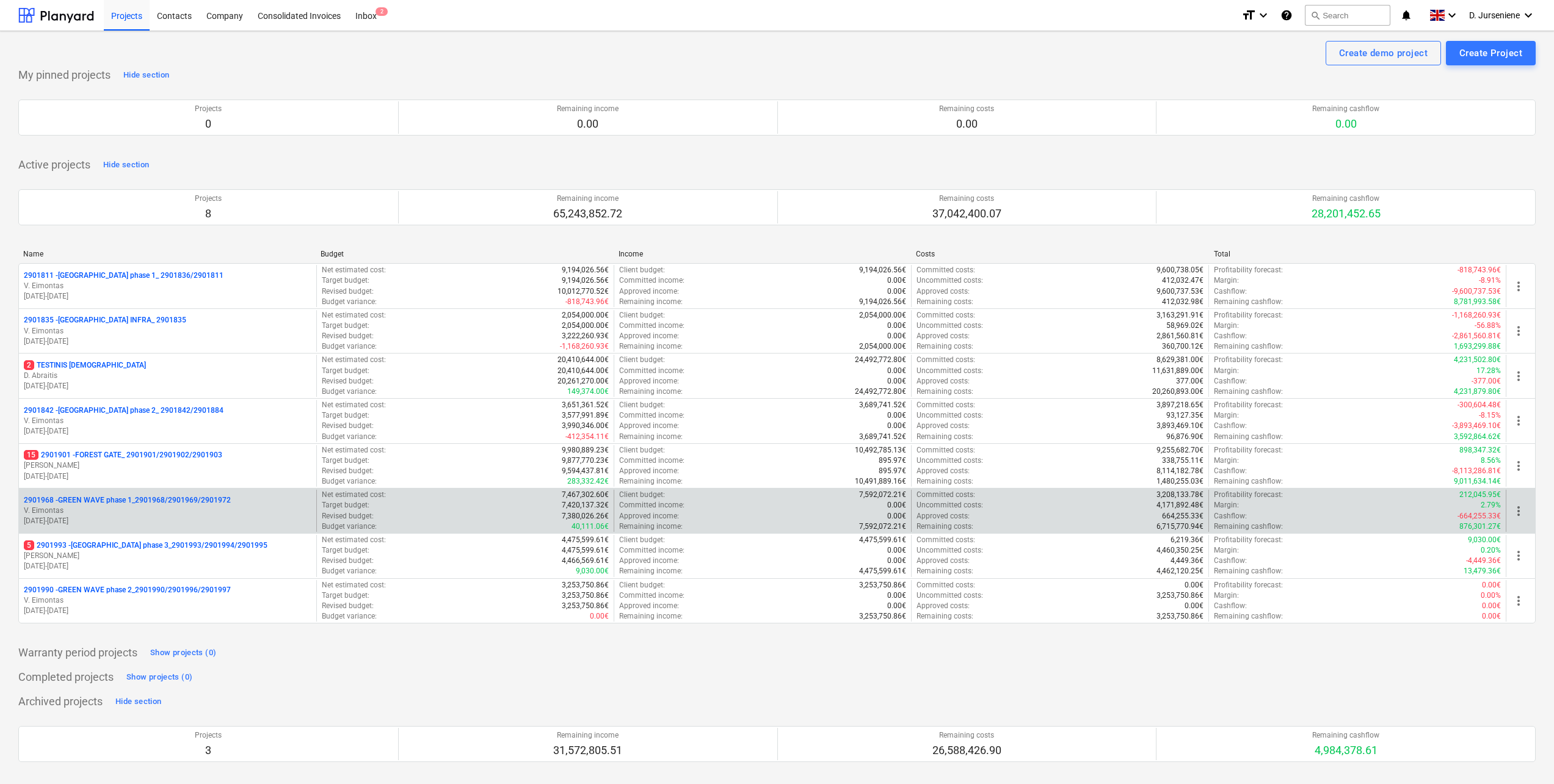
click at [156, 506] on p "2901968 - GREEN WAVE phase 1_2901968/2901969/2901972" at bounding box center [127, 500] width 207 height 10
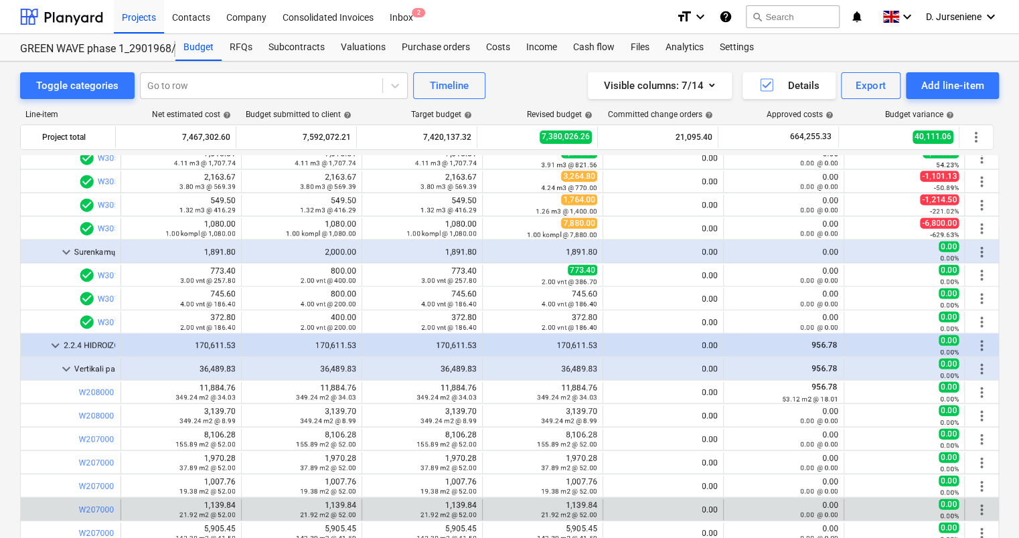
scroll to position [1205, 0]
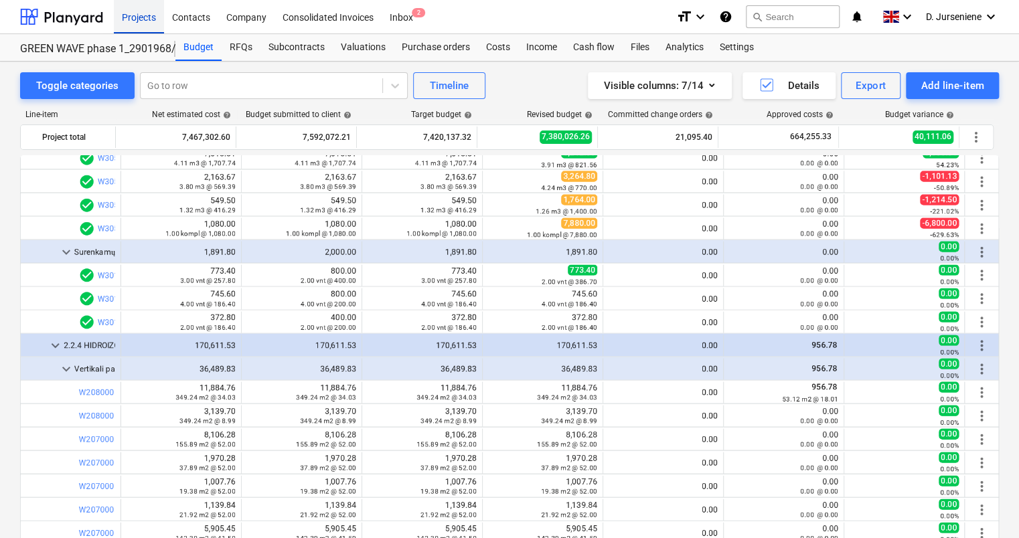
click at [139, 23] on div "Projects" at bounding box center [139, 16] width 50 height 34
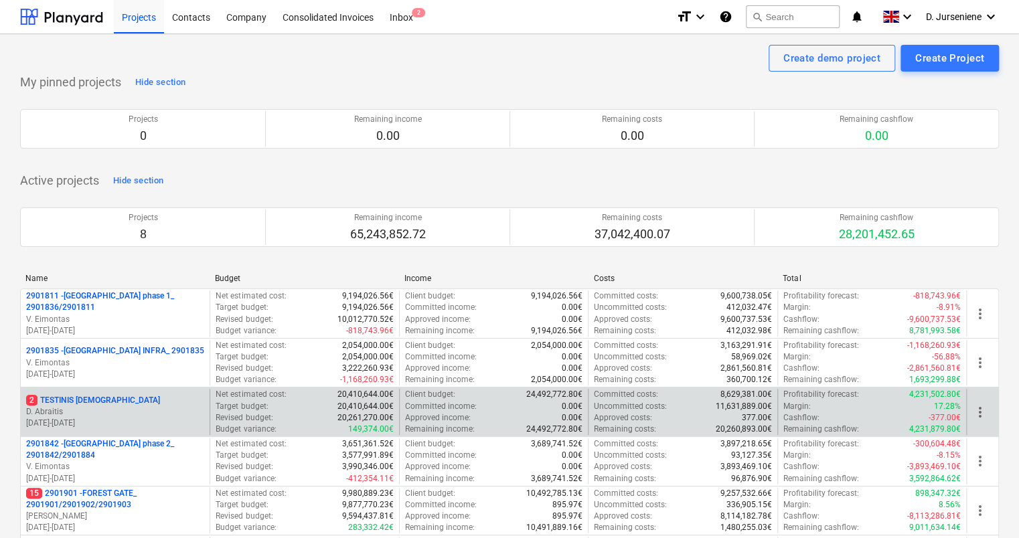
scroll to position [335, 0]
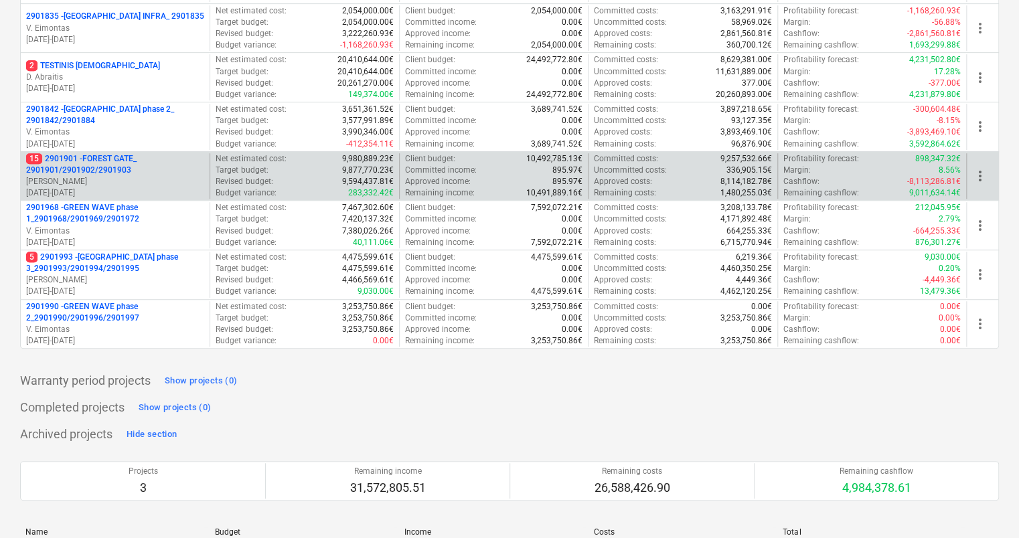
click at [113, 179] on p "[PERSON_NAME]" at bounding box center [115, 181] width 178 height 11
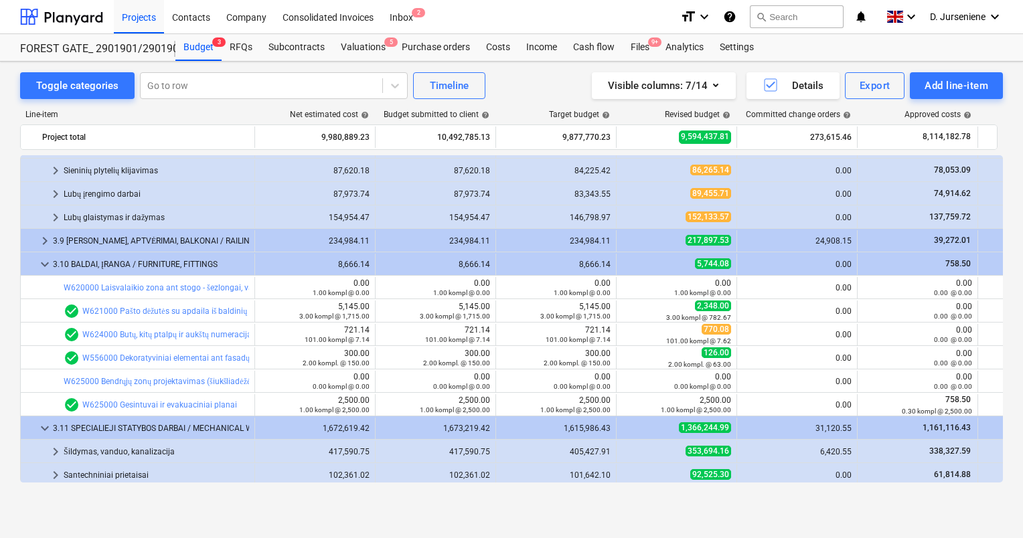
scroll to position [3376, 0]
